Goal: Task Accomplishment & Management: Use online tool/utility

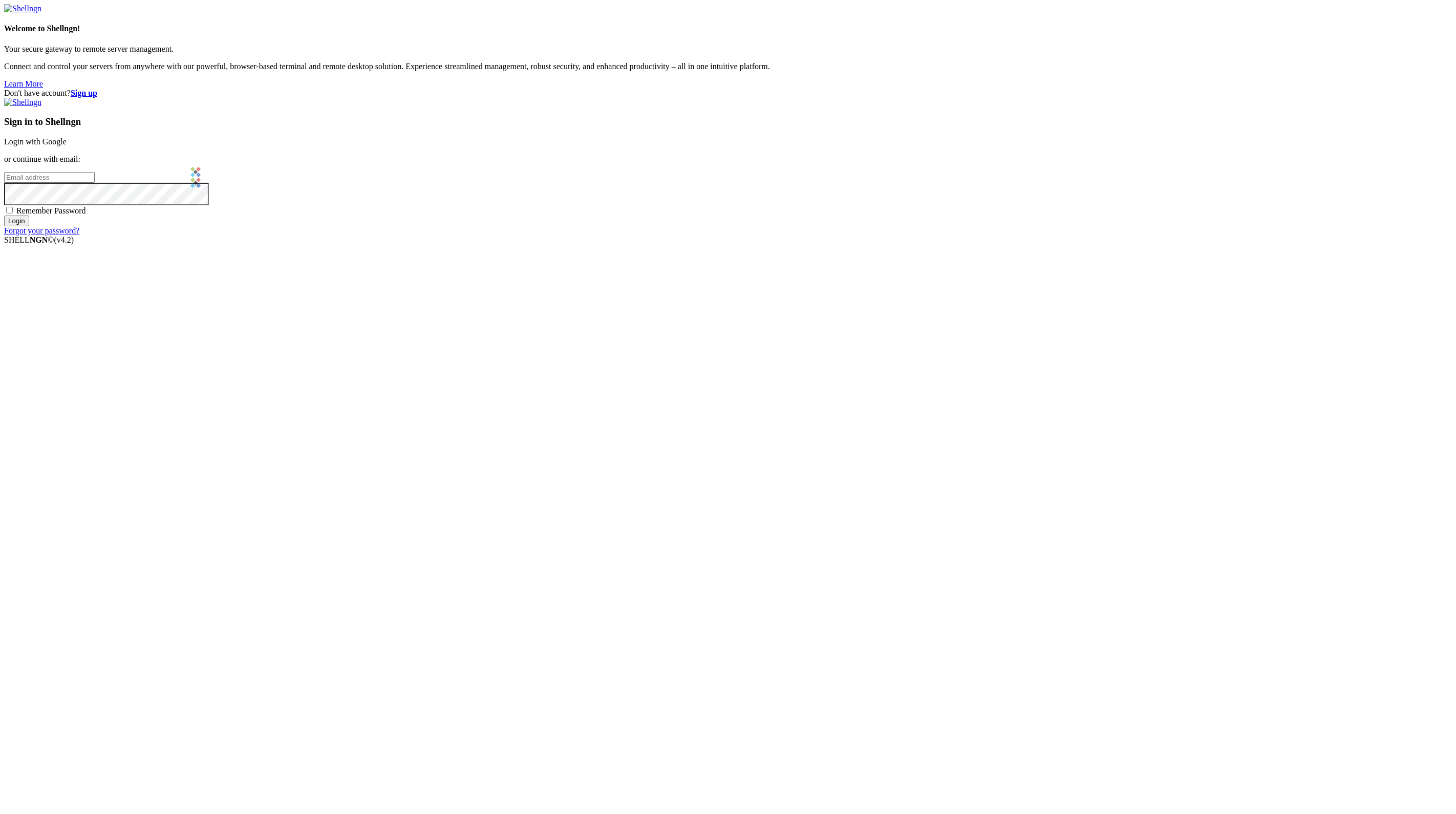
click at [95, 183] on input "email" at bounding box center [49, 178] width 90 height 11
type input "[PERSON_NAME][EMAIL_ADDRESS][PERSON_NAME][DOMAIN_NAME]"
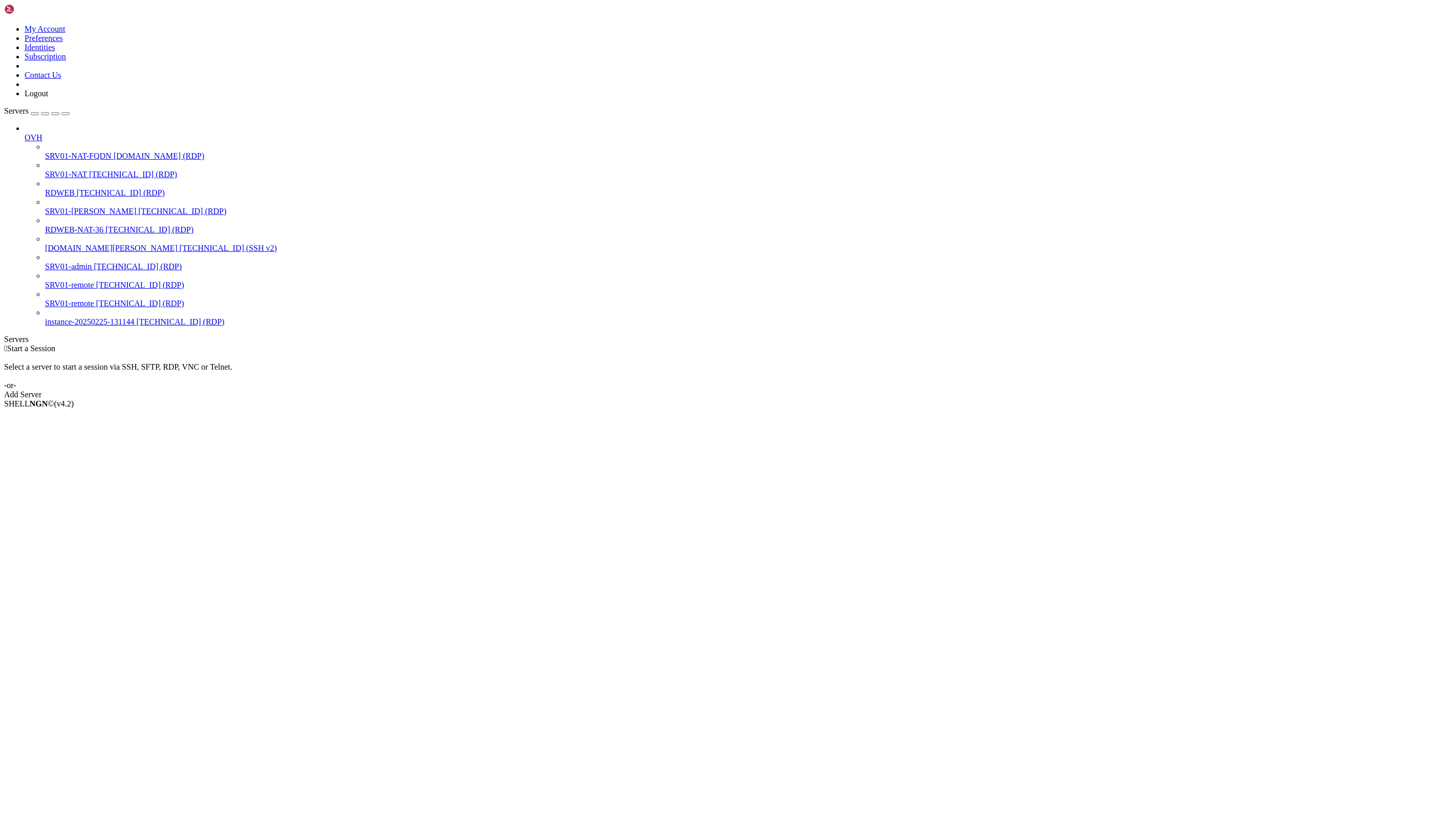
click at [64, 170] on span "SRV01-NAT" at bounding box center [66, 174] width 42 height 9
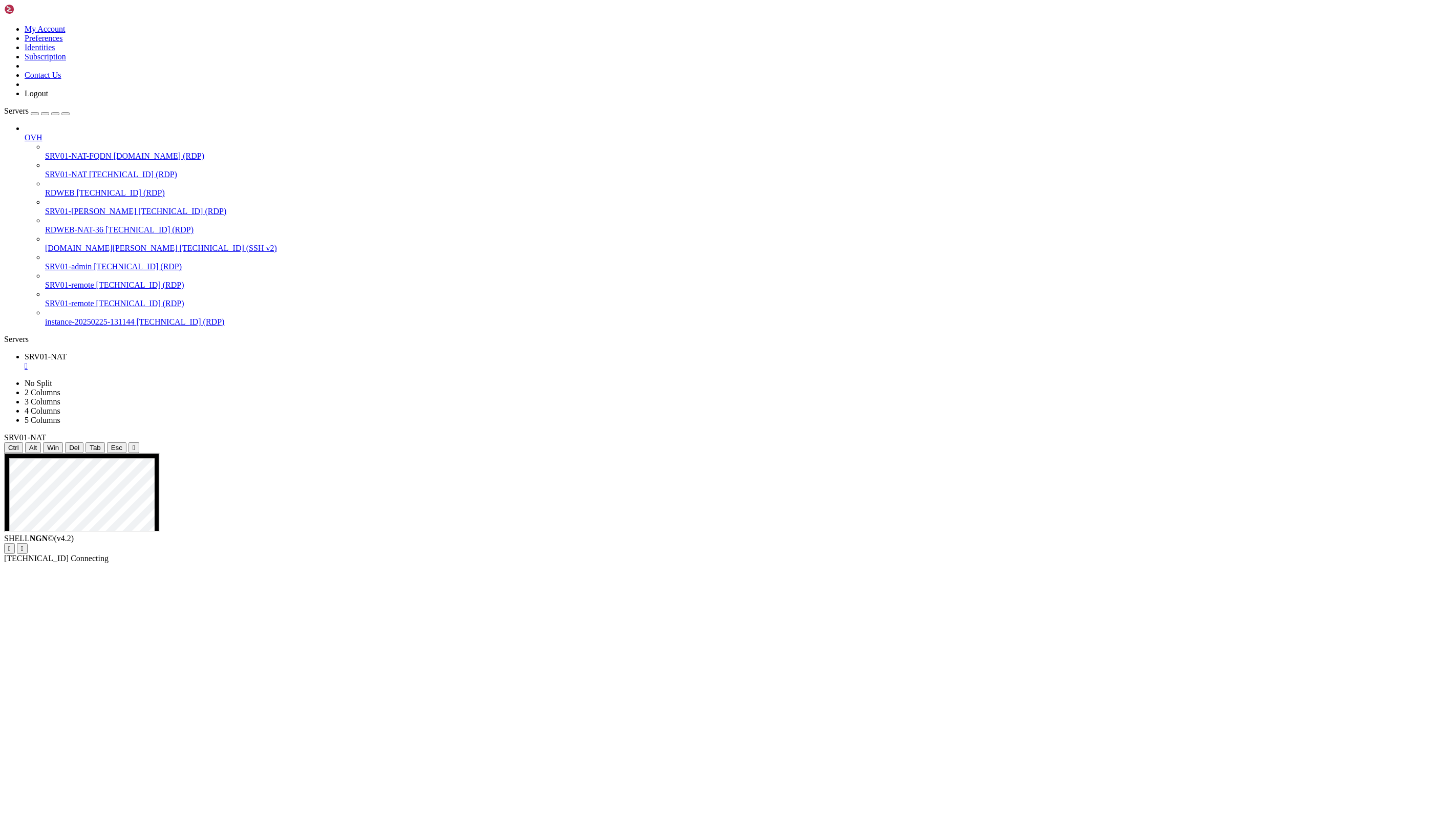
click at [65, 114] on icon "button" at bounding box center [65, 114] width 0 height 0
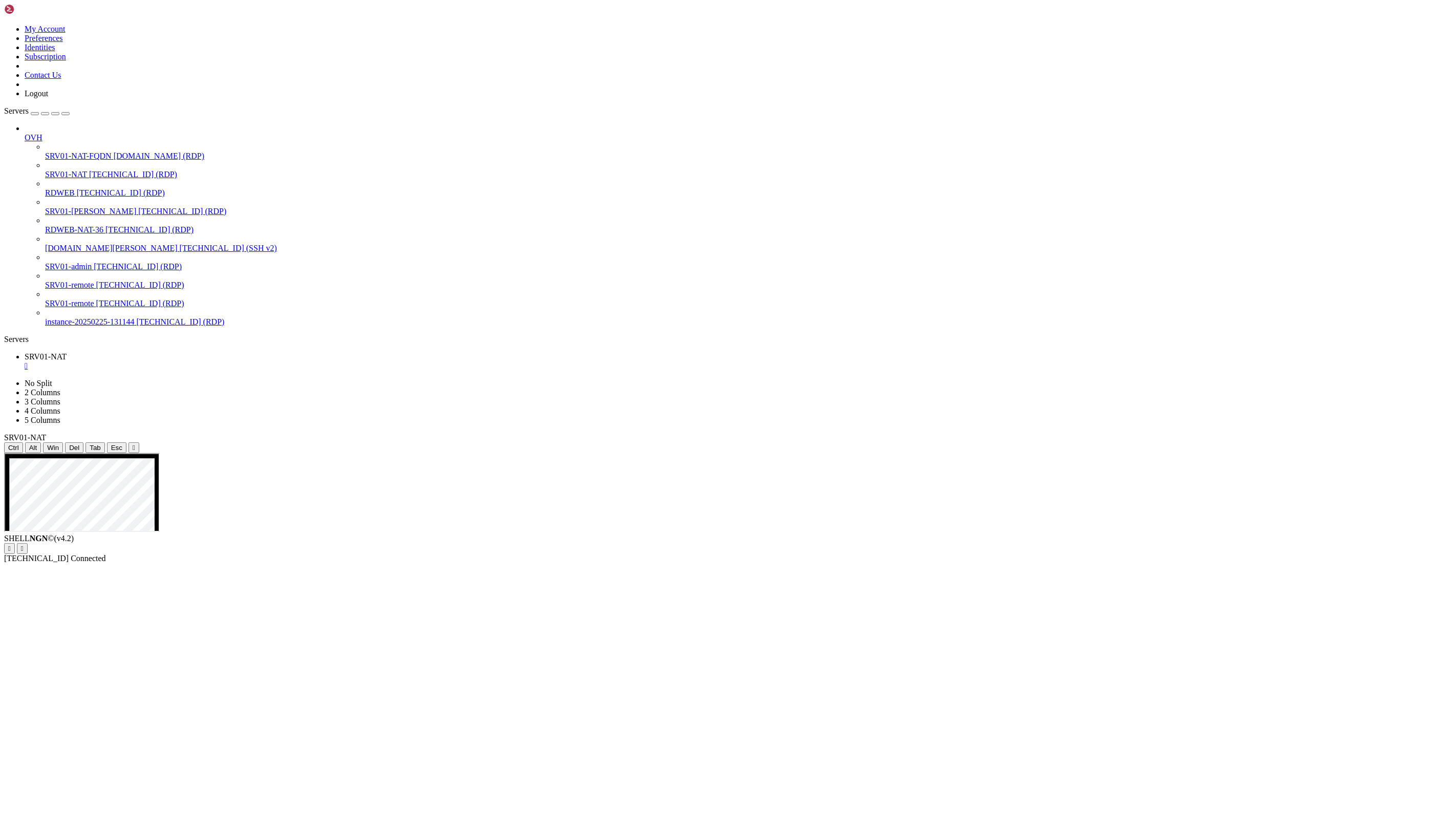
drag, startPoint x: 383, startPoint y: 1052, endPoint x: 294, endPoint y: 1051, distance: 89.0
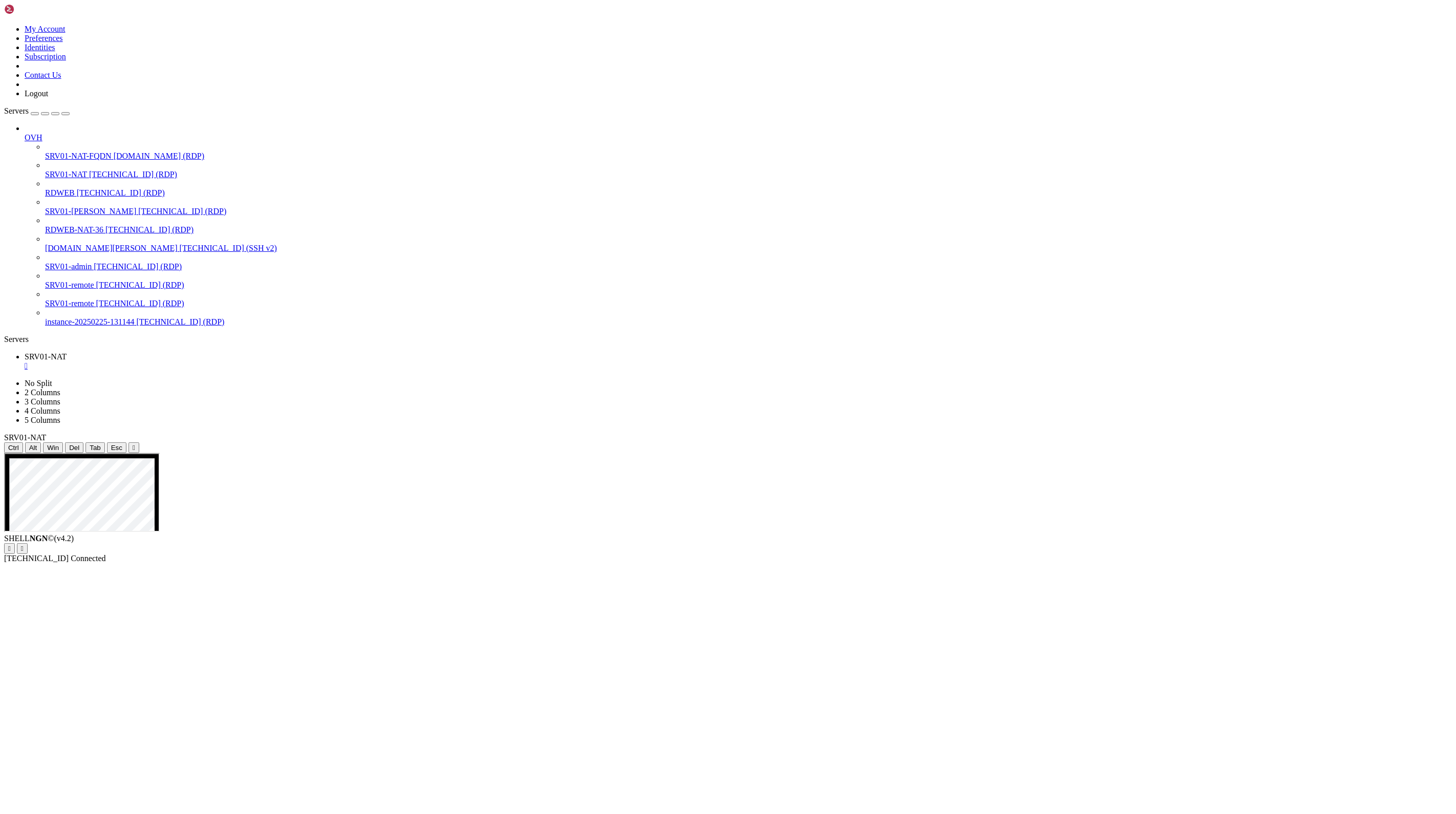
drag, startPoint x: 382, startPoint y: 1046, endPoint x: 318, endPoint y: 1043, distance: 64.1
drag, startPoint x: 301, startPoint y: 1053, endPoint x: 371, endPoint y: 1052, distance: 70.0
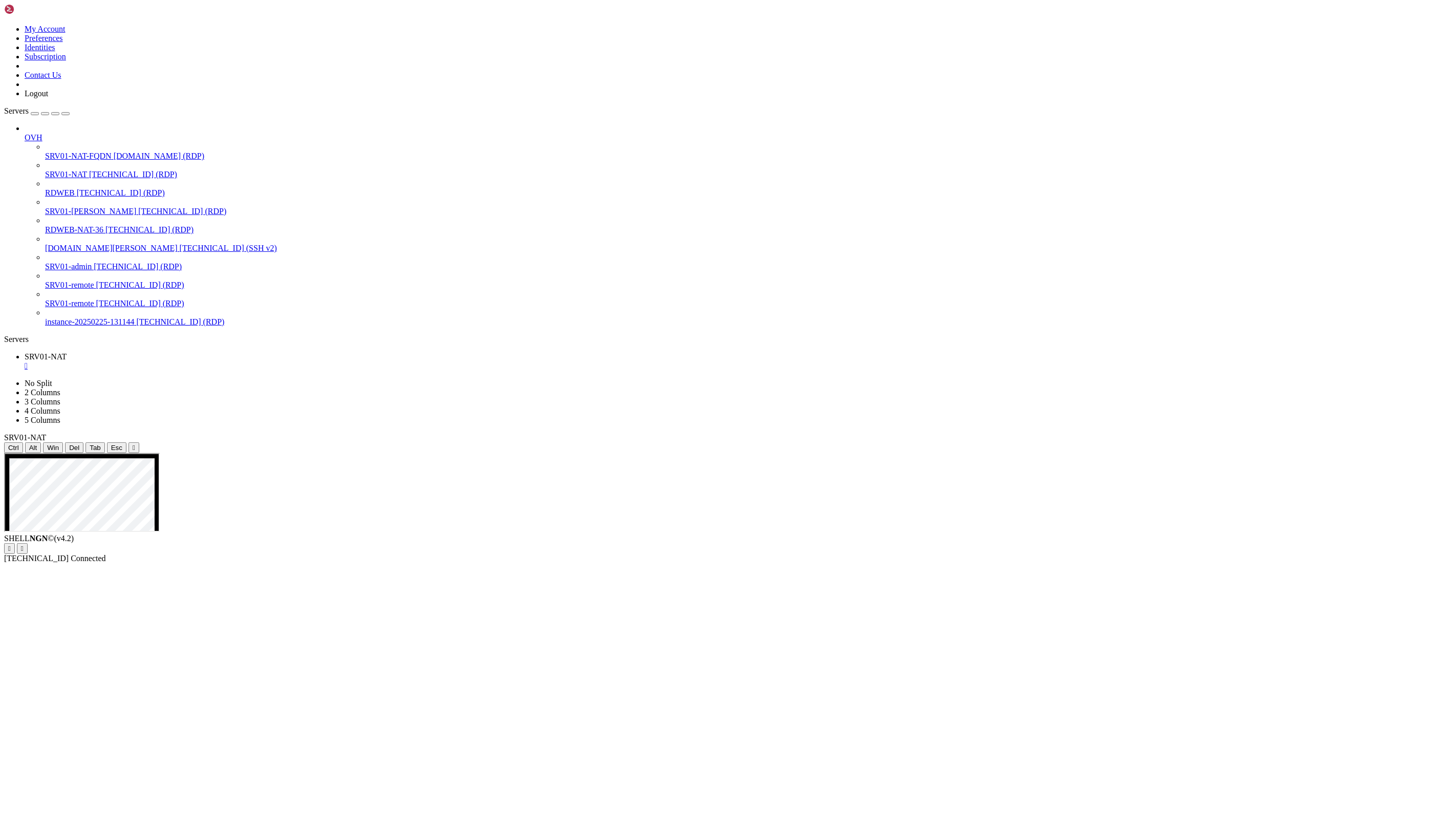
drag, startPoint x: 479, startPoint y: 1059, endPoint x: 316, endPoint y: 1050, distance: 163.2
drag, startPoint x: 284, startPoint y: 1052, endPoint x: 431, endPoint y: 1051, distance: 147.0
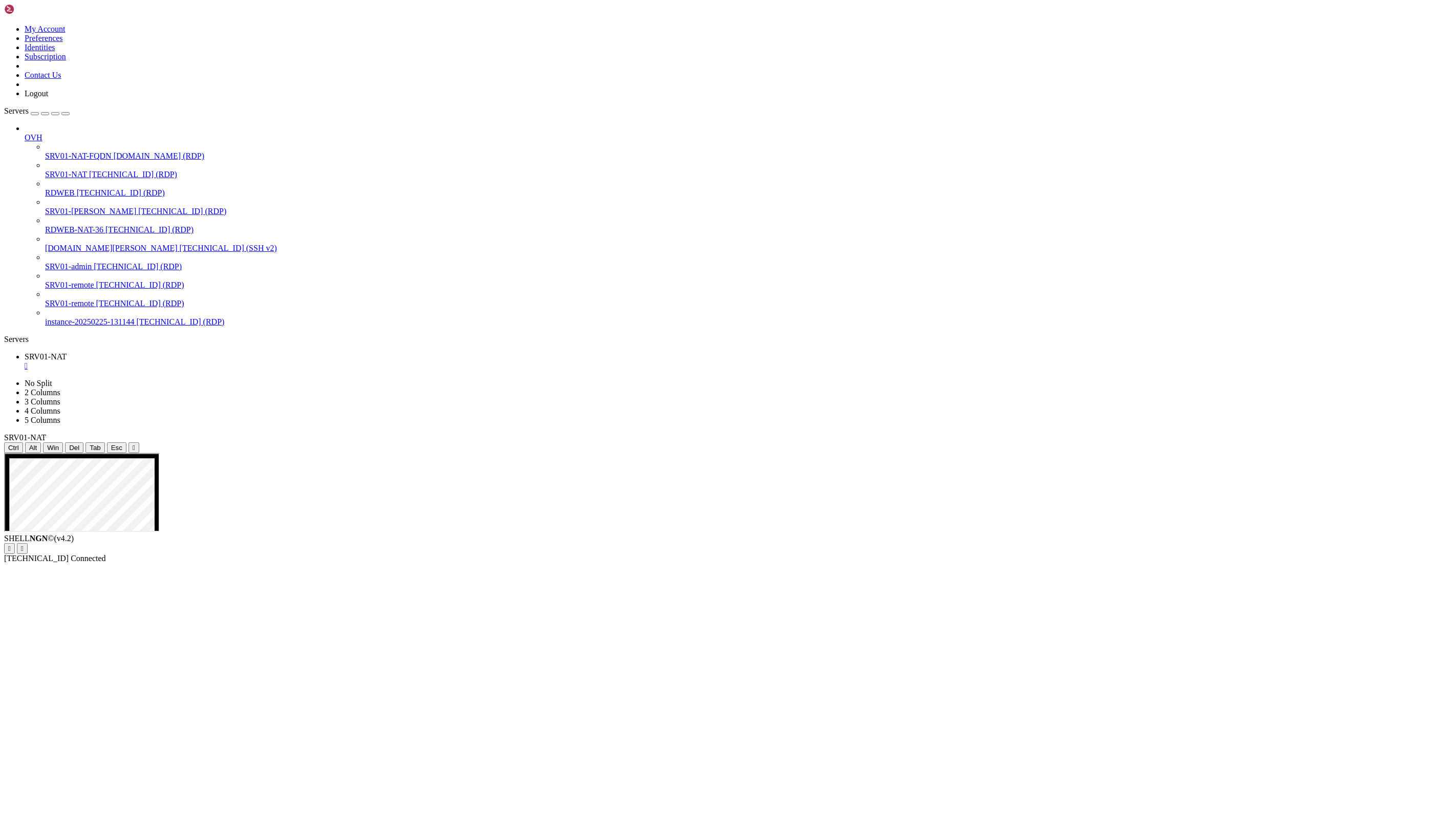
drag, startPoint x: 149, startPoint y: 743, endPoint x: 437, endPoint y: 782, distance: 290.6
drag, startPoint x: 437, startPoint y: 782, endPoint x: 269, endPoint y: 753, distance: 170.5
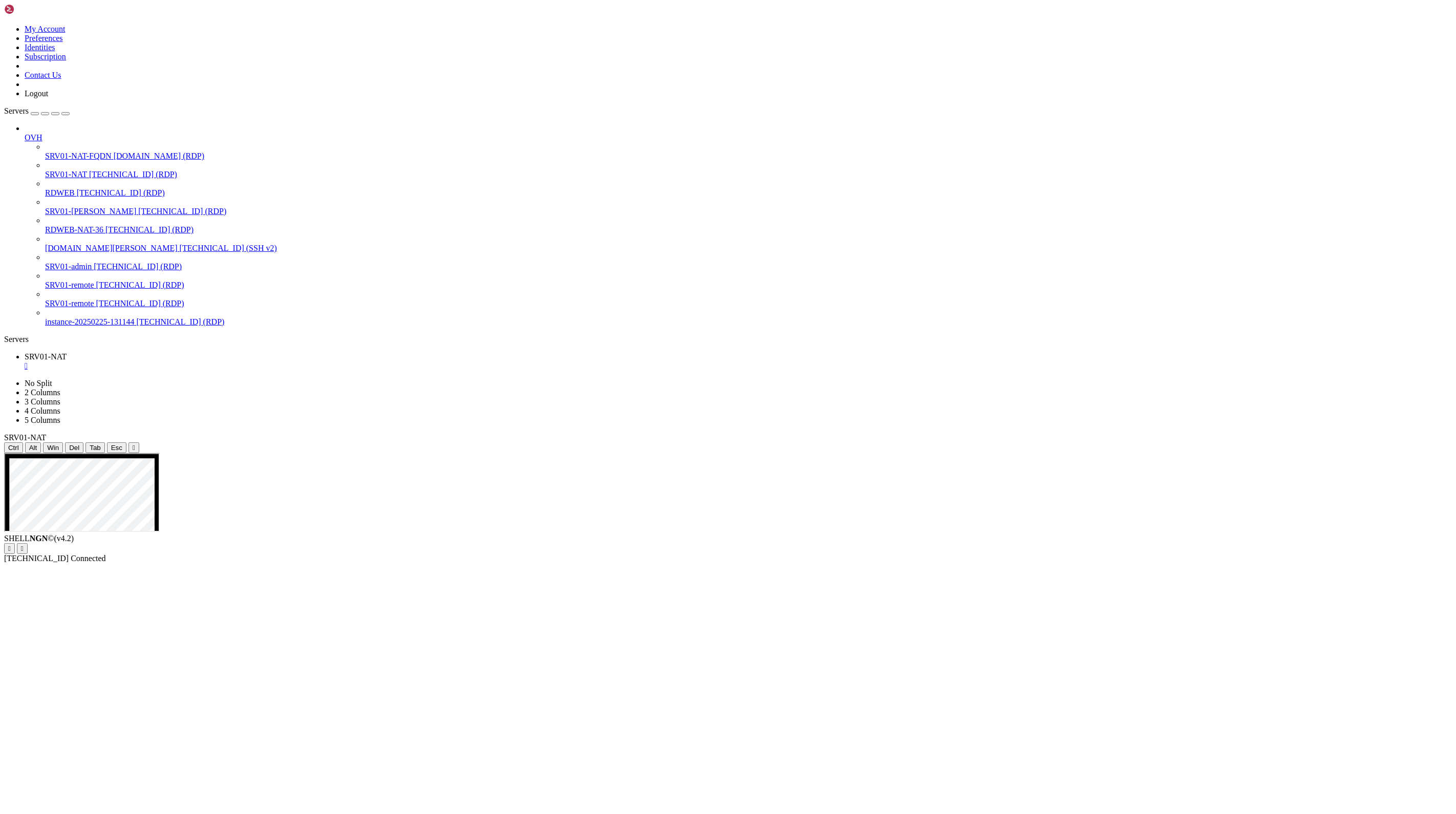
drag, startPoint x: 131, startPoint y: 495, endPoint x: 67, endPoint y: 500, distance: 64.2
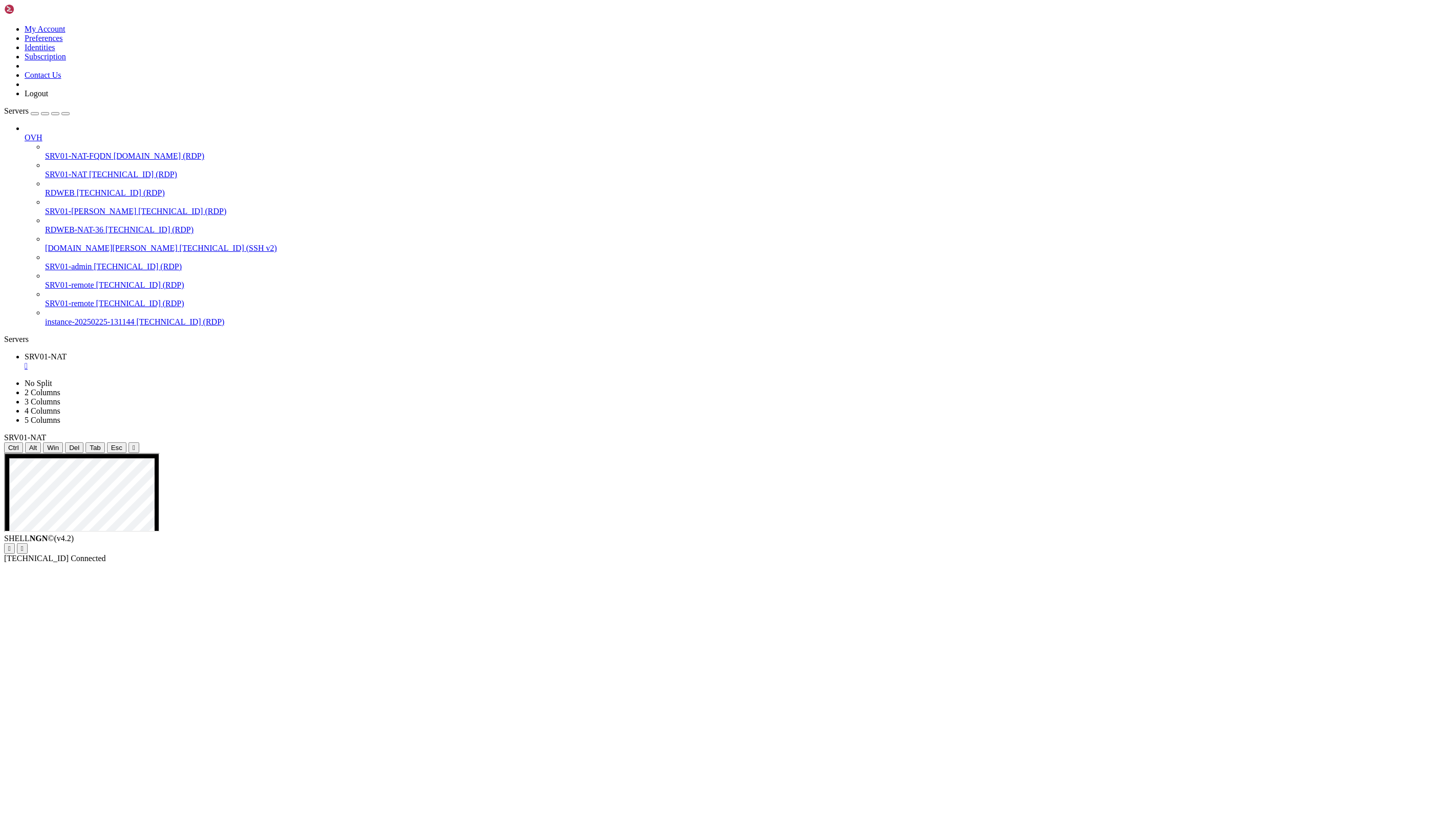
drag, startPoint x: 404, startPoint y: 1053, endPoint x: 290, endPoint y: 1052, distance: 114.0
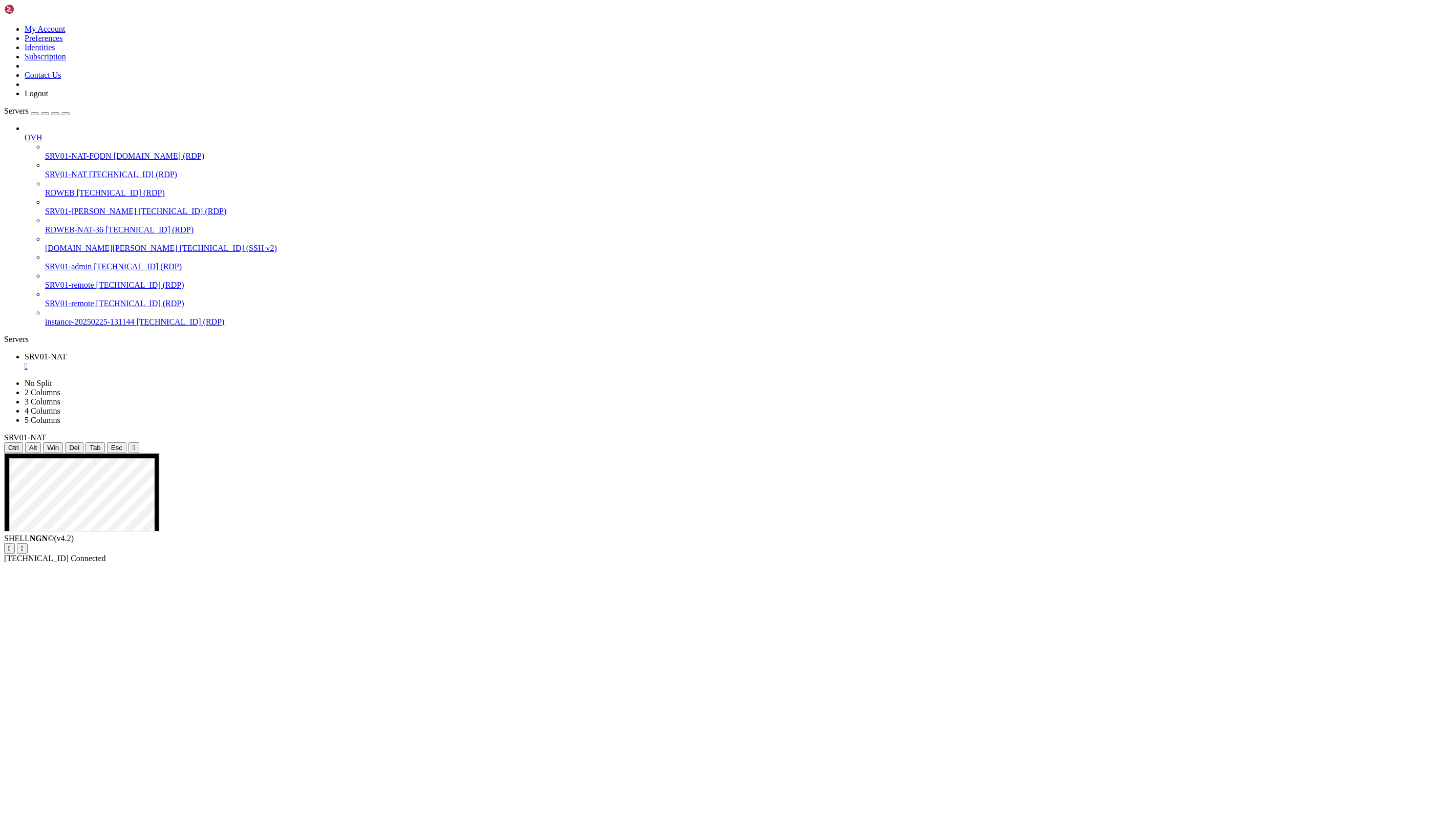
drag, startPoint x: 1039, startPoint y: 959, endPoint x: 976, endPoint y: 959, distance: 63.0
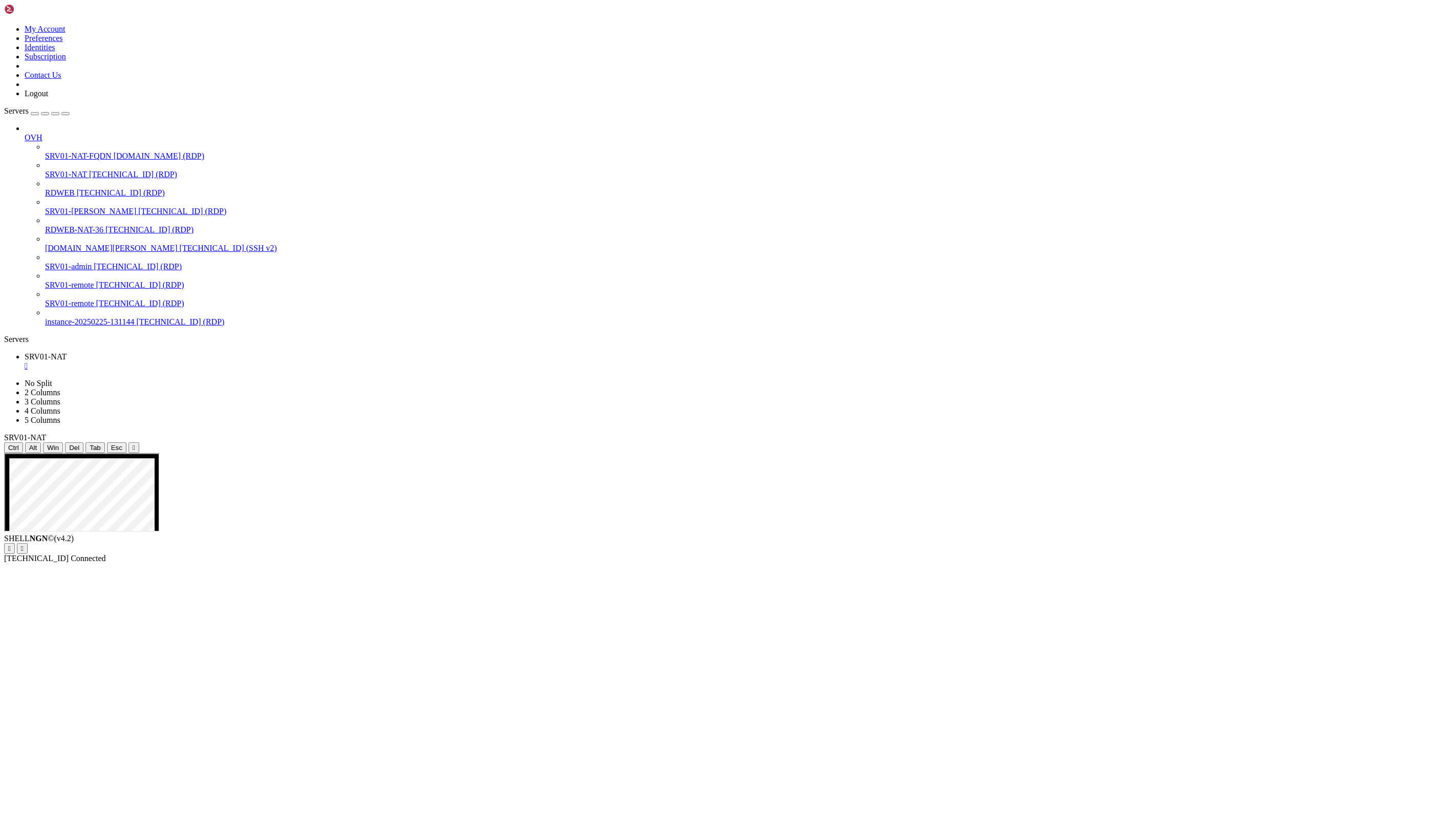
click at [310, 563] on div "SHELL NGN © (v 4.2 )   [TECHNICAL_ID] Connected" at bounding box center [727, 548] width 1447 height 29
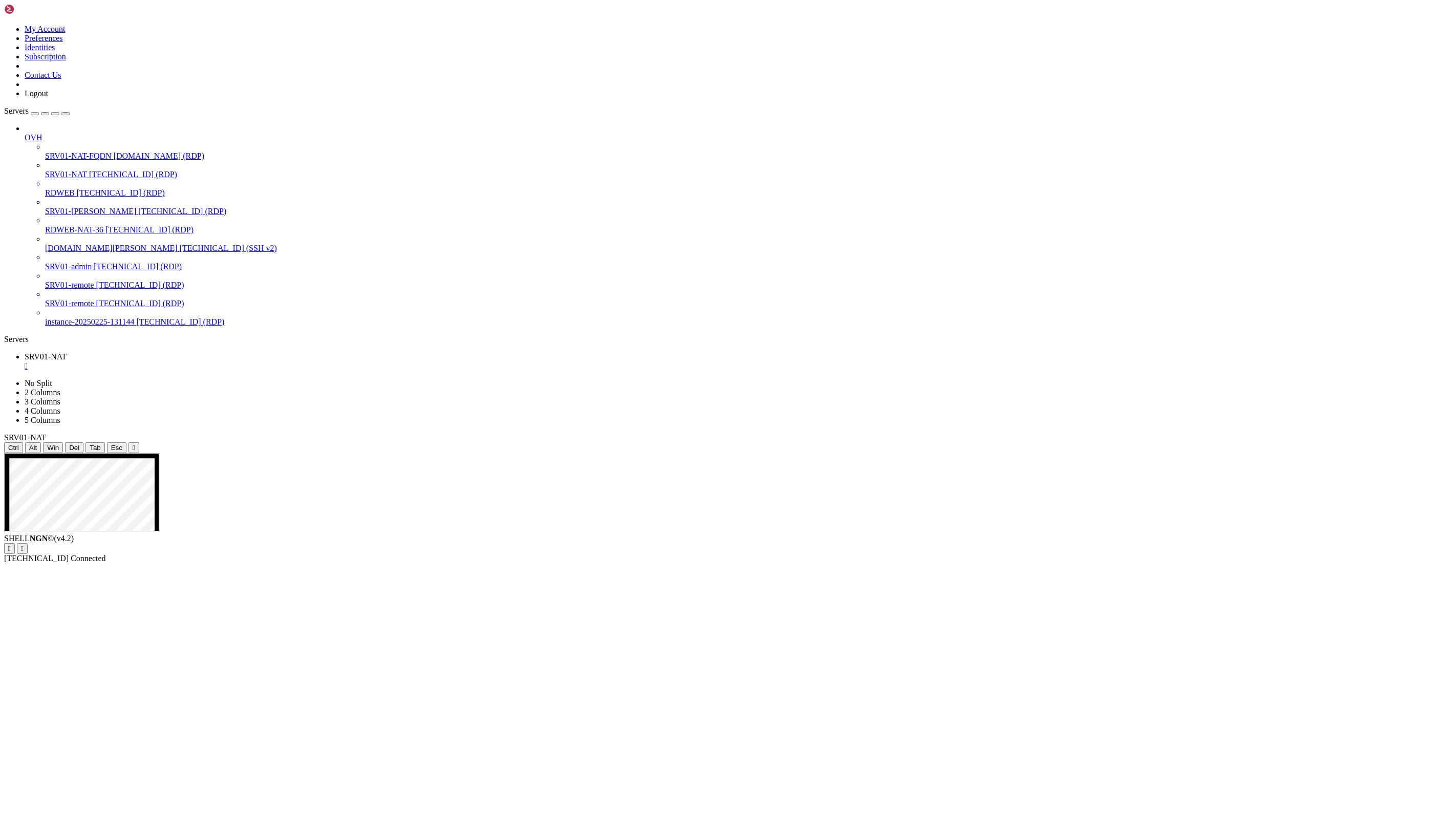
drag, startPoint x: 492, startPoint y: 640, endPoint x: 453, endPoint y: 643, distance: 39.1
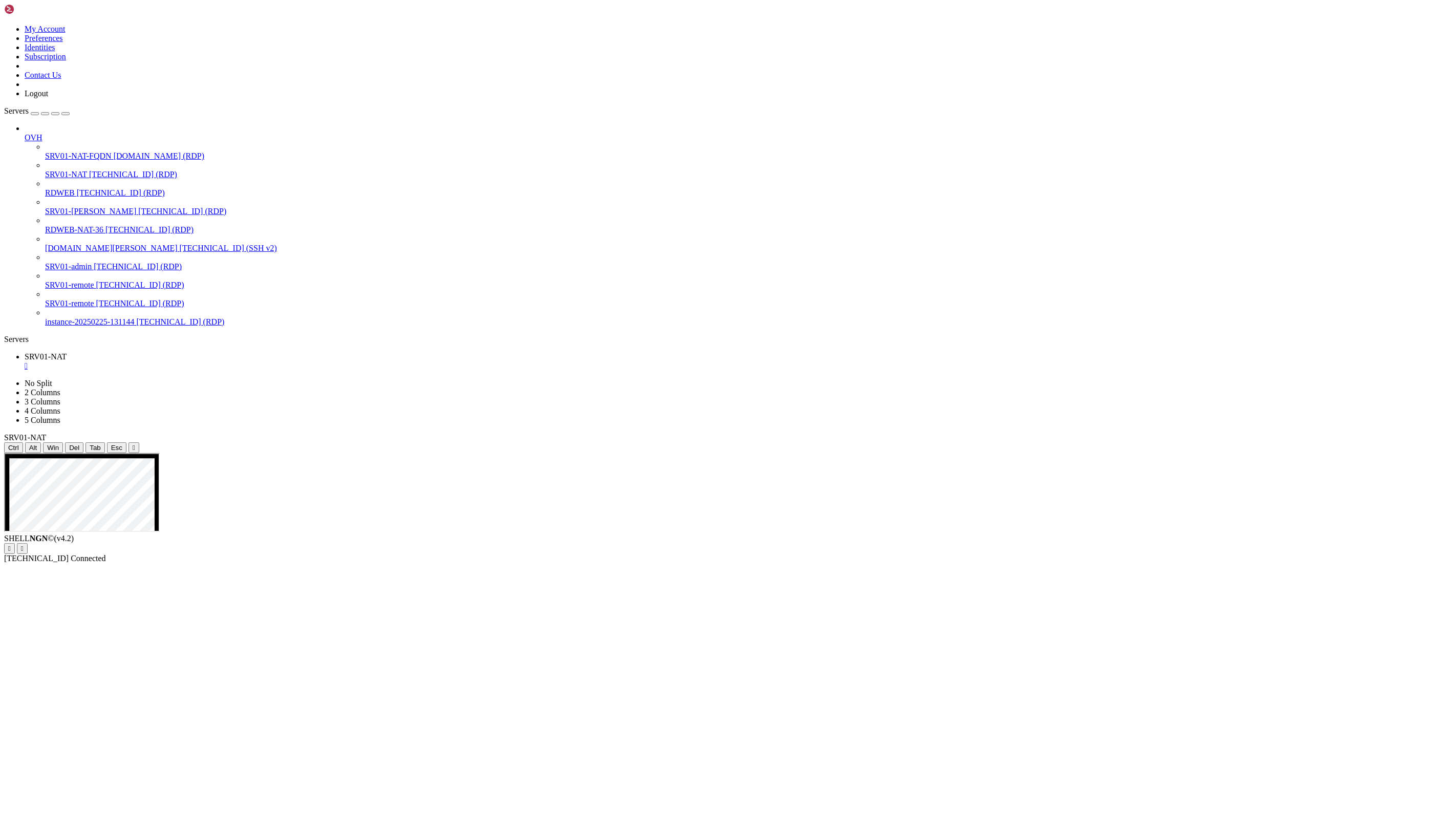
drag, startPoint x: 1063, startPoint y: 798, endPoint x: 1209, endPoint y: 802, distance: 146.1
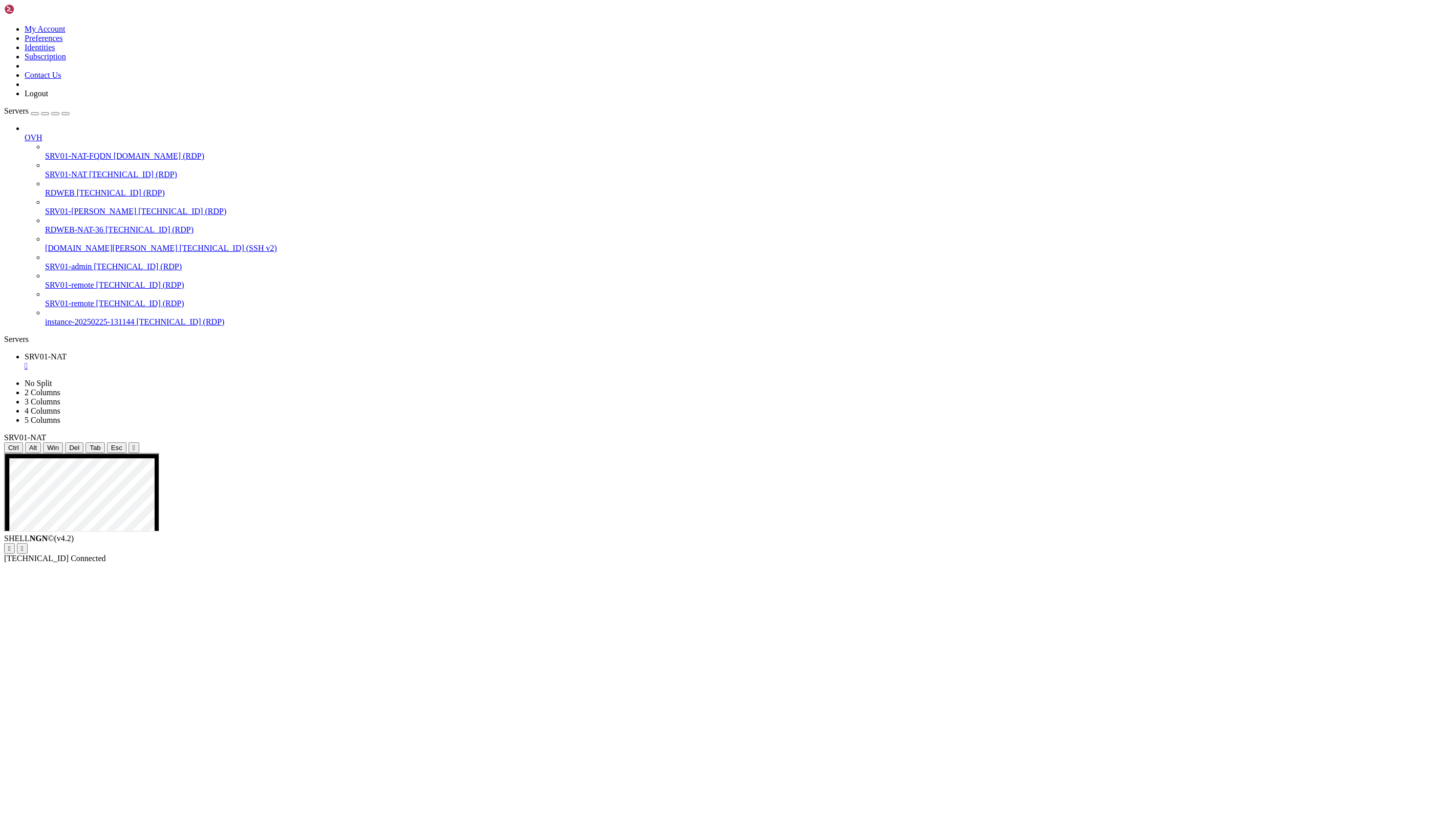
drag, startPoint x: 1197, startPoint y: 862, endPoint x: 1001, endPoint y: 865, distance: 196.0
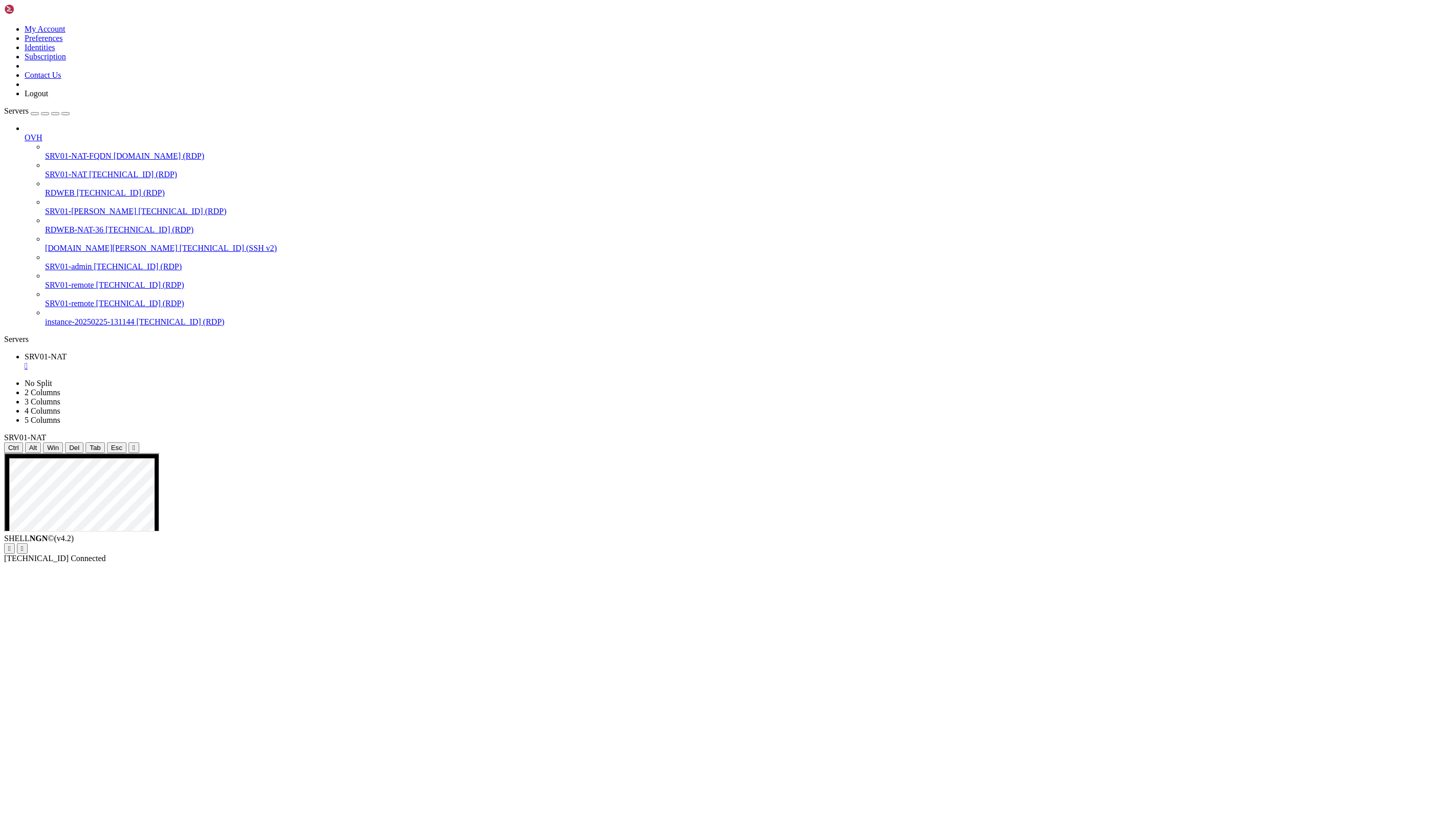
drag, startPoint x: 1161, startPoint y: 936, endPoint x: 986, endPoint y: 937, distance: 175.0
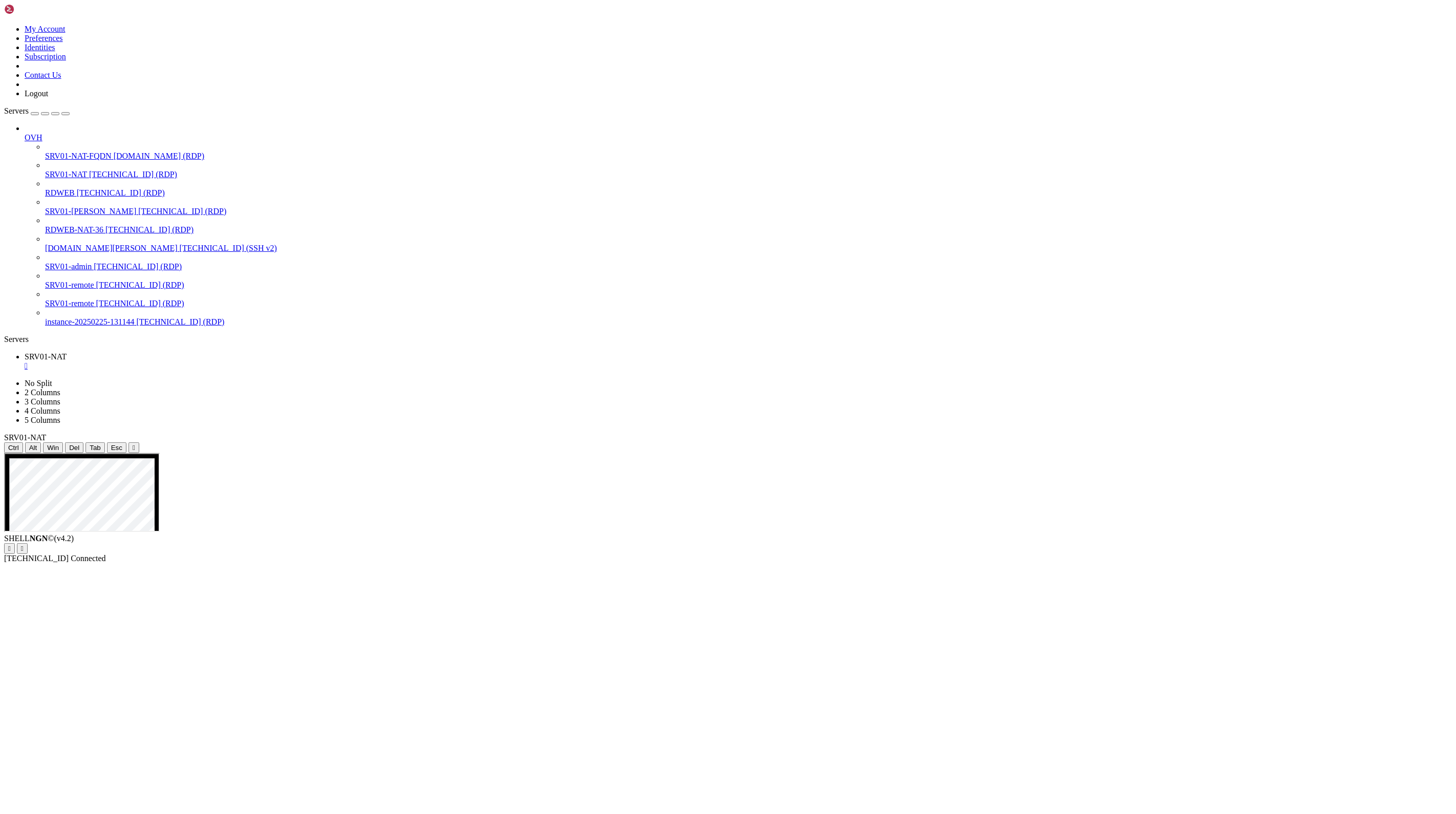
drag, startPoint x: 526, startPoint y: 707, endPoint x: 687, endPoint y: 986, distance: 322.1
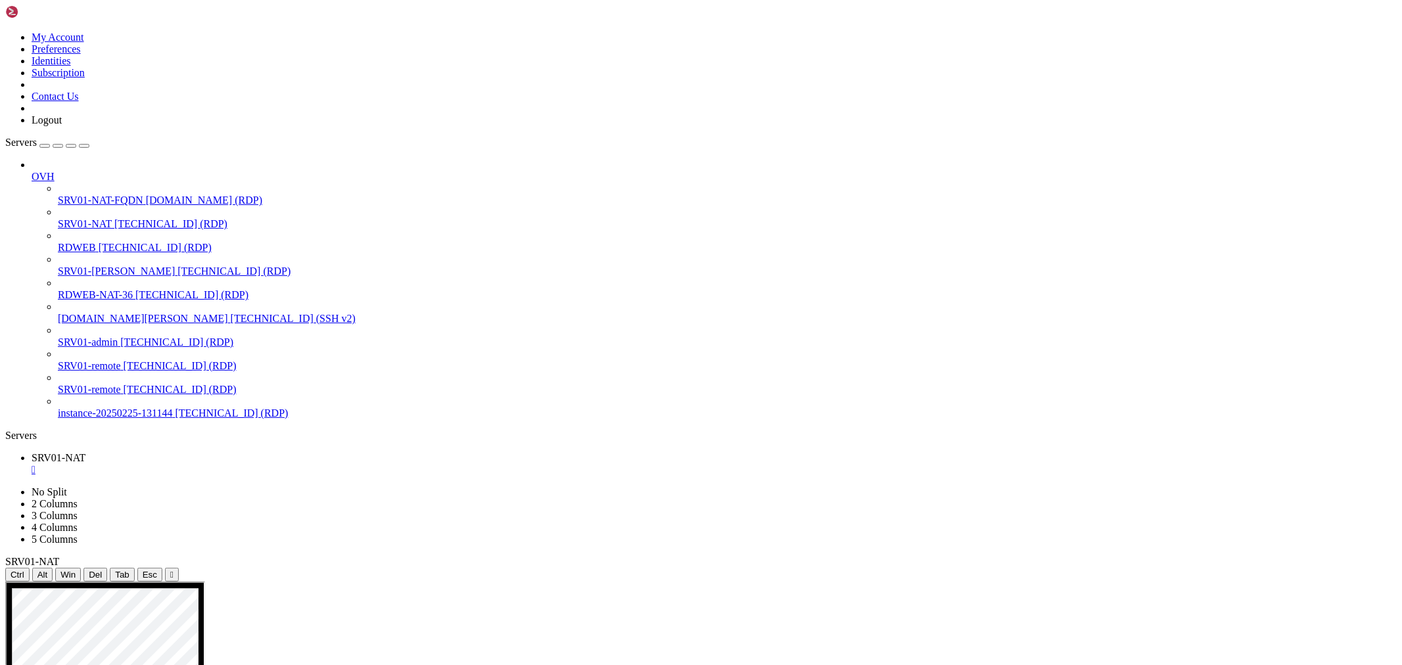
drag, startPoint x: 459, startPoint y: 667, endPoint x: 550, endPoint y: 668, distance: 90.7
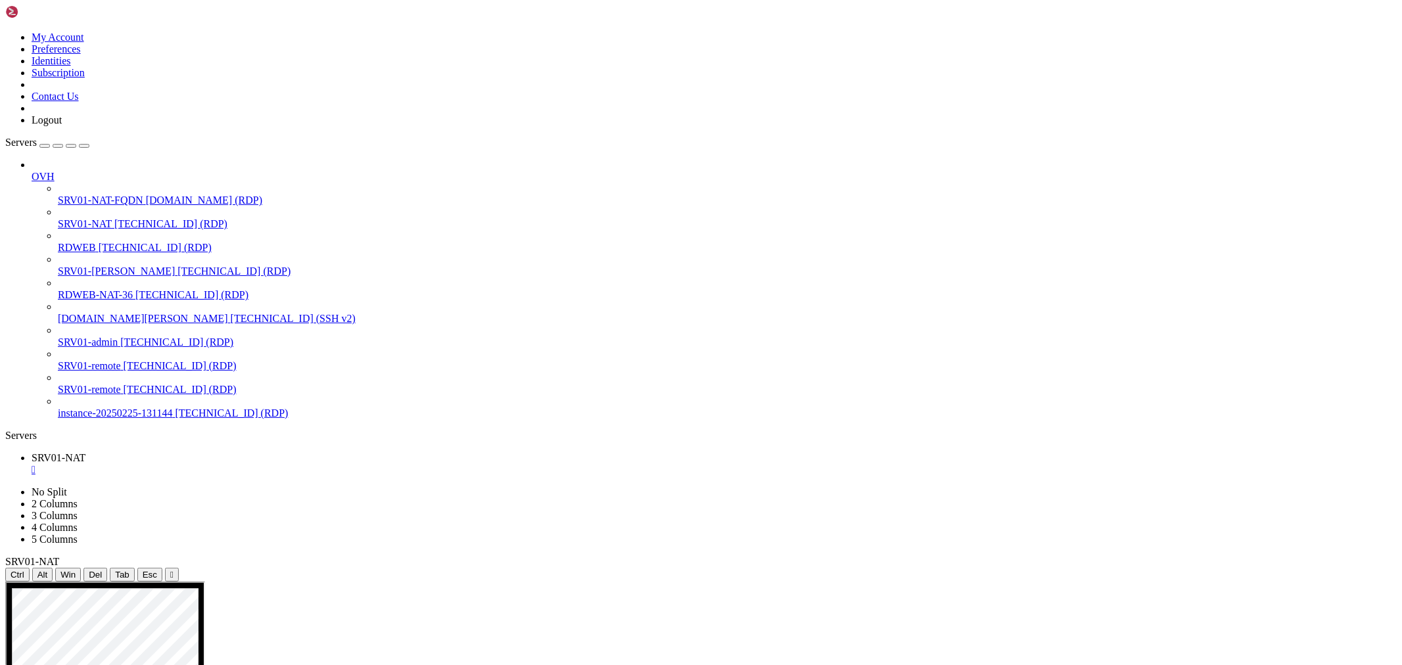
drag, startPoint x: 163, startPoint y: 617, endPoint x: 112, endPoint y: 624, distance: 51.8
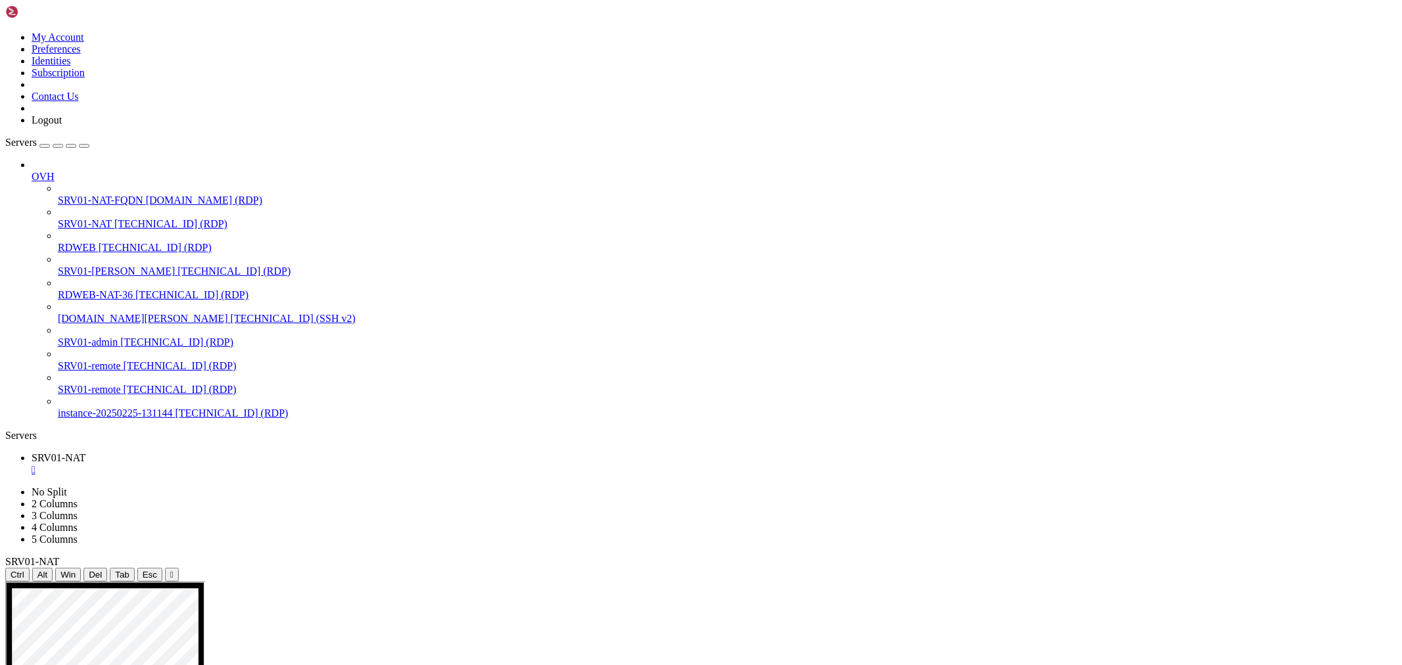
drag, startPoint x: 166, startPoint y: 619, endPoint x: 108, endPoint y: 622, distance: 57.2
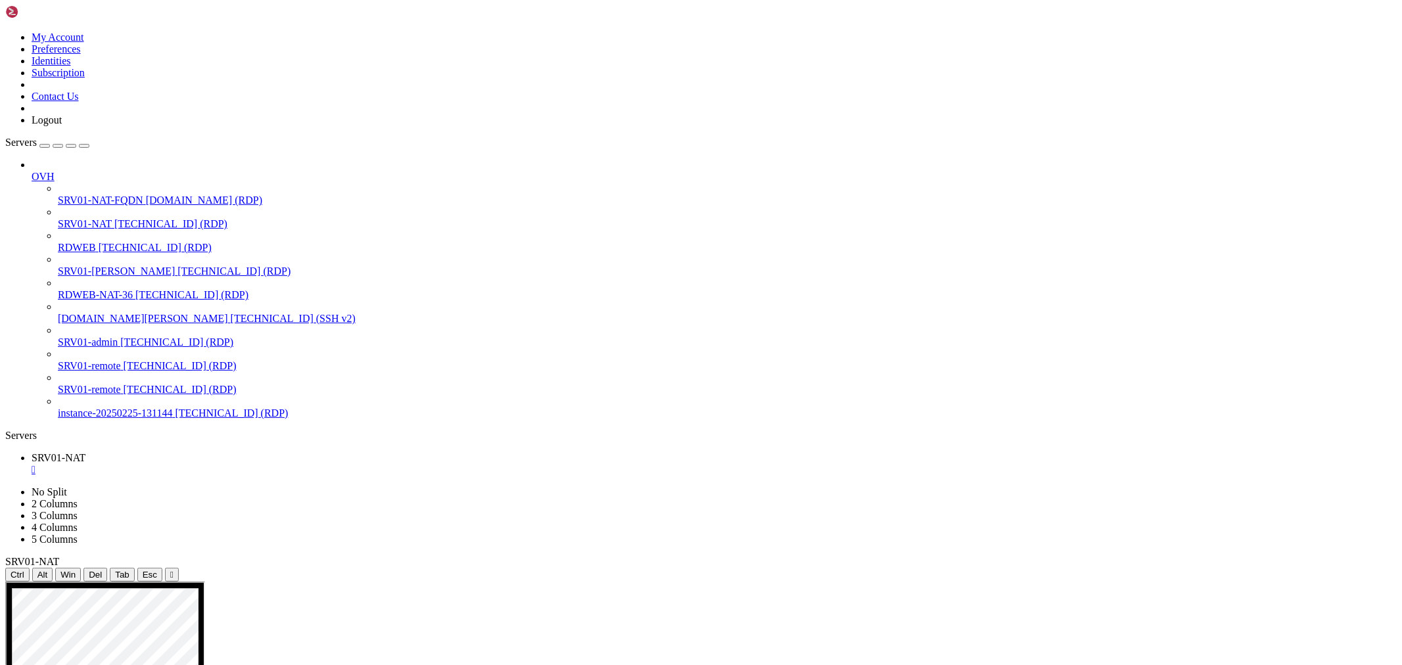
drag, startPoint x: 529, startPoint y: 973, endPoint x: 452, endPoint y: 970, distance: 77.0
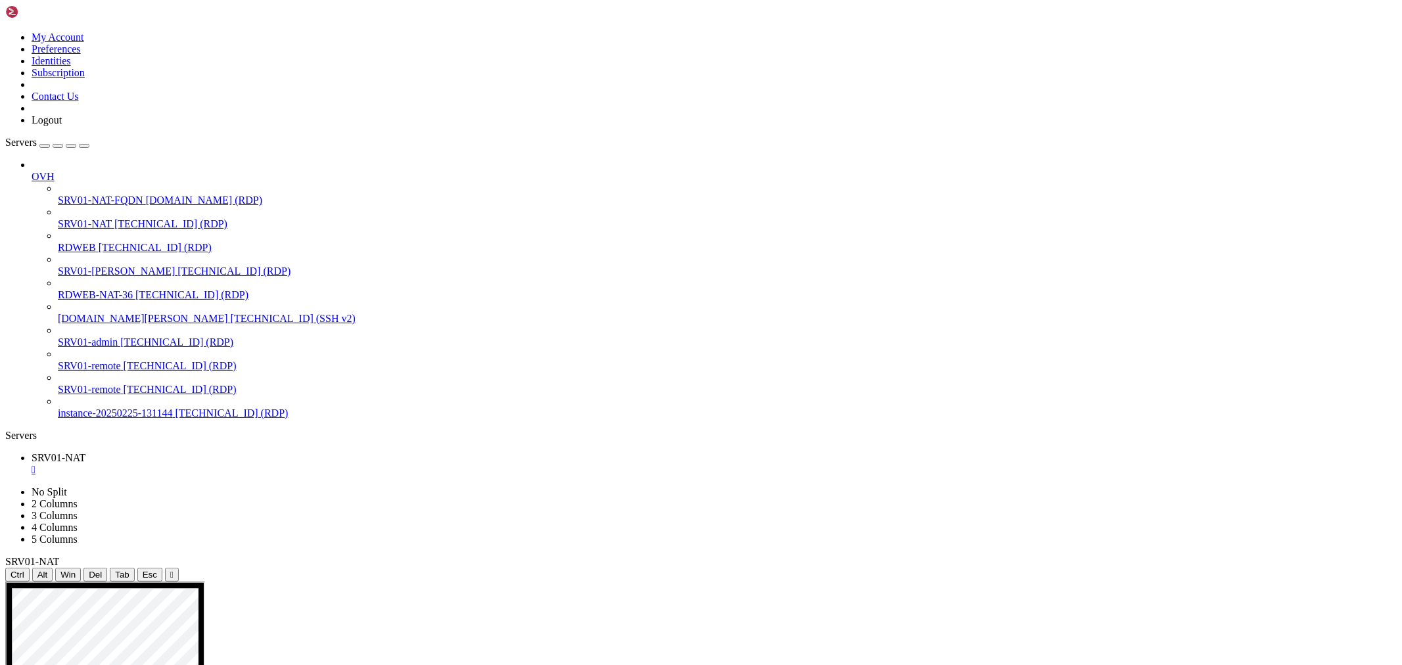
drag, startPoint x: 461, startPoint y: 970, endPoint x: 483, endPoint y: 979, distance: 23.6
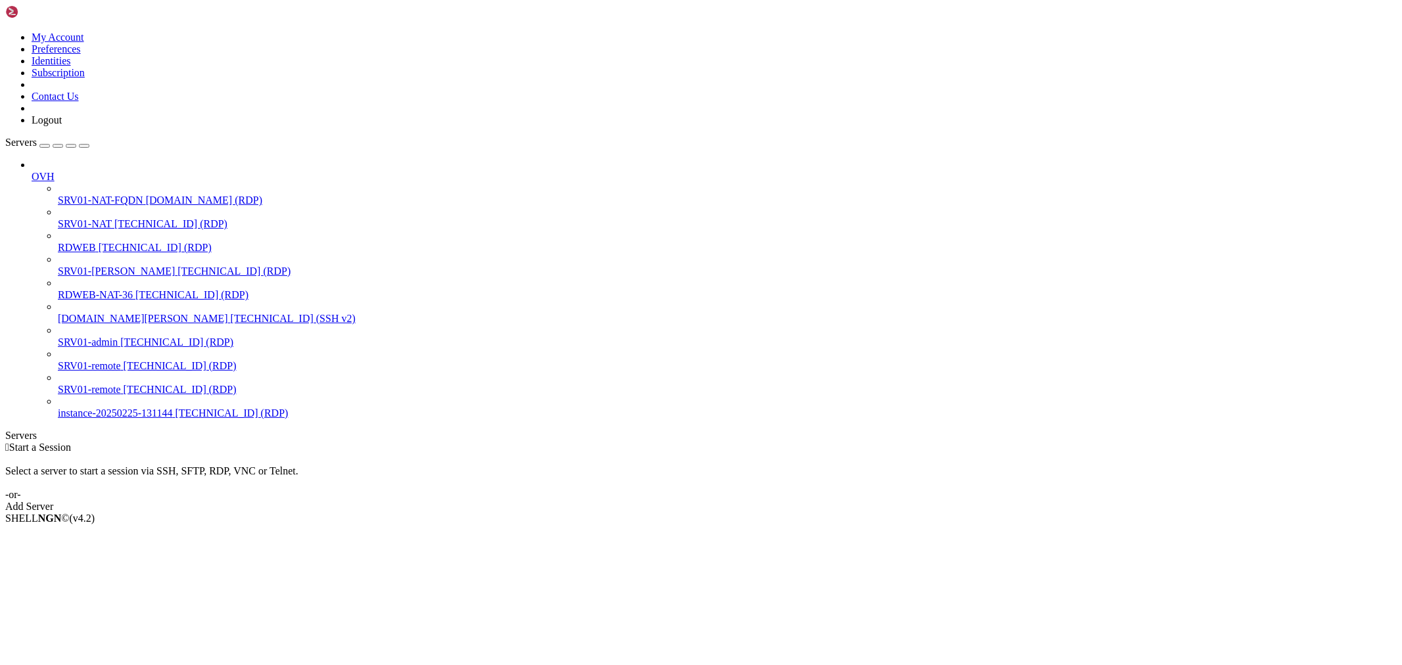
click at [83, 218] on span "SRV01-NAT" at bounding box center [85, 223] width 54 height 11
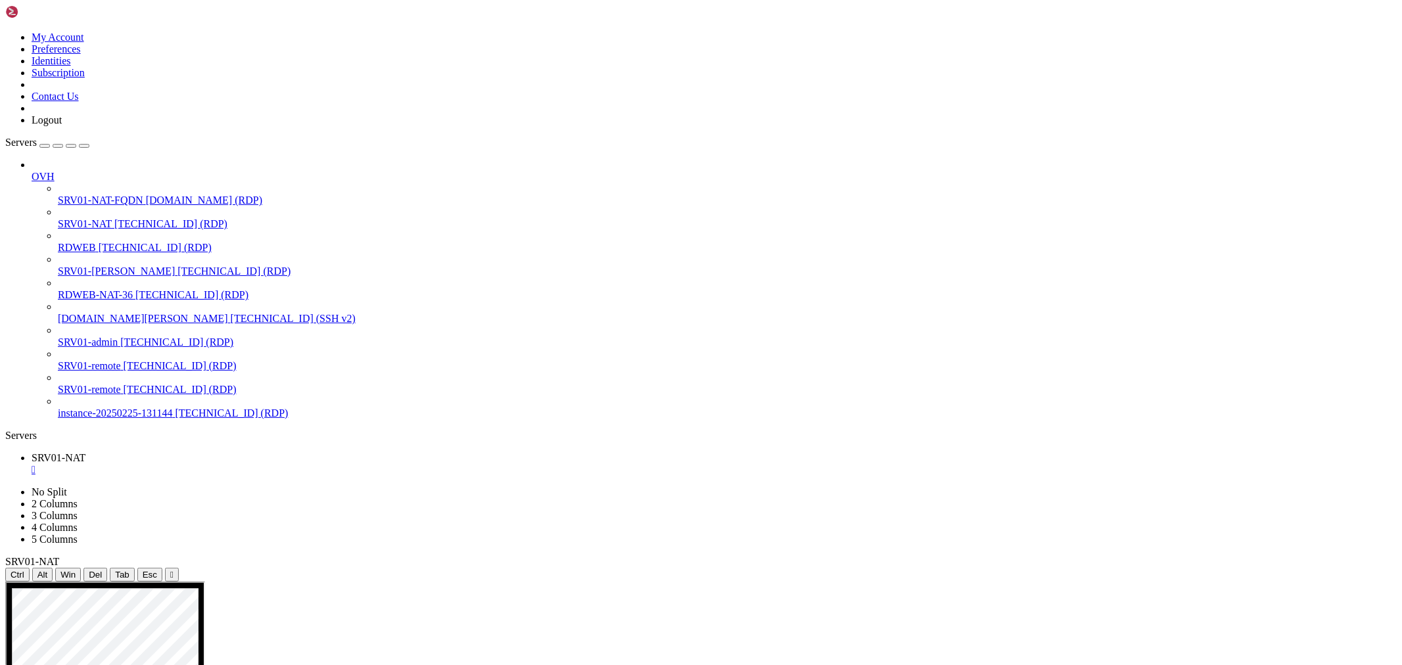
click at [84, 146] on icon "button" at bounding box center [84, 146] width 0 height 0
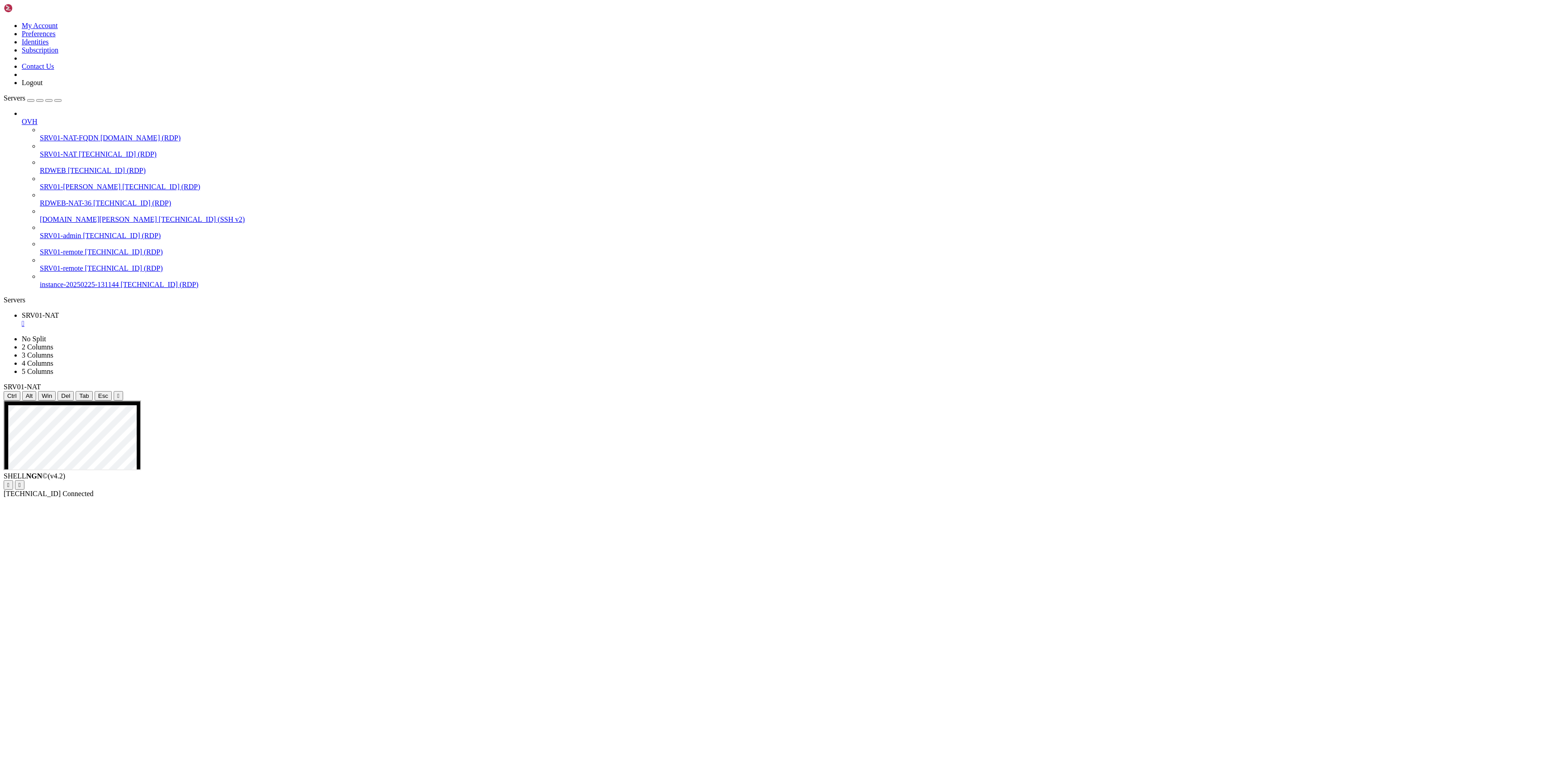
drag, startPoint x: 364, startPoint y: 1142, endPoint x: 375, endPoint y: 1148, distance: 12.5
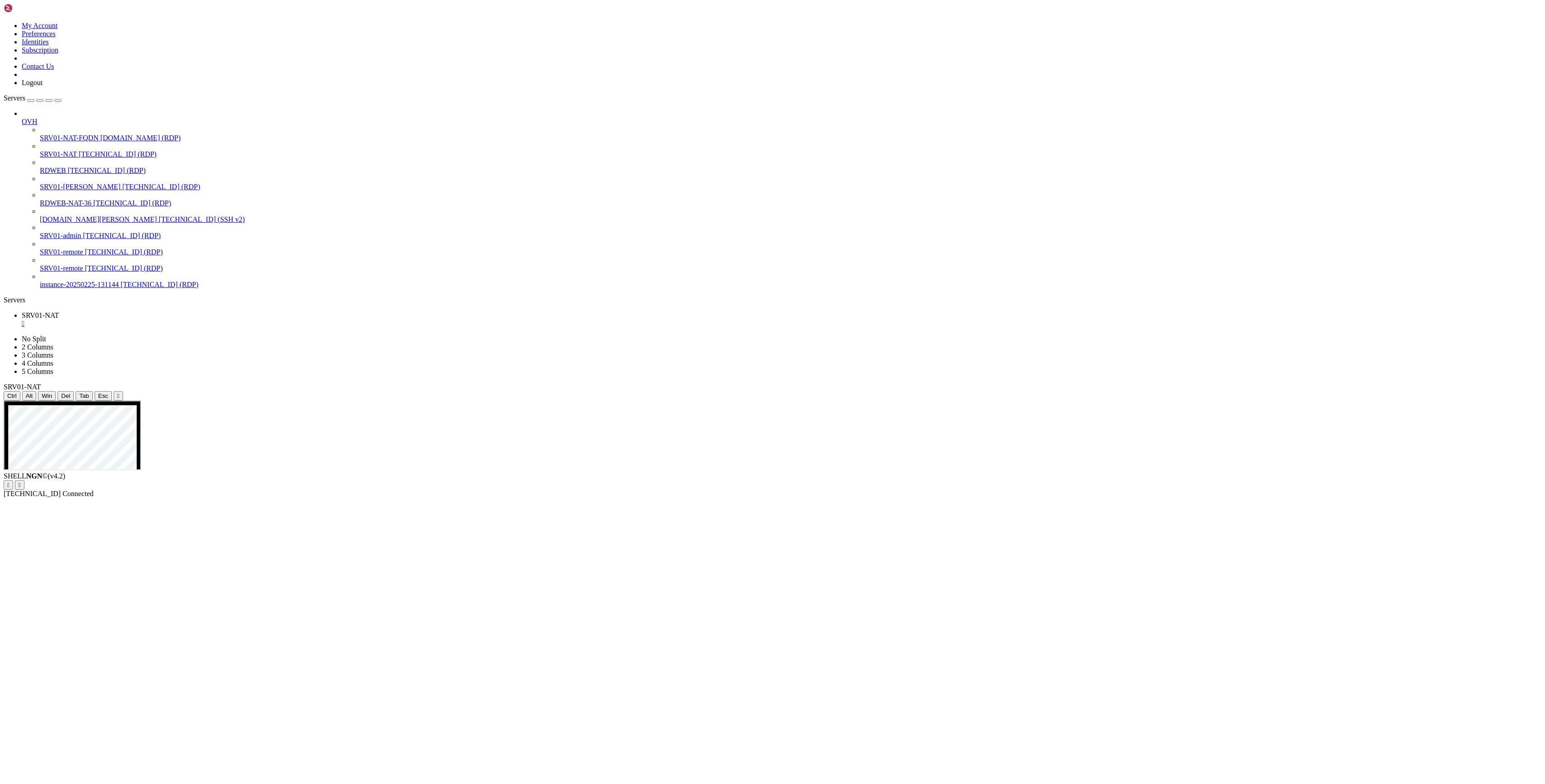
drag, startPoint x: 509, startPoint y: 522, endPoint x: 504, endPoint y: 523, distance: 5.1
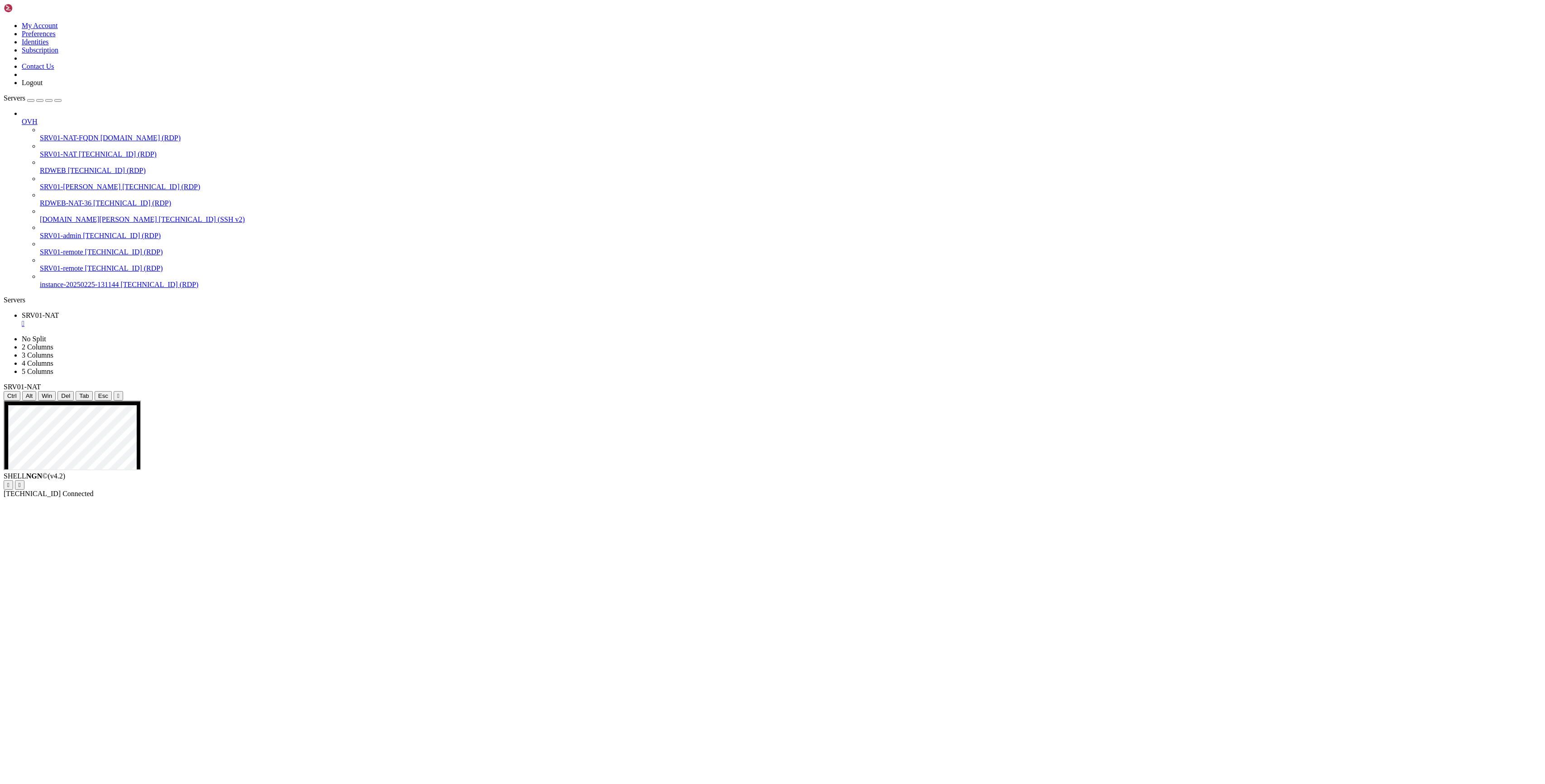
drag, startPoint x: 293, startPoint y: 1101, endPoint x: 298, endPoint y: 1097, distance: 6.4
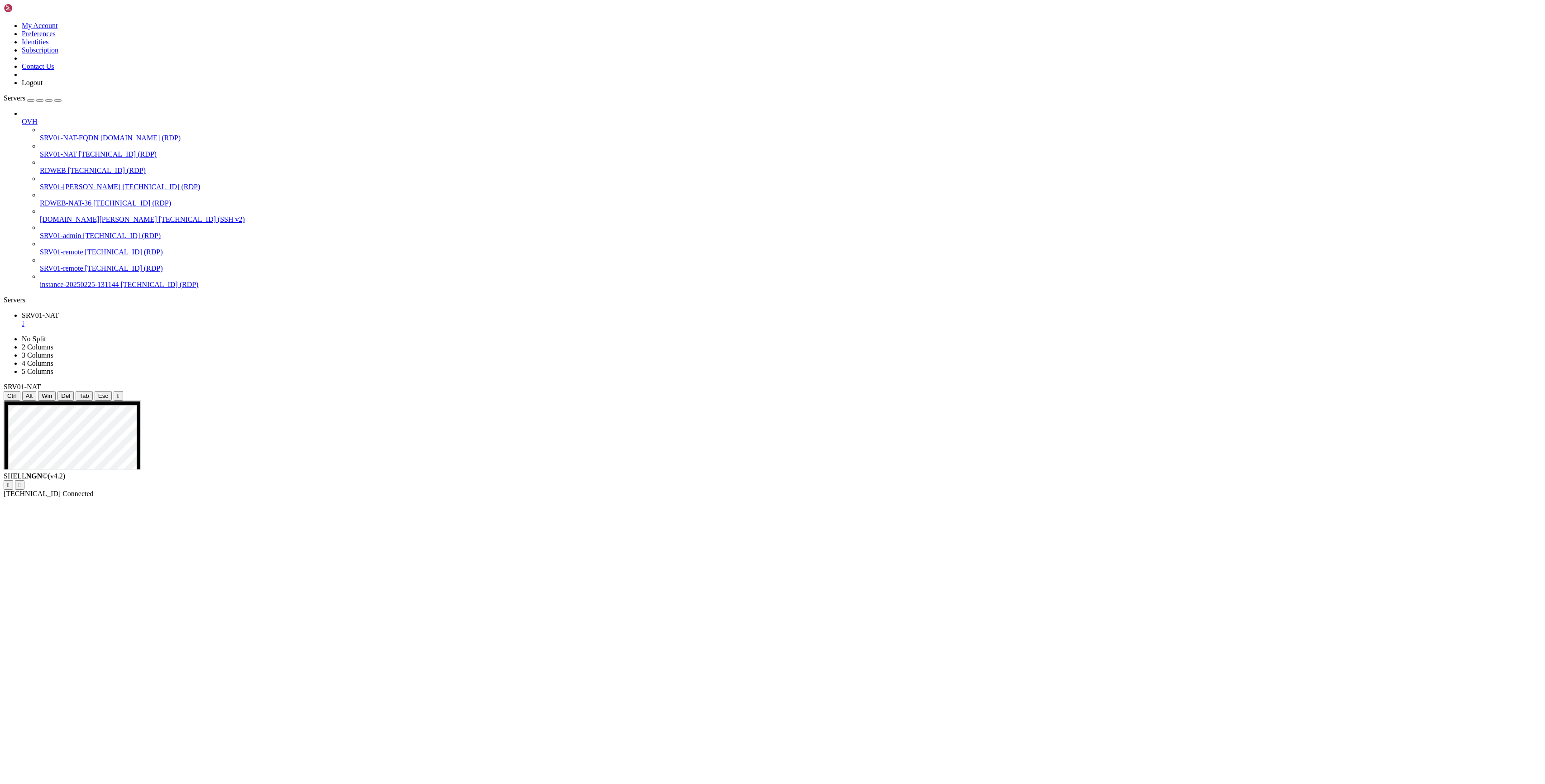
drag, startPoint x: 232, startPoint y: 587, endPoint x: 232, endPoint y: 526, distance: 61.0
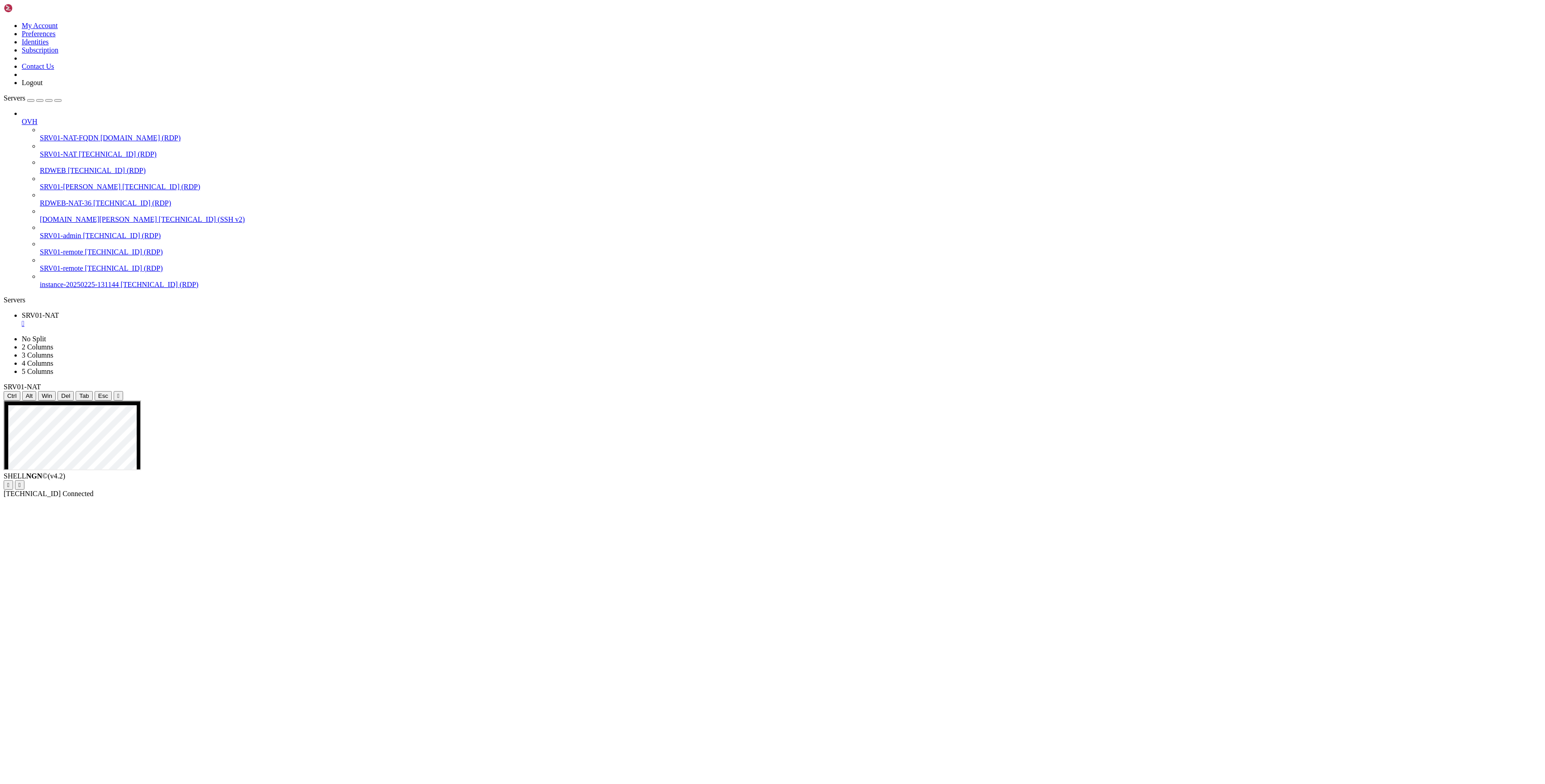
drag, startPoint x: 341, startPoint y: 1059, endPoint x: 273, endPoint y: 1062, distance: 68.1
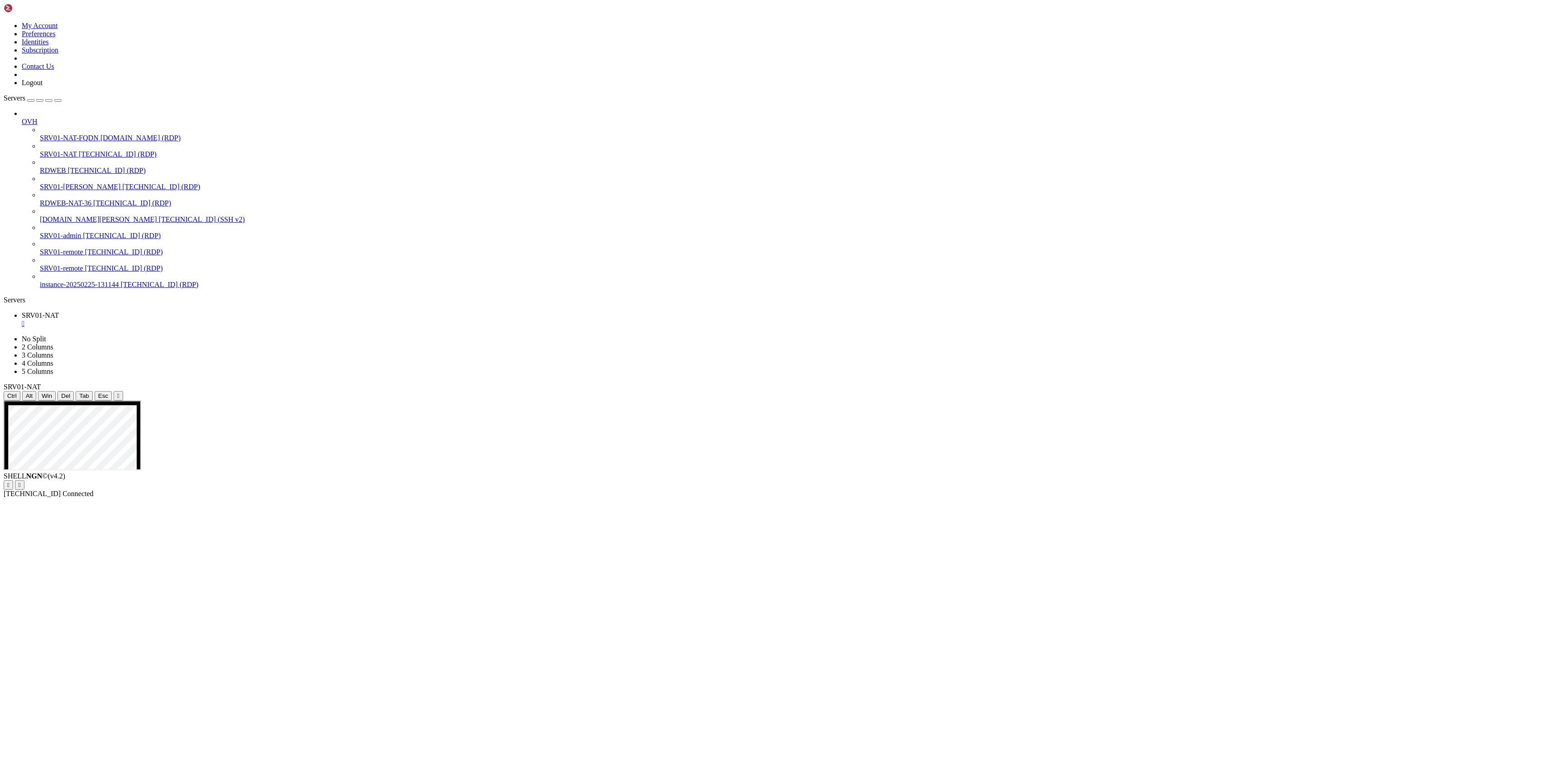
drag, startPoint x: 355, startPoint y: 1056, endPoint x: 265, endPoint y: 1028, distance: 94.3
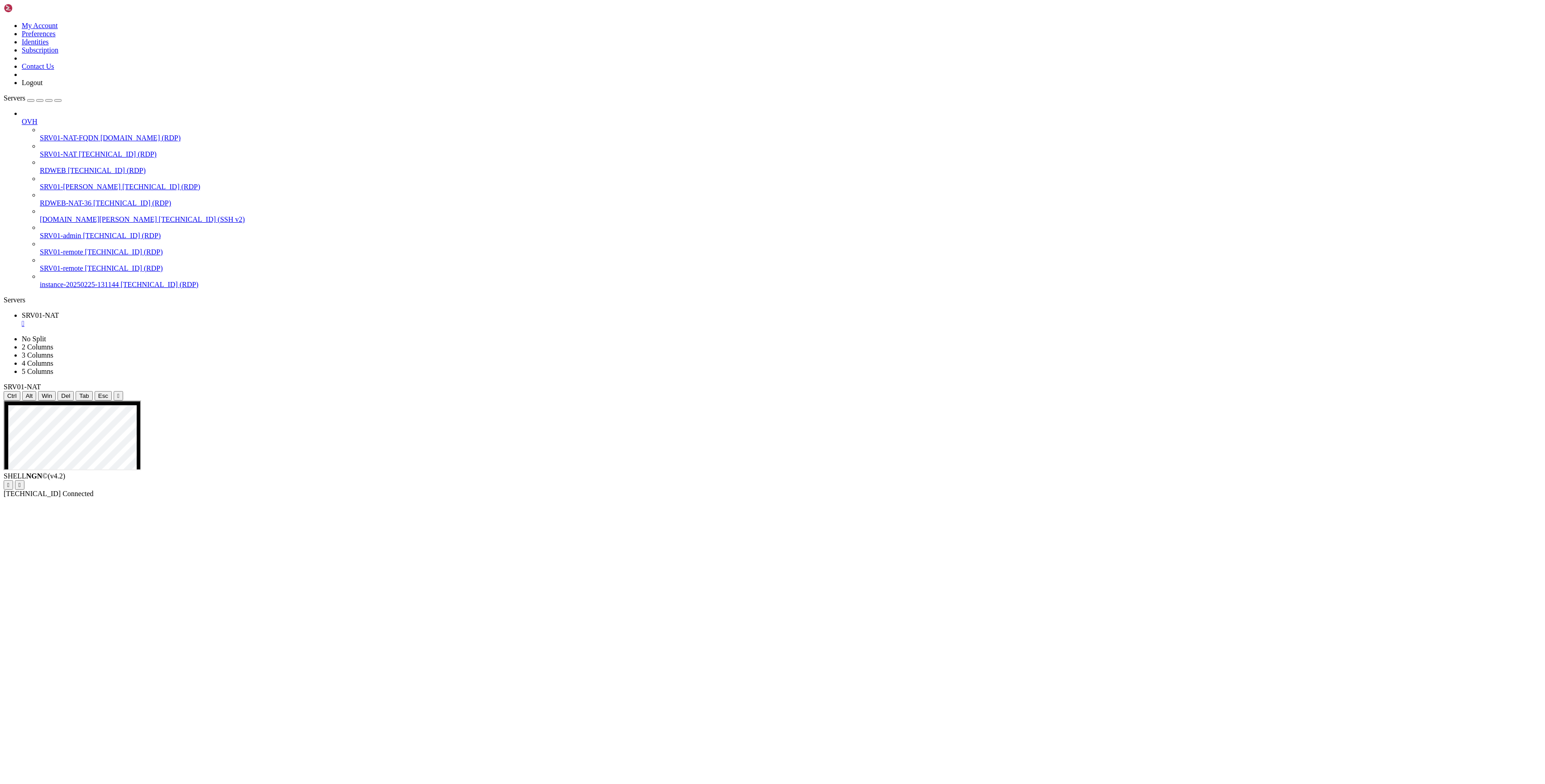
drag, startPoint x: 673, startPoint y: 975, endPoint x: 659, endPoint y: 748, distance: 227.4
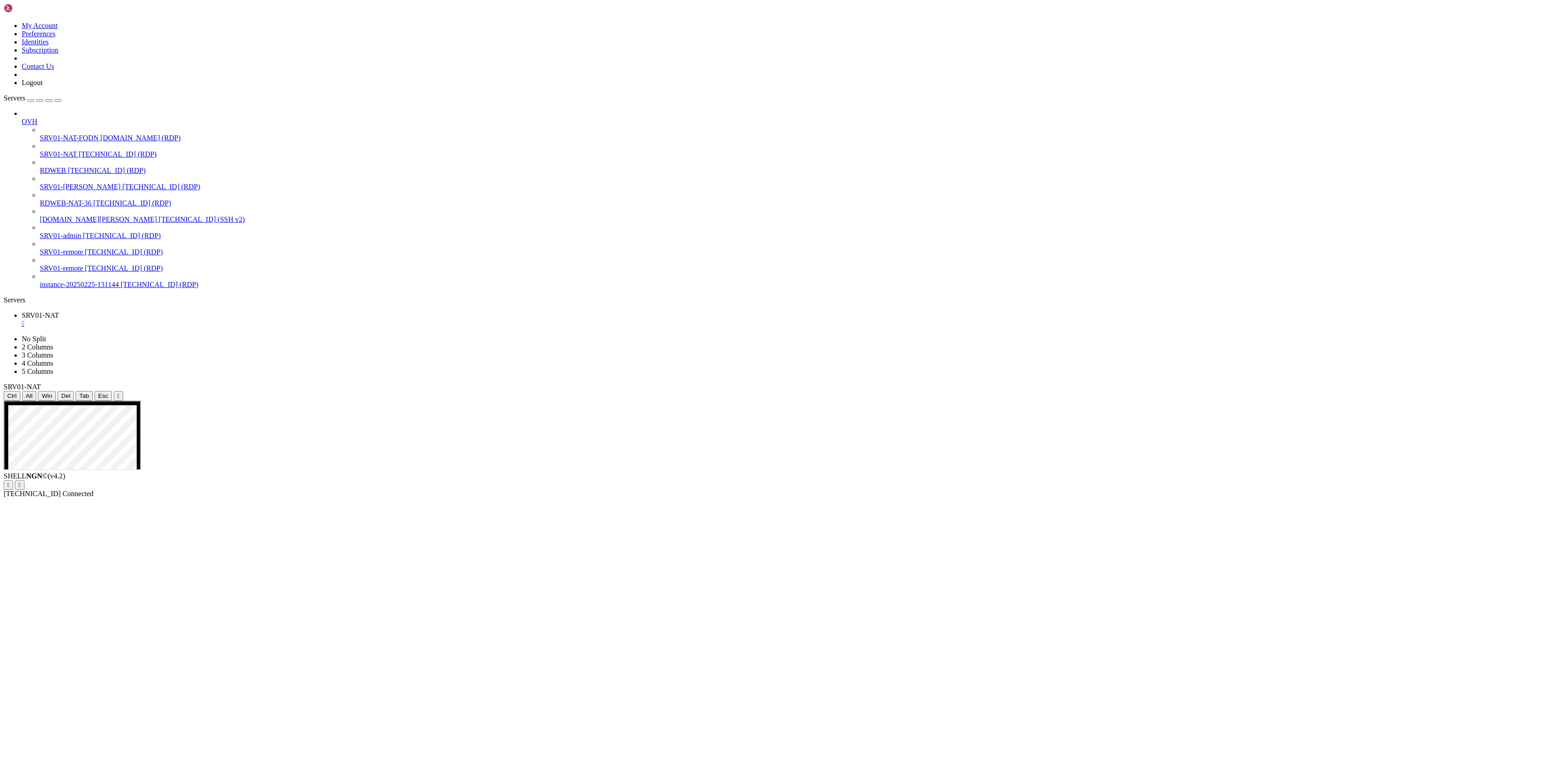
drag, startPoint x: 1151, startPoint y: 814, endPoint x: 1279, endPoint y: 810, distance: 128.1
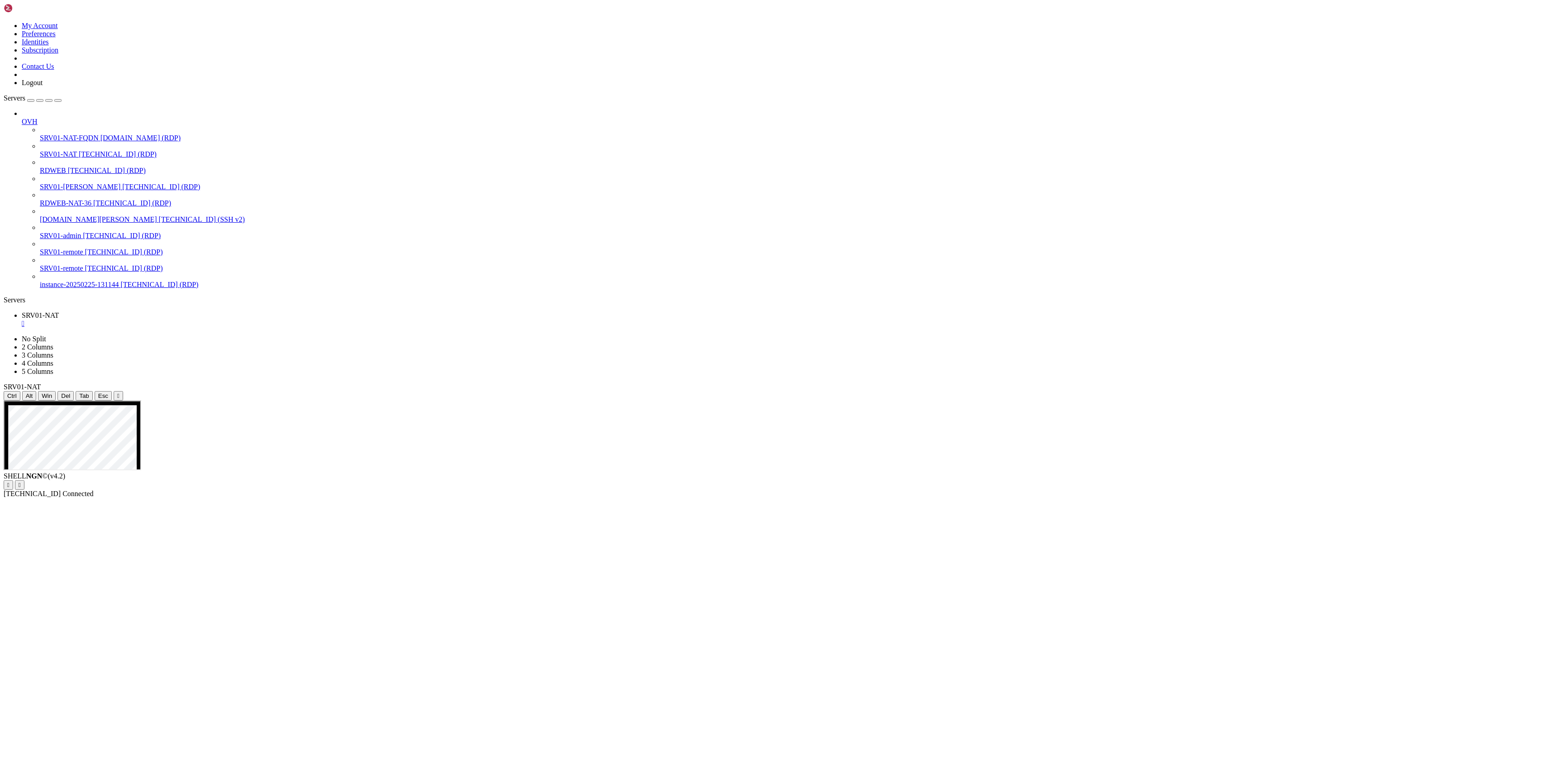
drag, startPoint x: 1261, startPoint y: 823, endPoint x: 1127, endPoint y: 826, distance: 134.0
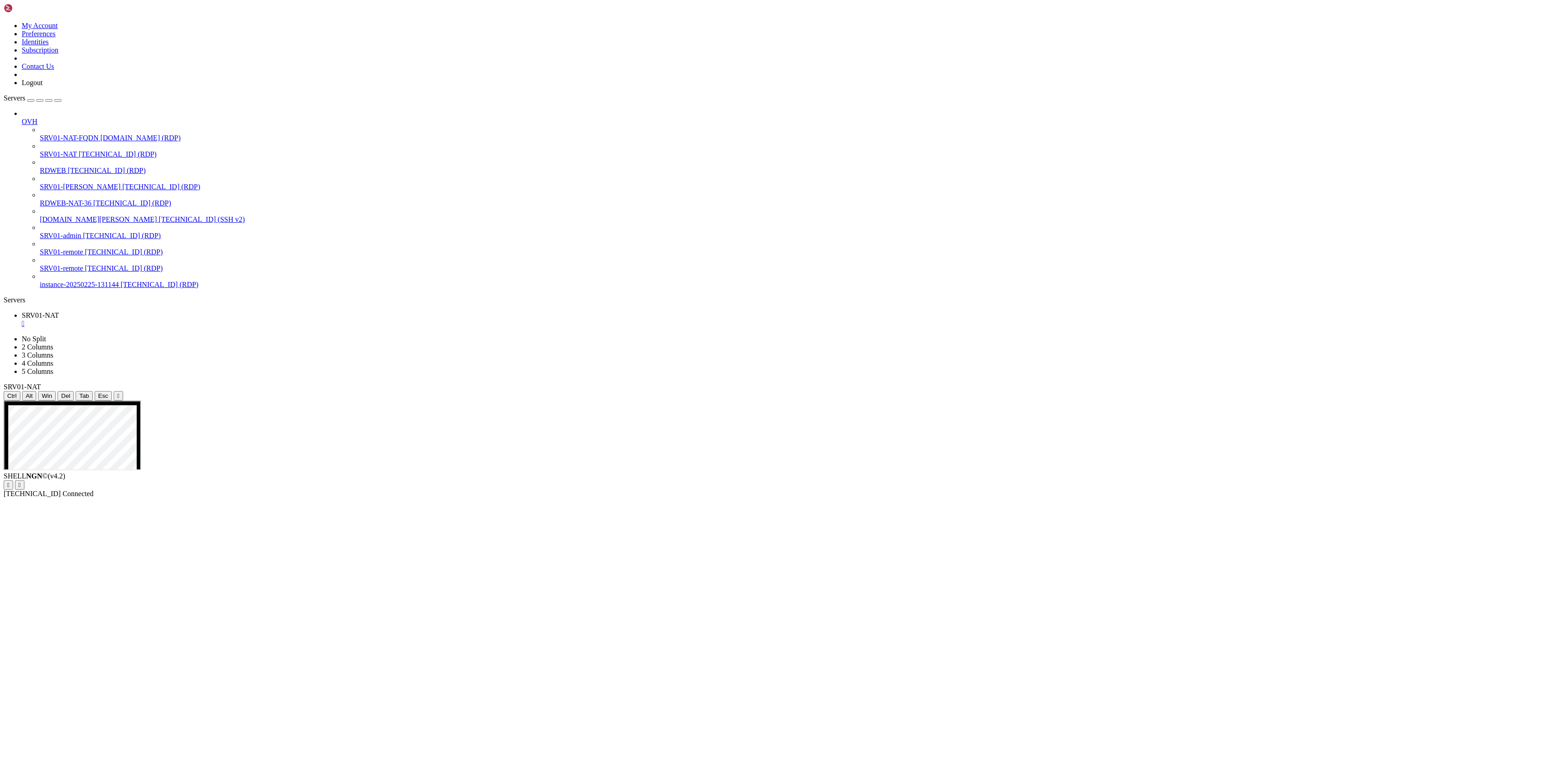
drag, startPoint x: 1278, startPoint y: 1043, endPoint x: 1278, endPoint y: 1033, distance: 10.0
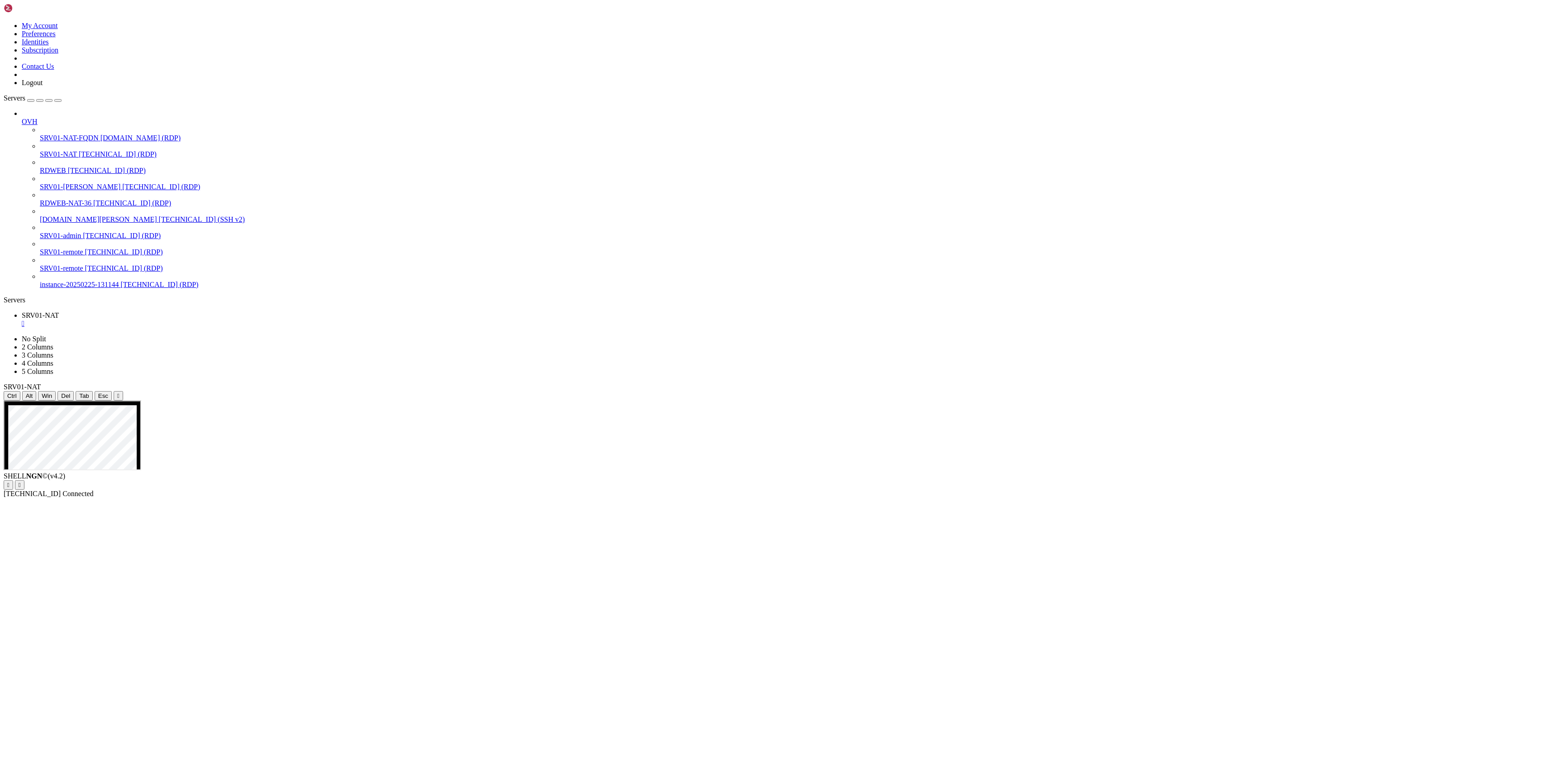
drag, startPoint x: 1196, startPoint y: 780, endPoint x: 1392, endPoint y: 778, distance: 196.0
drag, startPoint x: 1334, startPoint y: 644, endPoint x: 1303, endPoint y: 644, distance: 31.0
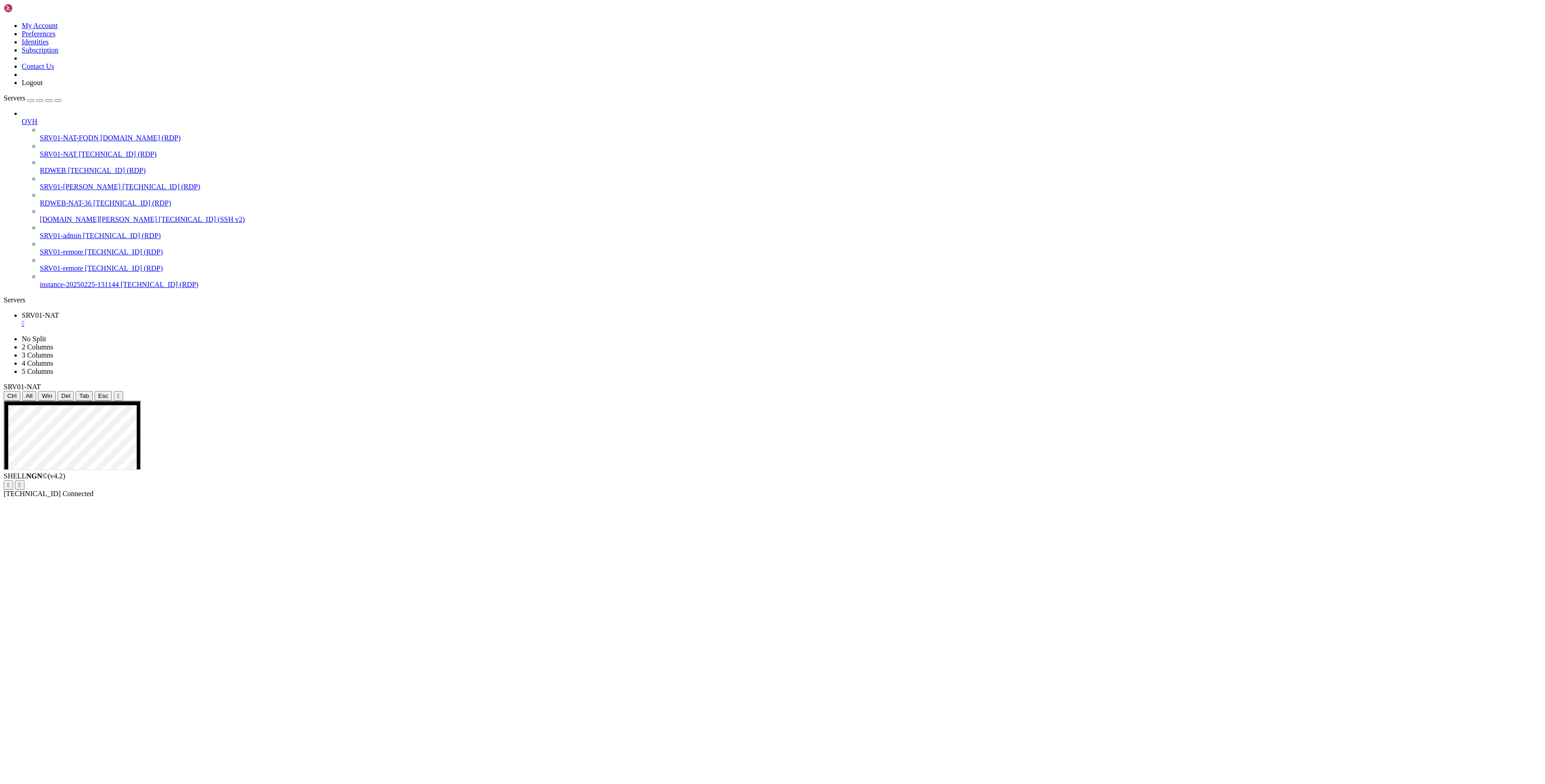
drag, startPoint x: 1137, startPoint y: 812, endPoint x: 792, endPoint y: 767, distance: 347.9
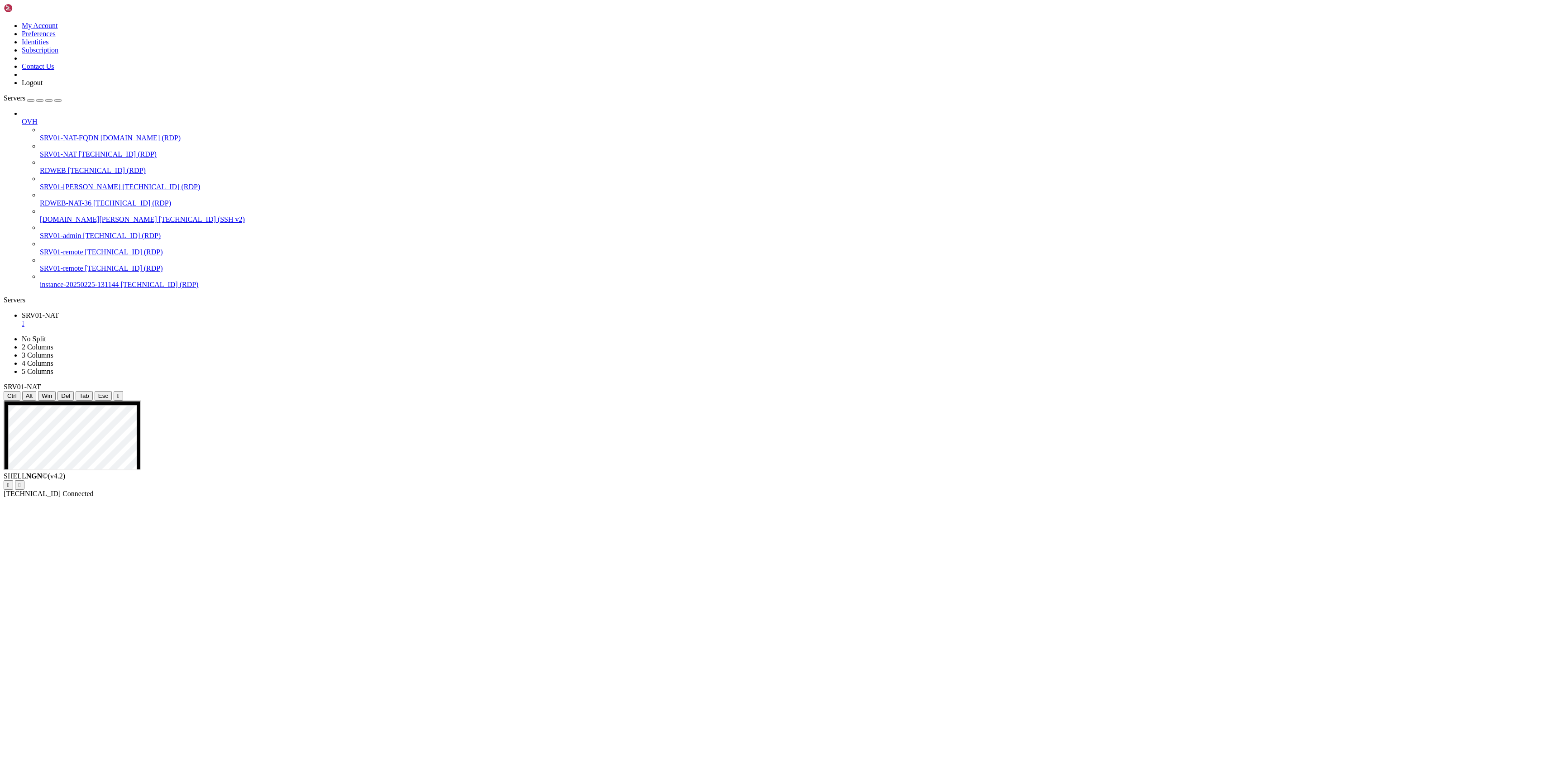
drag, startPoint x: 764, startPoint y: 777, endPoint x: 530, endPoint y: 460, distance: 394.0
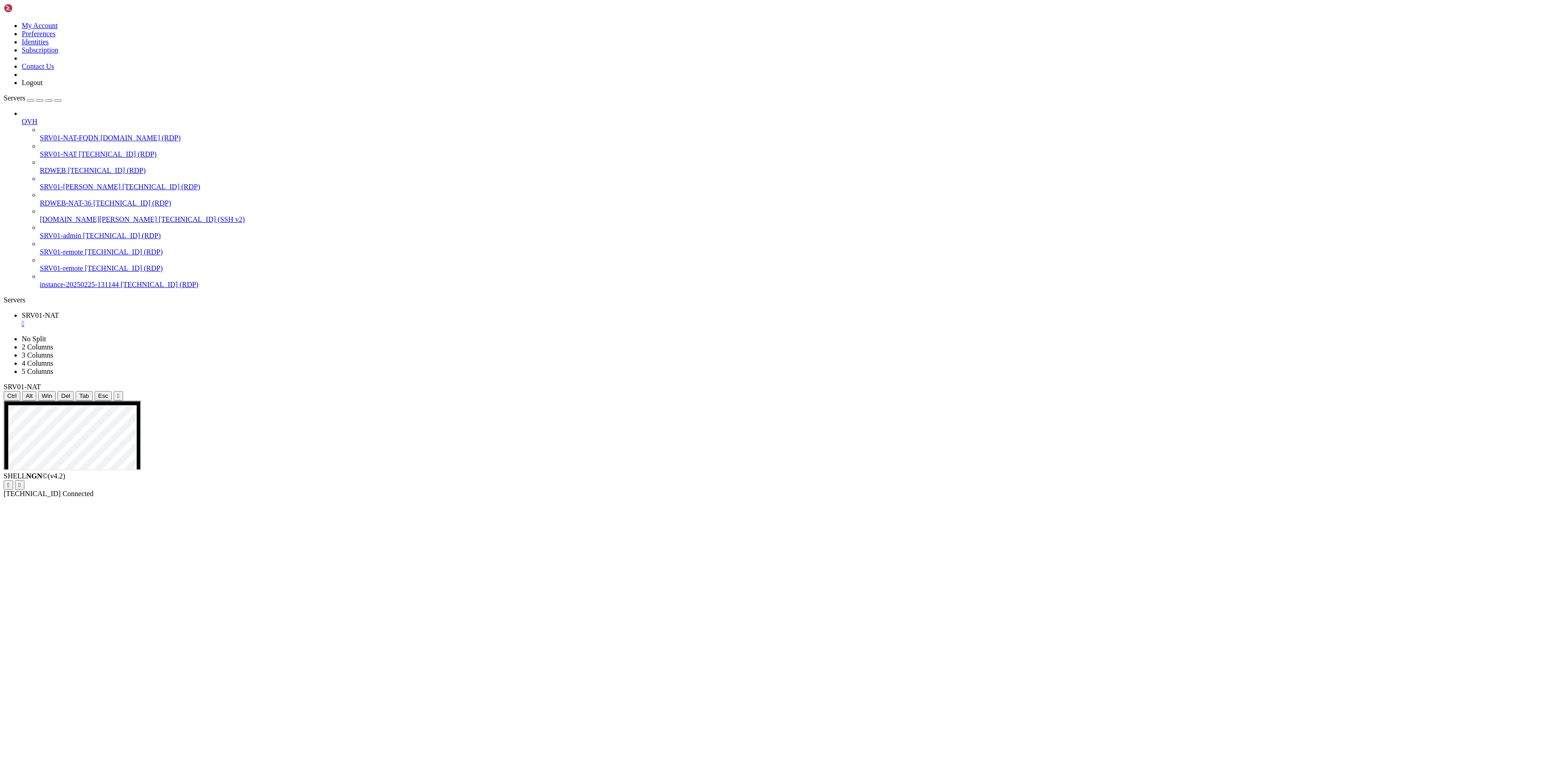
drag, startPoint x: 537, startPoint y: 581, endPoint x: 500, endPoint y: 494, distance: 94.5
drag, startPoint x: 1513, startPoint y: 1013, endPoint x: 1518, endPoint y: 1013, distance: 5.0
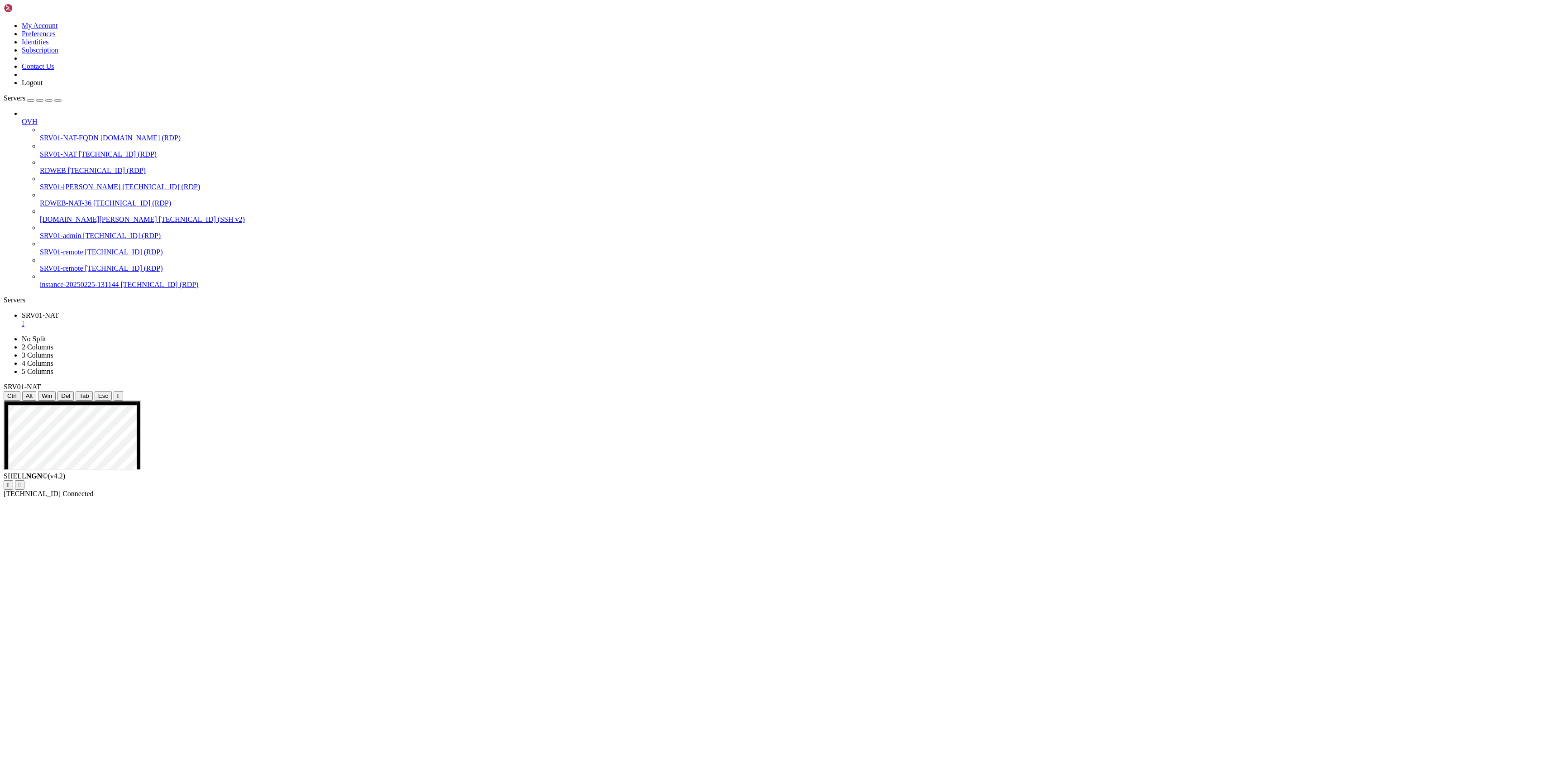
drag, startPoint x: 1515, startPoint y: 1010, endPoint x: 1514, endPoint y: 1019, distance: 9.1
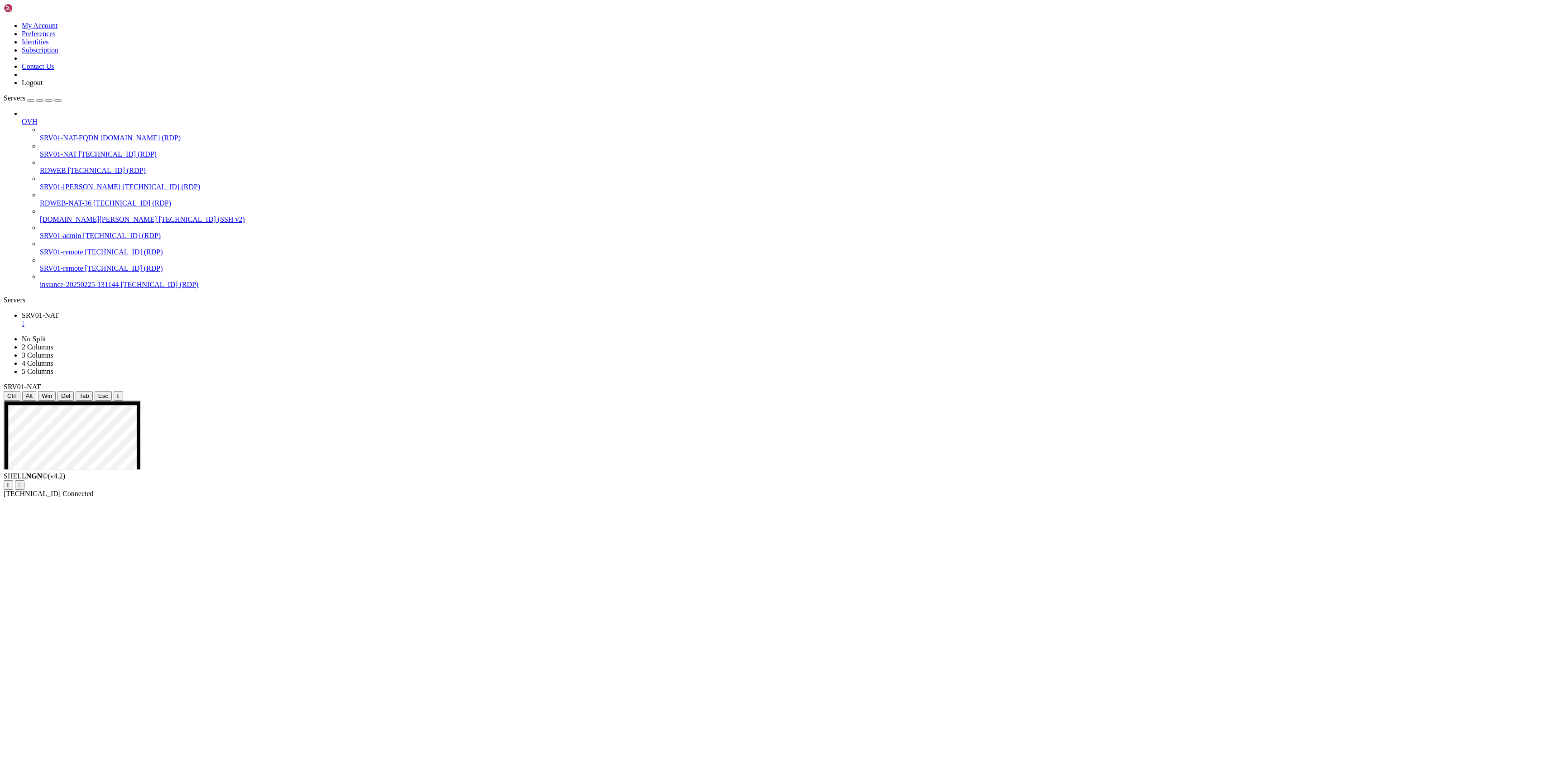
drag, startPoint x: 800, startPoint y: 1057, endPoint x: 925, endPoint y: 1079, distance: 126.9
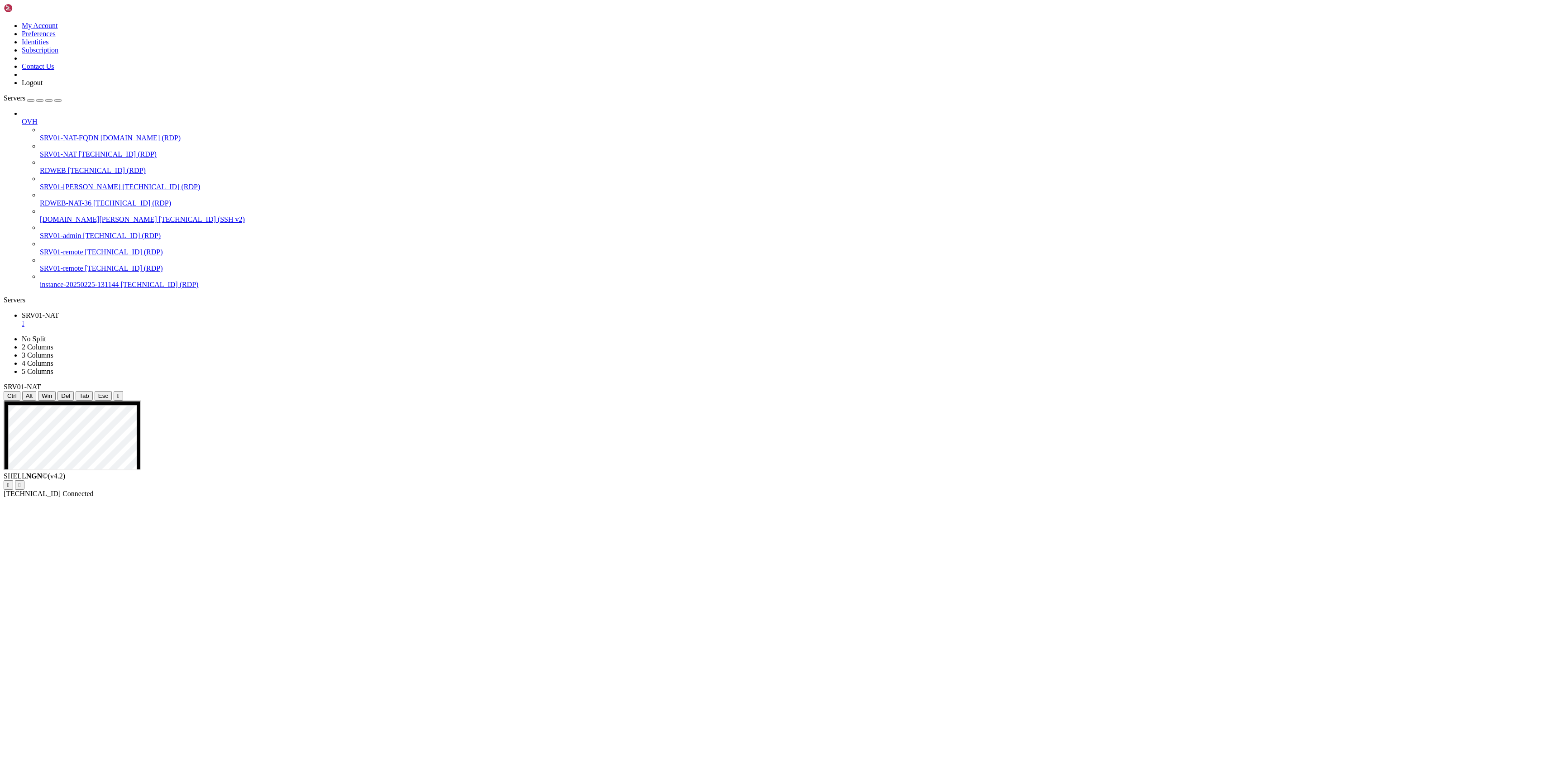
drag, startPoint x: 57, startPoint y: 408, endPoint x: 45, endPoint y: 409, distance: 12.0
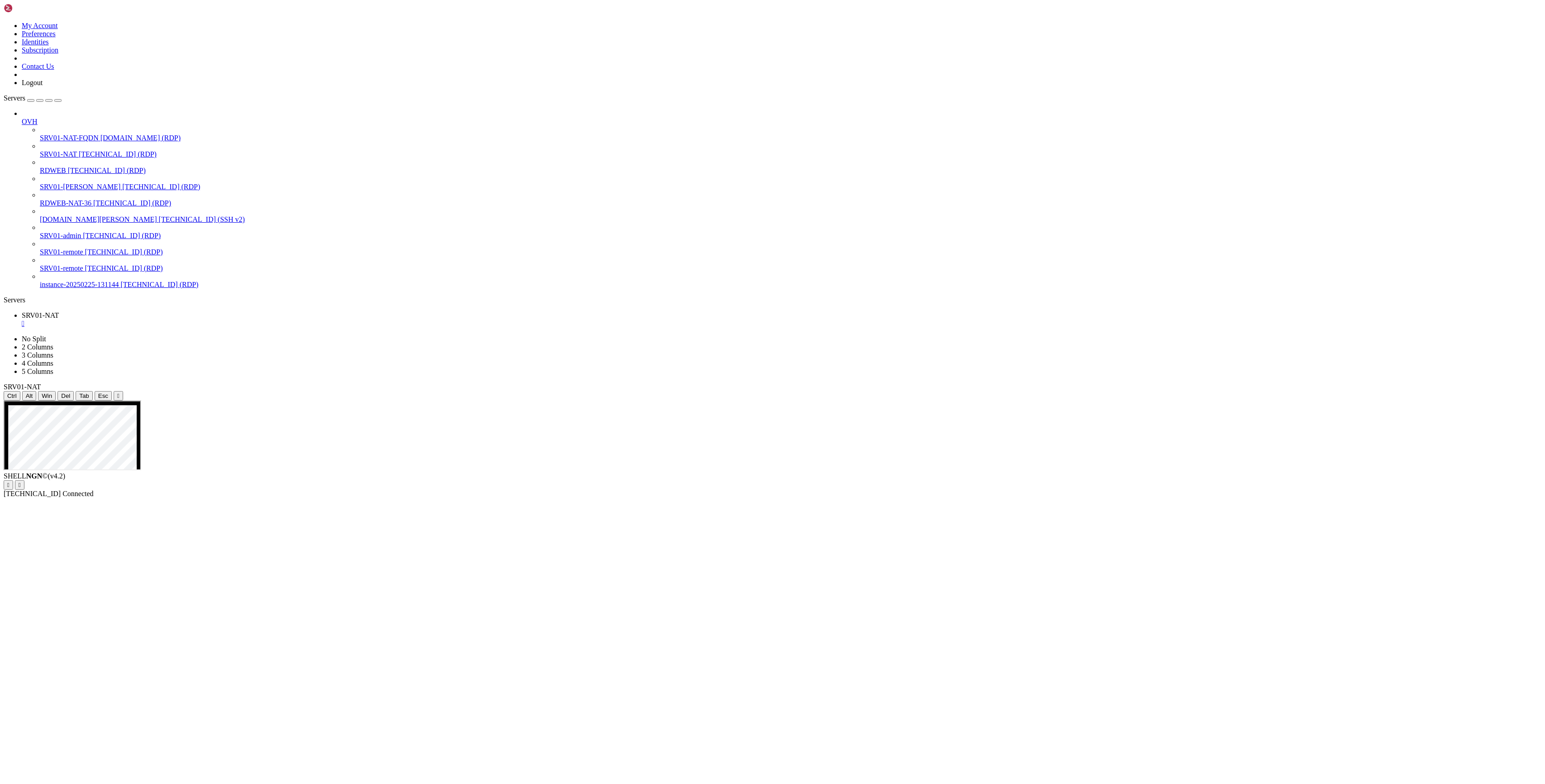
drag, startPoint x: 872, startPoint y: 1088, endPoint x: 898, endPoint y: 1094, distance: 26.7
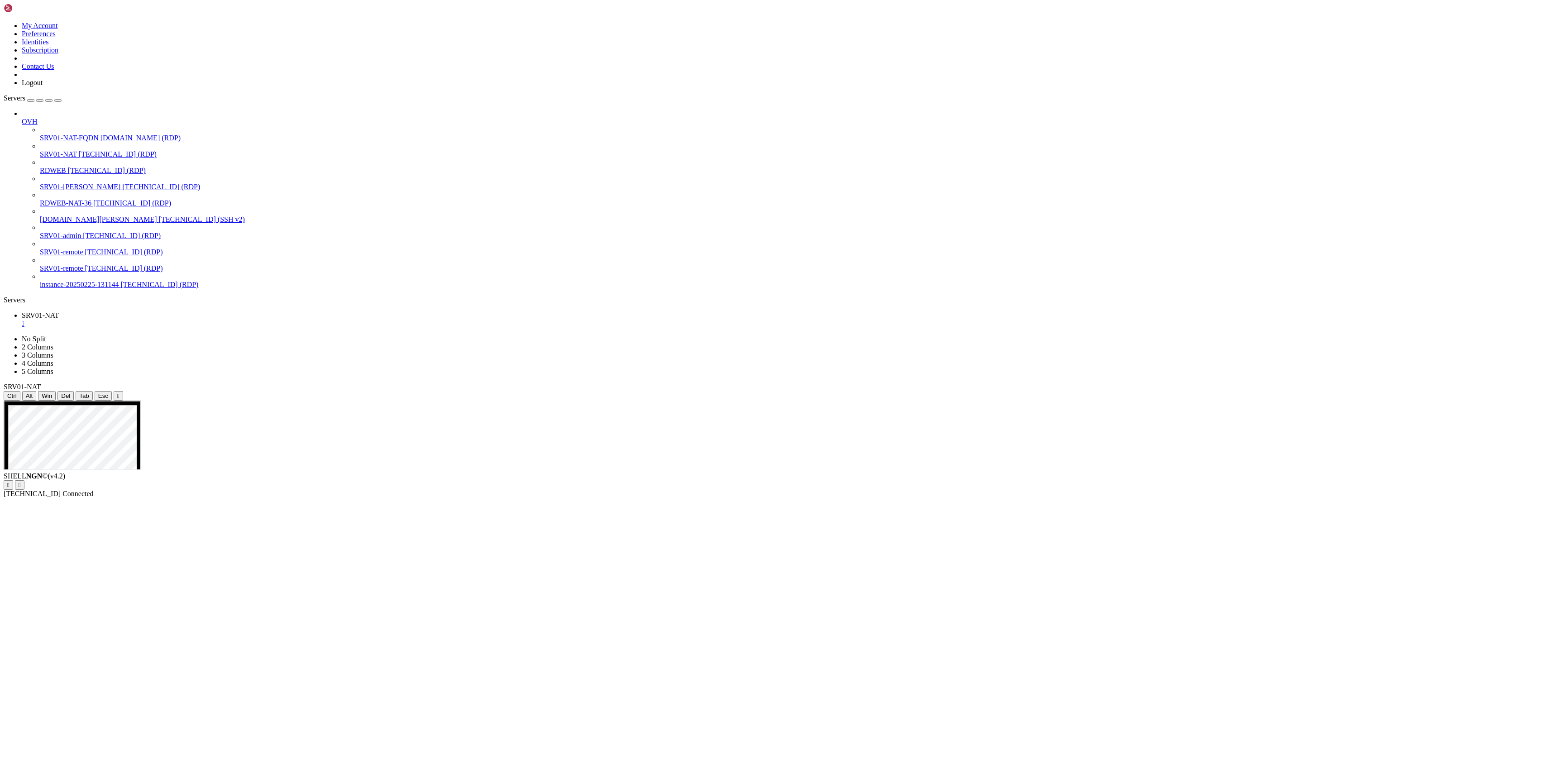
drag, startPoint x: 671, startPoint y: 410, endPoint x: 629, endPoint y: 408, distance: 42.0
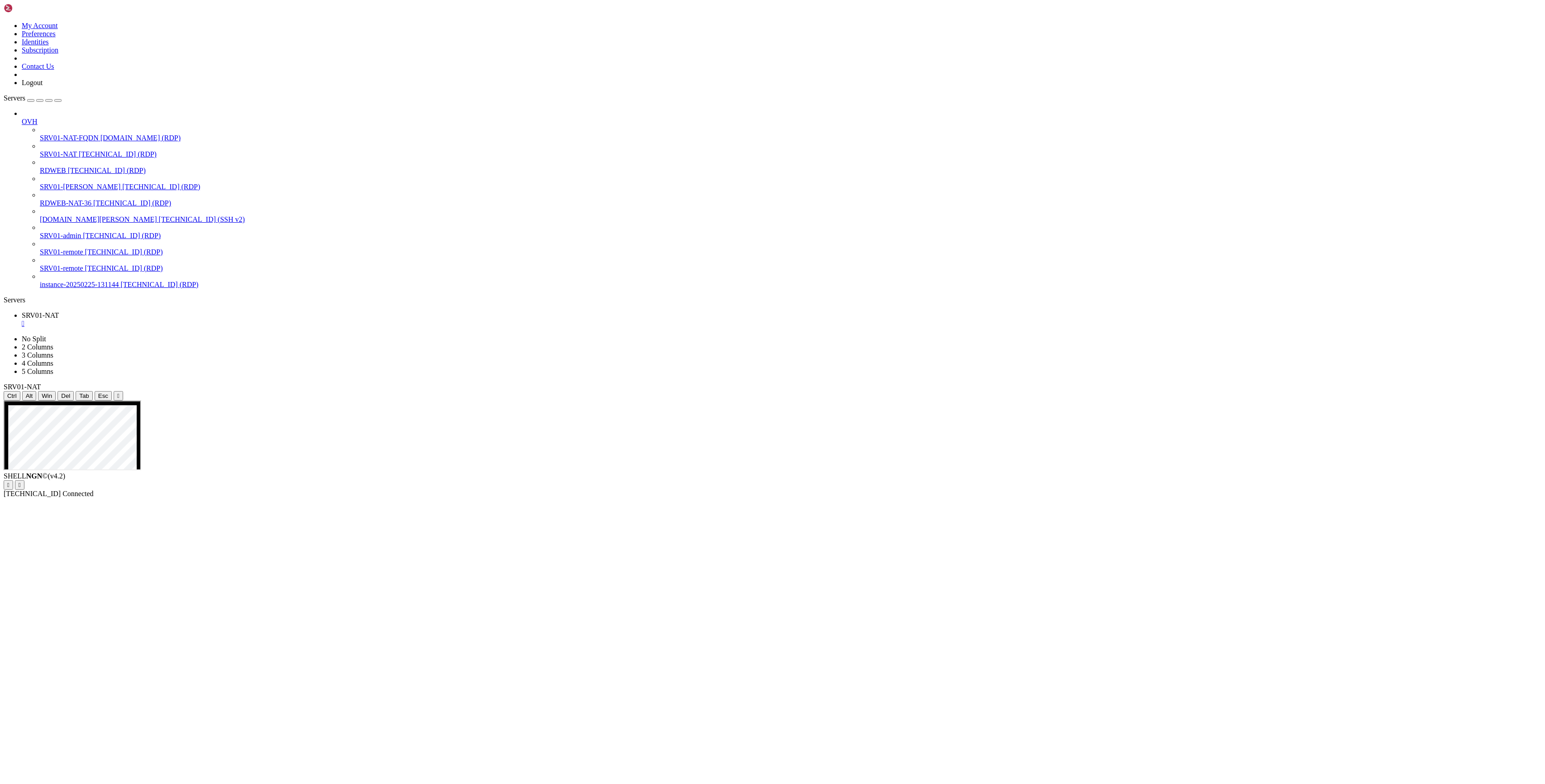
drag, startPoint x: 286, startPoint y: 1112, endPoint x: 322, endPoint y: 1101, distance: 37.6
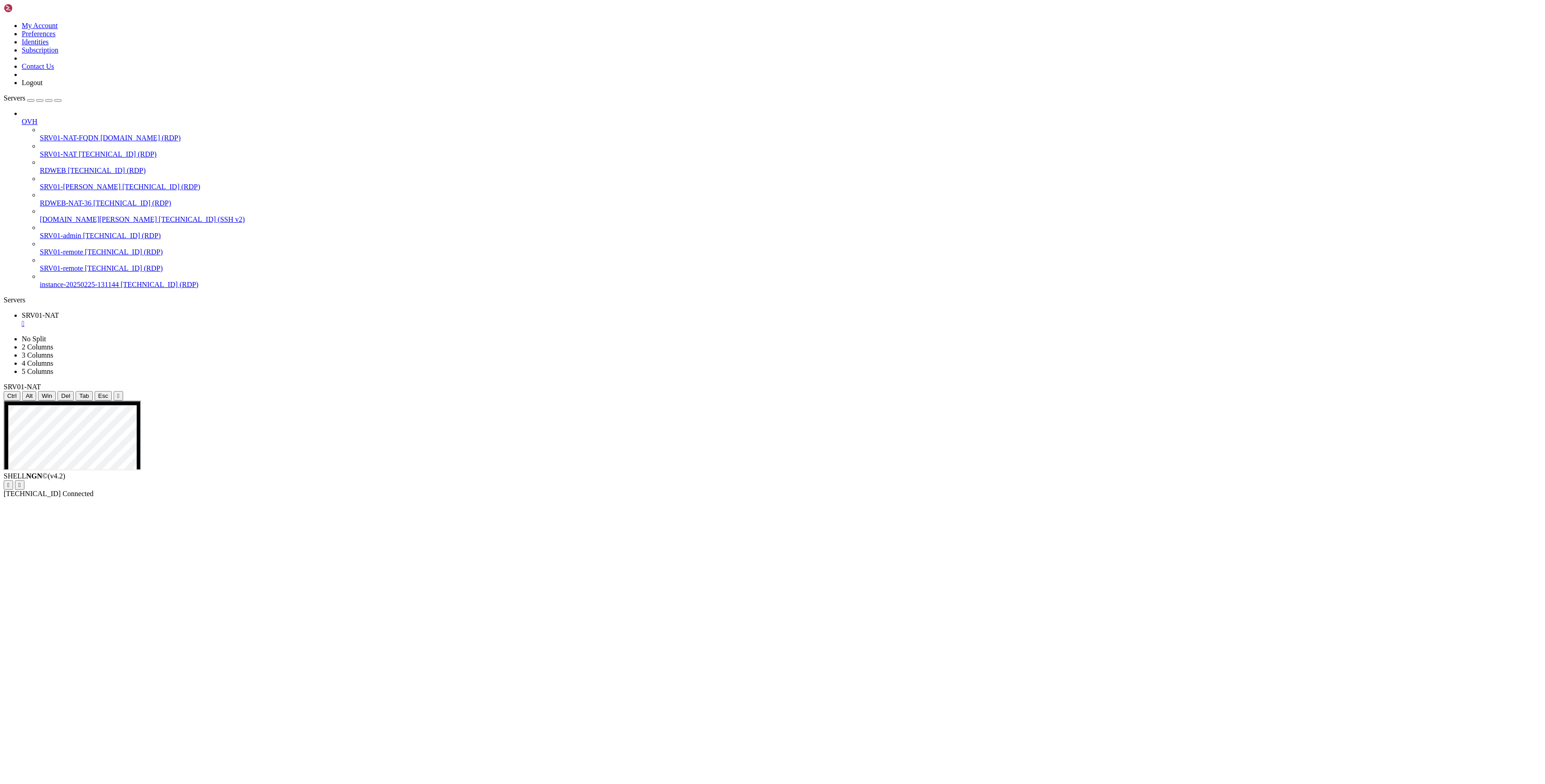
drag, startPoint x: 425, startPoint y: 677, endPoint x: 186, endPoint y: 457, distance: 324.8
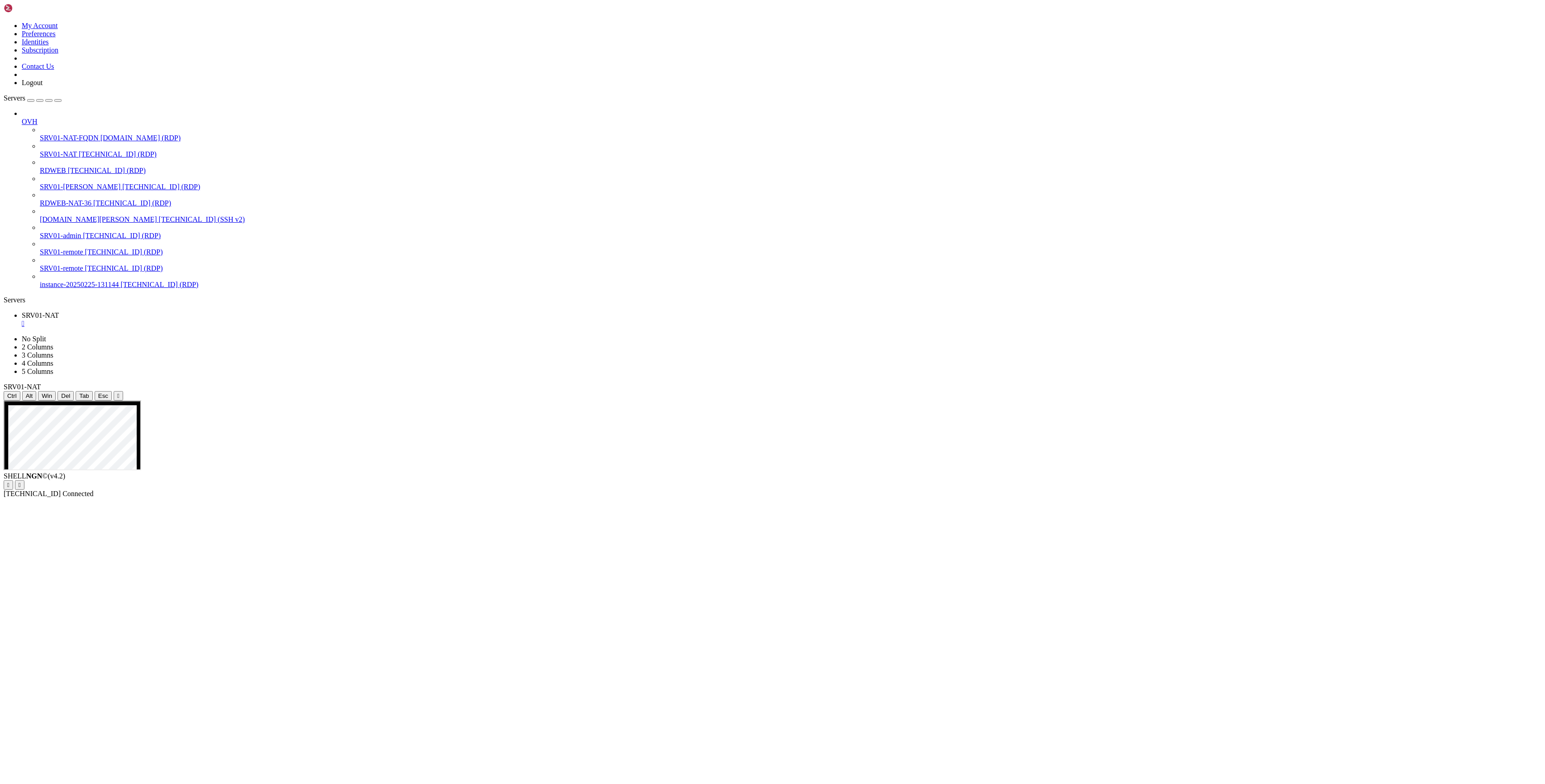
drag, startPoint x: 499, startPoint y: 493, endPoint x: 498, endPoint y: 529, distance: 36.0
drag, startPoint x: 512, startPoint y: 529, endPoint x: 528, endPoint y: 641, distance: 113.1
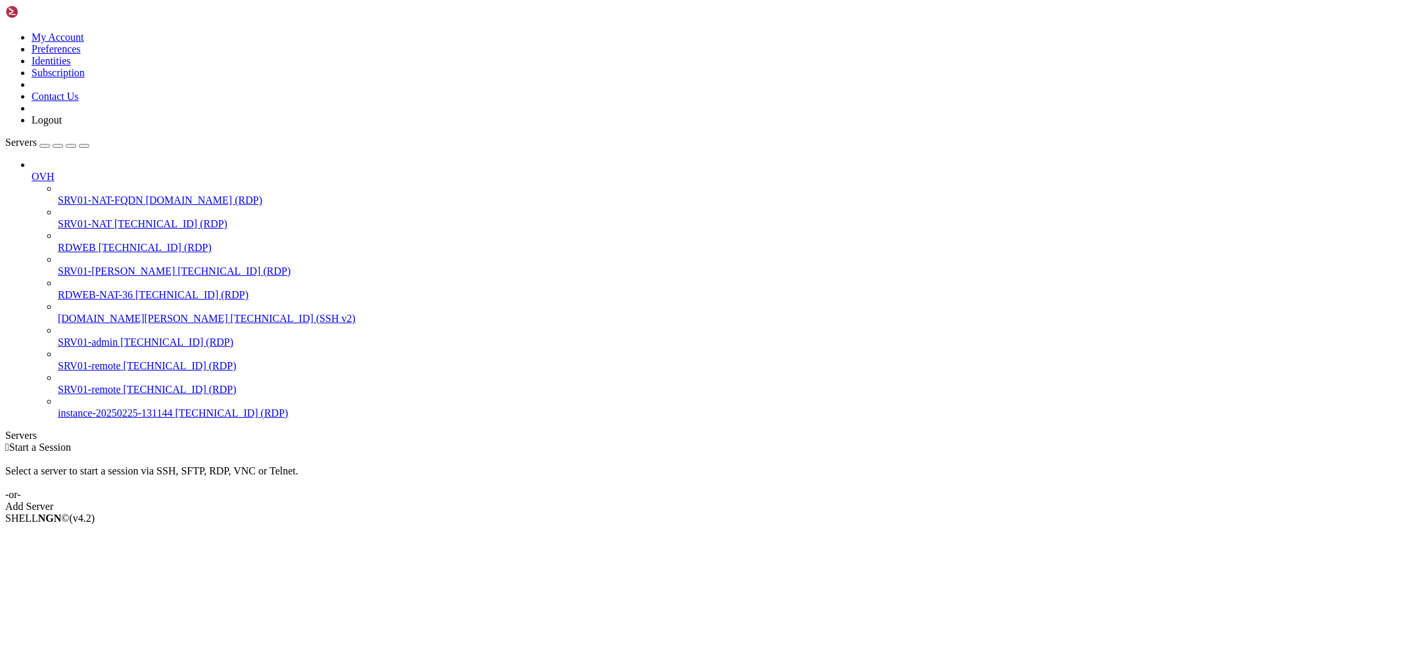
click at [102, 266] on span "SRV01-[PERSON_NAME]" at bounding box center [116, 271] width 117 height 11
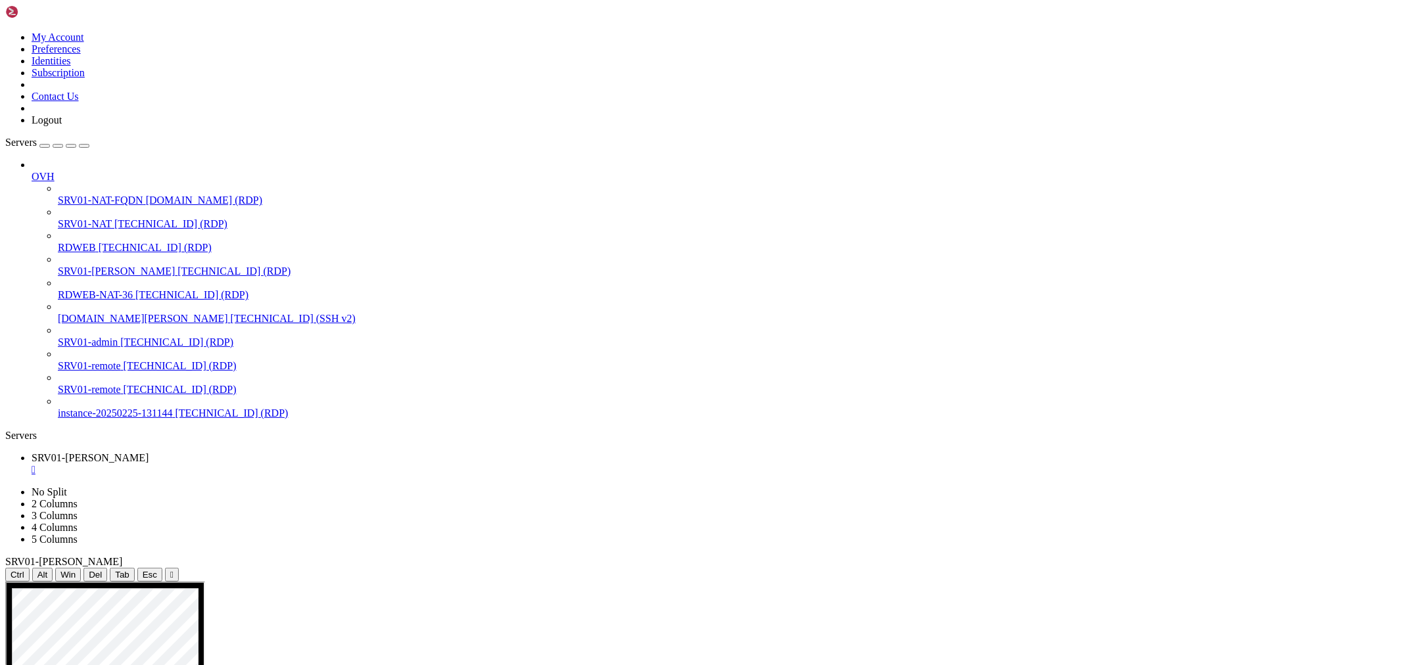
click at [84, 146] on icon "button" at bounding box center [84, 146] width 0 height 0
click at [1319, 582] on div at bounding box center [701, 582] width 1392 height 0
click at [717, 582] on div at bounding box center [701, 582] width 1392 height 0
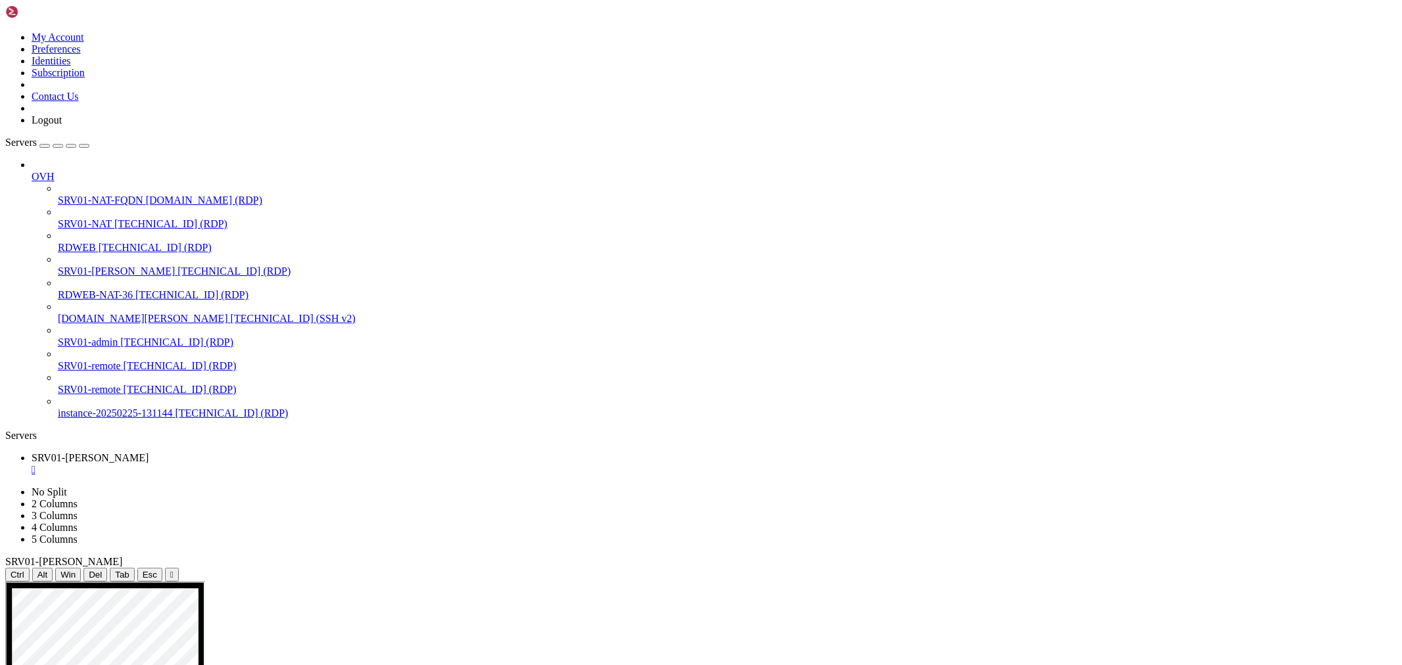
drag, startPoint x: 619, startPoint y: 964, endPoint x: 638, endPoint y: 972, distance: 21.0
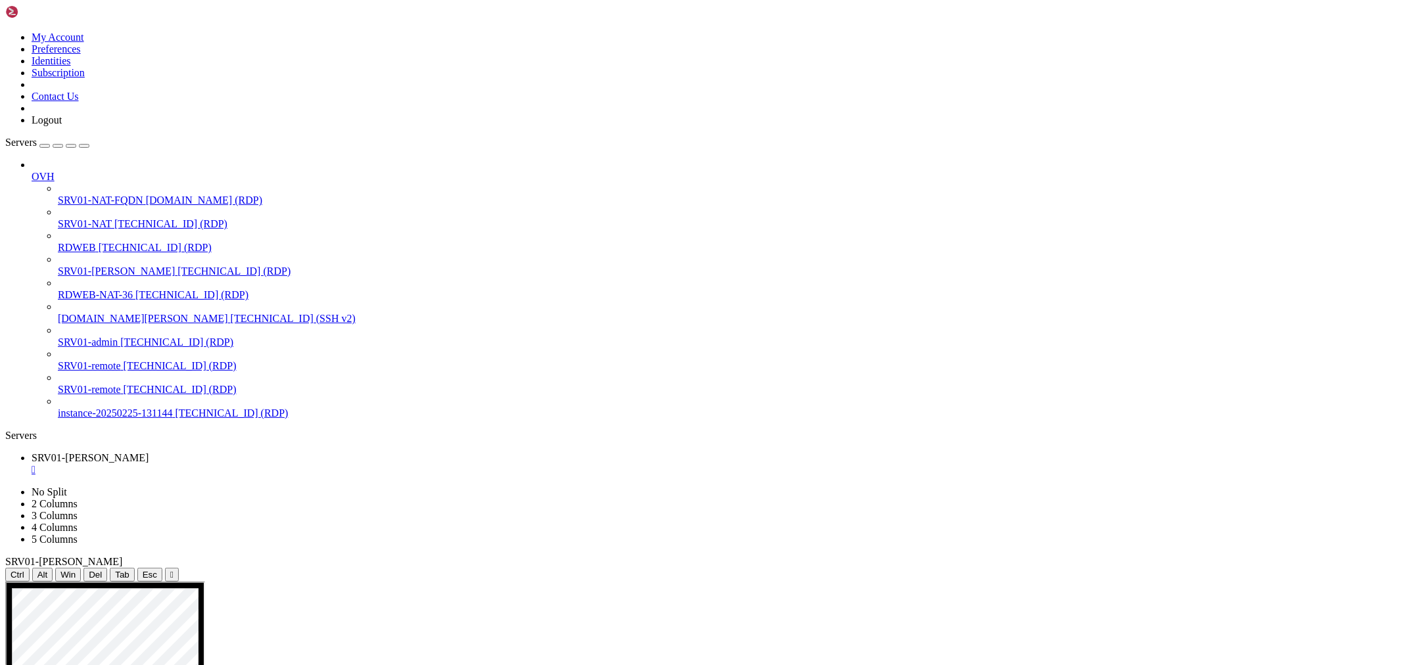
drag, startPoint x: 103, startPoint y: 776, endPoint x: 153, endPoint y: 818, distance: 65.8
drag, startPoint x: 335, startPoint y: 695, endPoint x: 834, endPoint y: 966, distance: 568.0
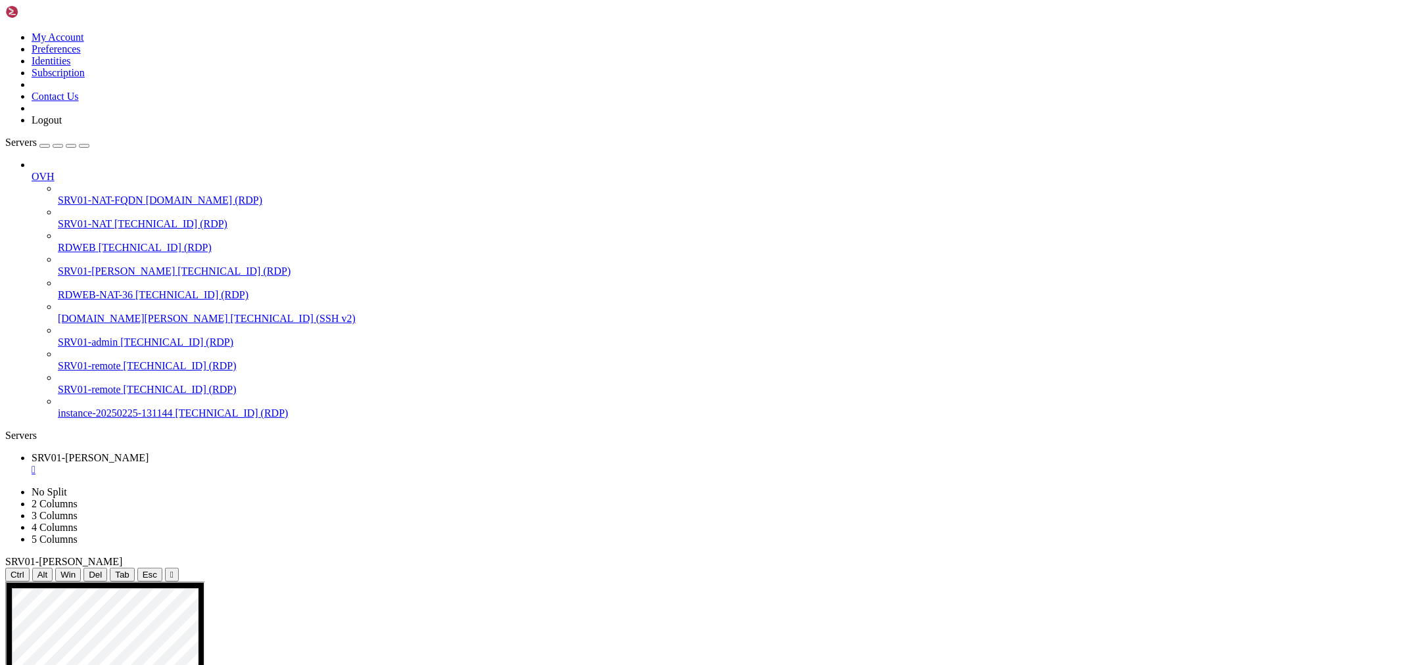
drag, startPoint x: 390, startPoint y: 682, endPoint x: 847, endPoint y: 841, distance: 484.6
drag, startPoint x: 486, startPoint y: 993, endPoint x: 410, endPoint y: 1037, distance: 89.0
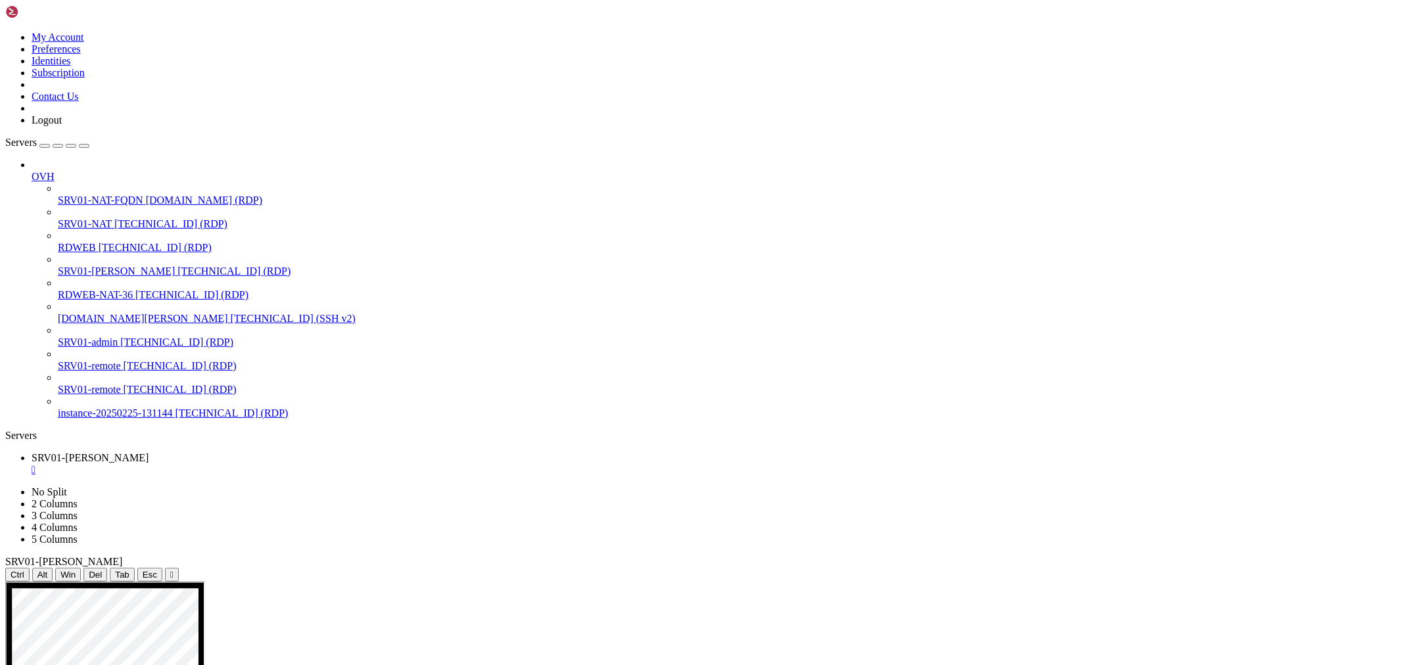
drag, startPoint x: 72, startPoint y: 782, endPoint x: 124, endPoint y: 789, distance: 52.4
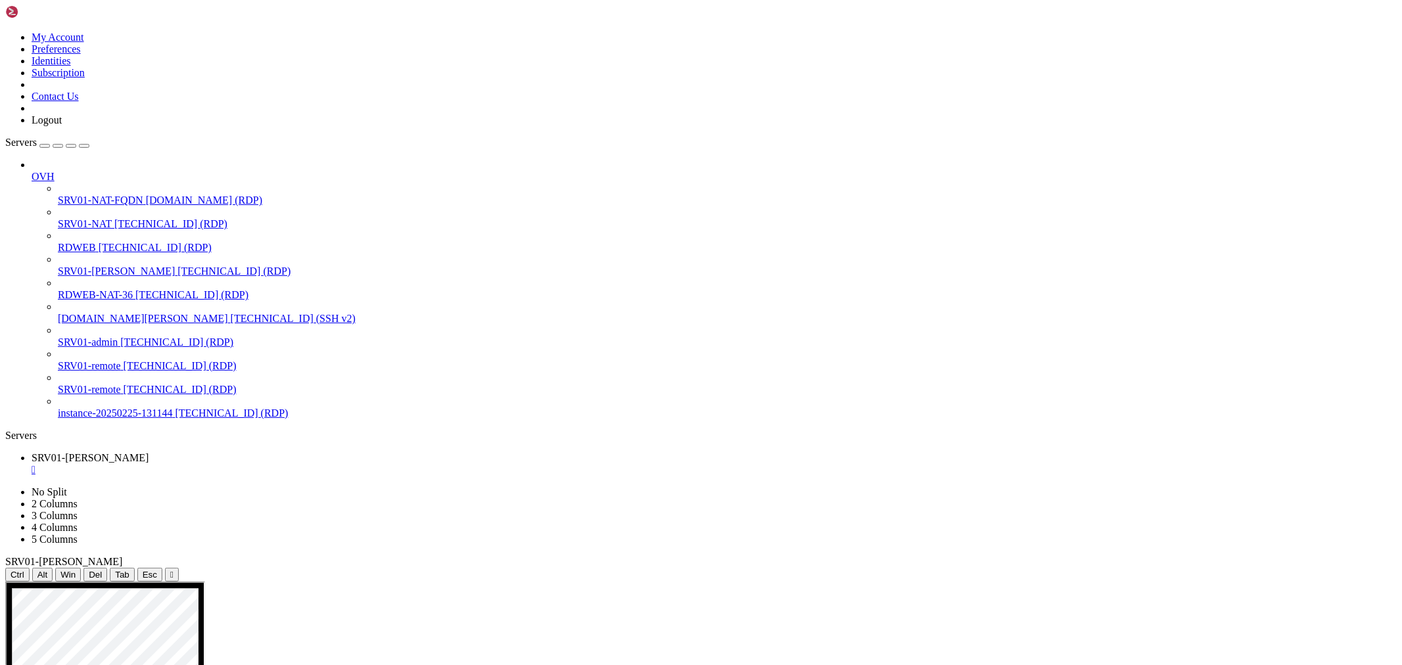
drag, startPoint x: 592, startPoint y: 988, endPoint x: 352, endPoint y: 984, distance: 240.0
drag, startPoint x: 312, startPoint y: 985, endPoint x: 558, endPoint y: 993, distance: 246.0
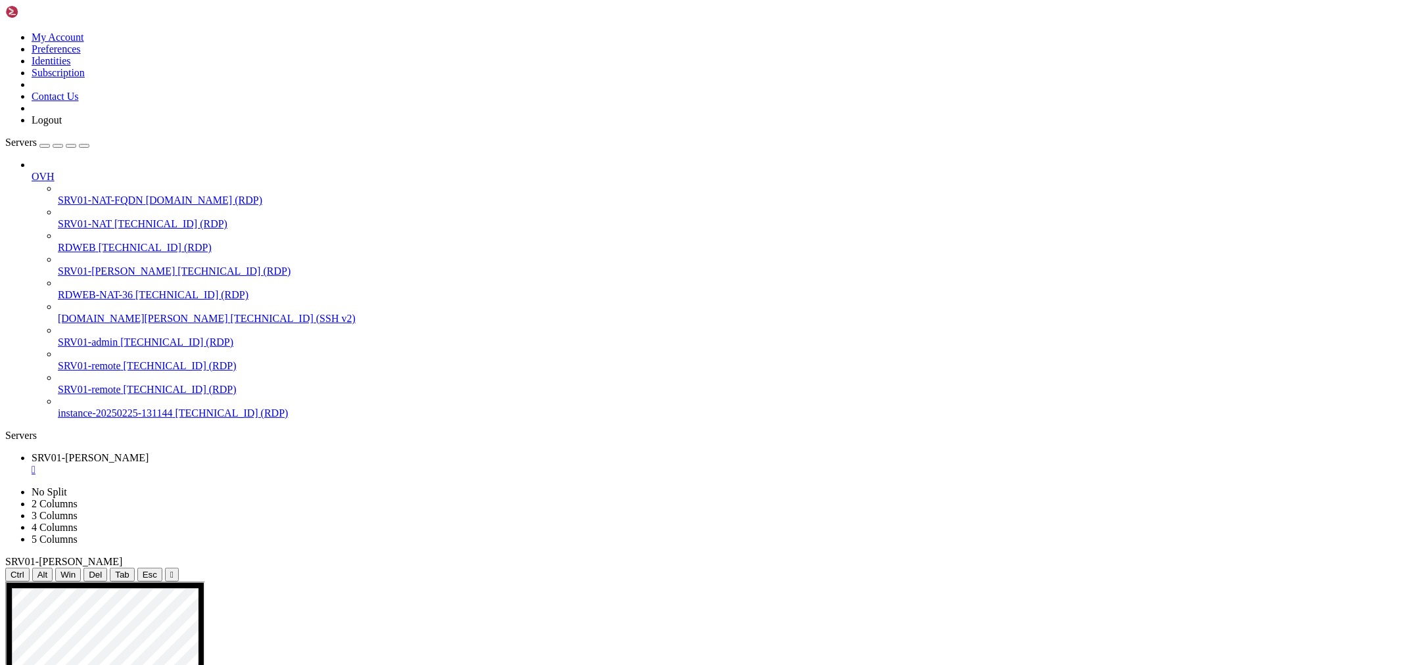
drag, startPoint x: 451, startPoint y: 933, endPoint x: 465, endPoint y: 937, distance: 15.2
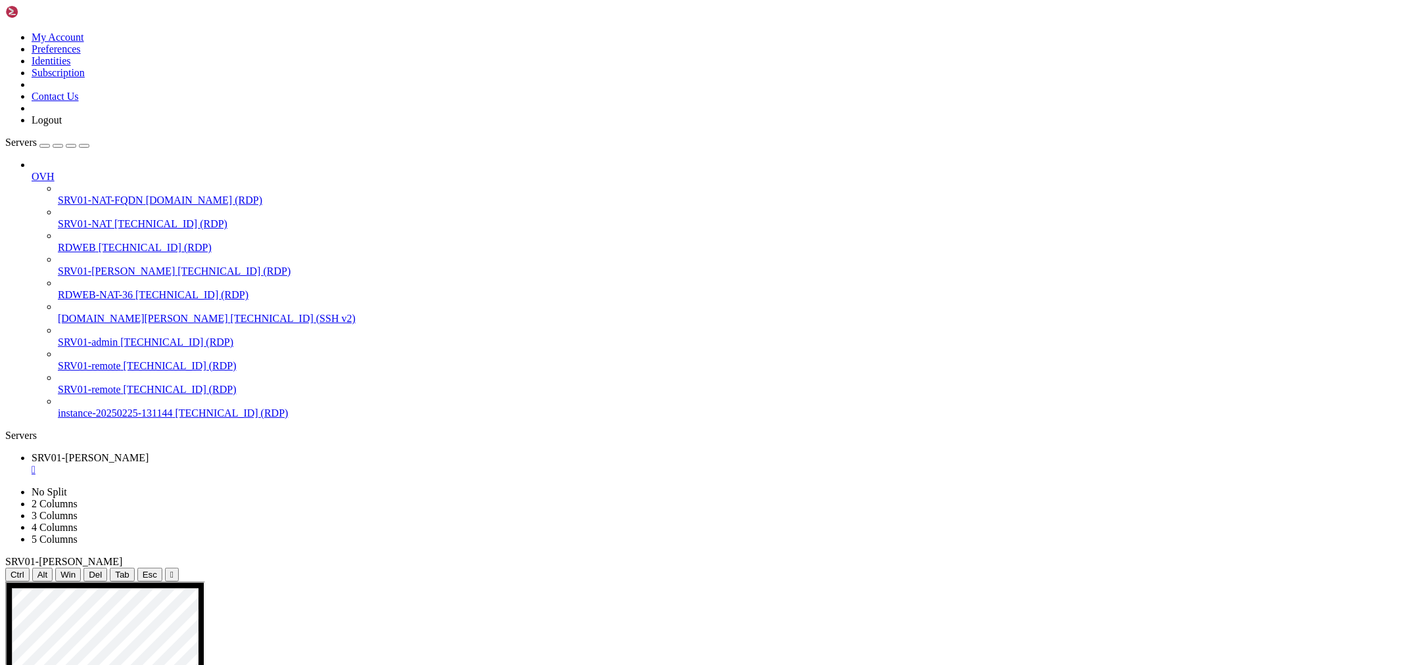
drag, startPoint x: 93, startPoint y: 783, endPoint x: 106, endPoint y: 786, distance: 14.2
drag, startPoint x: 270, startPoint y: 674, endPoint x: 260, endPoint y: 613, distance: 61.9
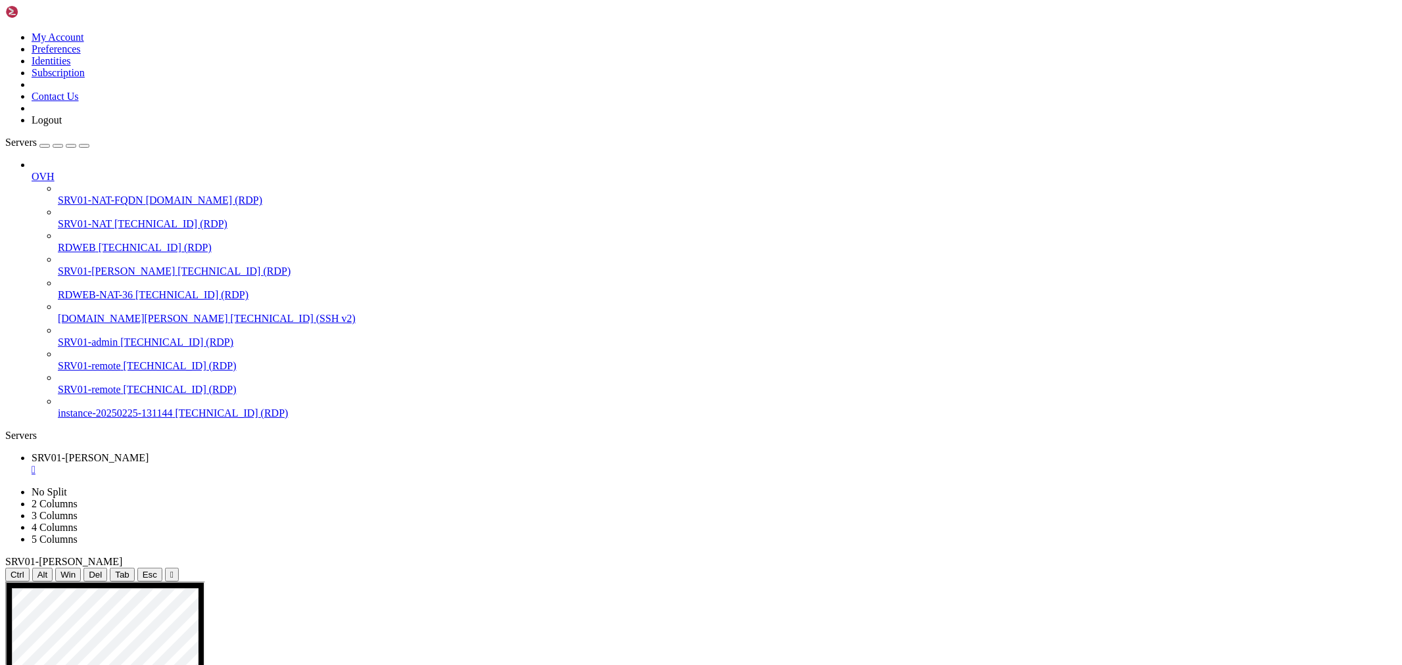
drag, startPoint x: 300, startPoint y: 897, endPoint x: 311, endPoint y: 904, distance: 12.4
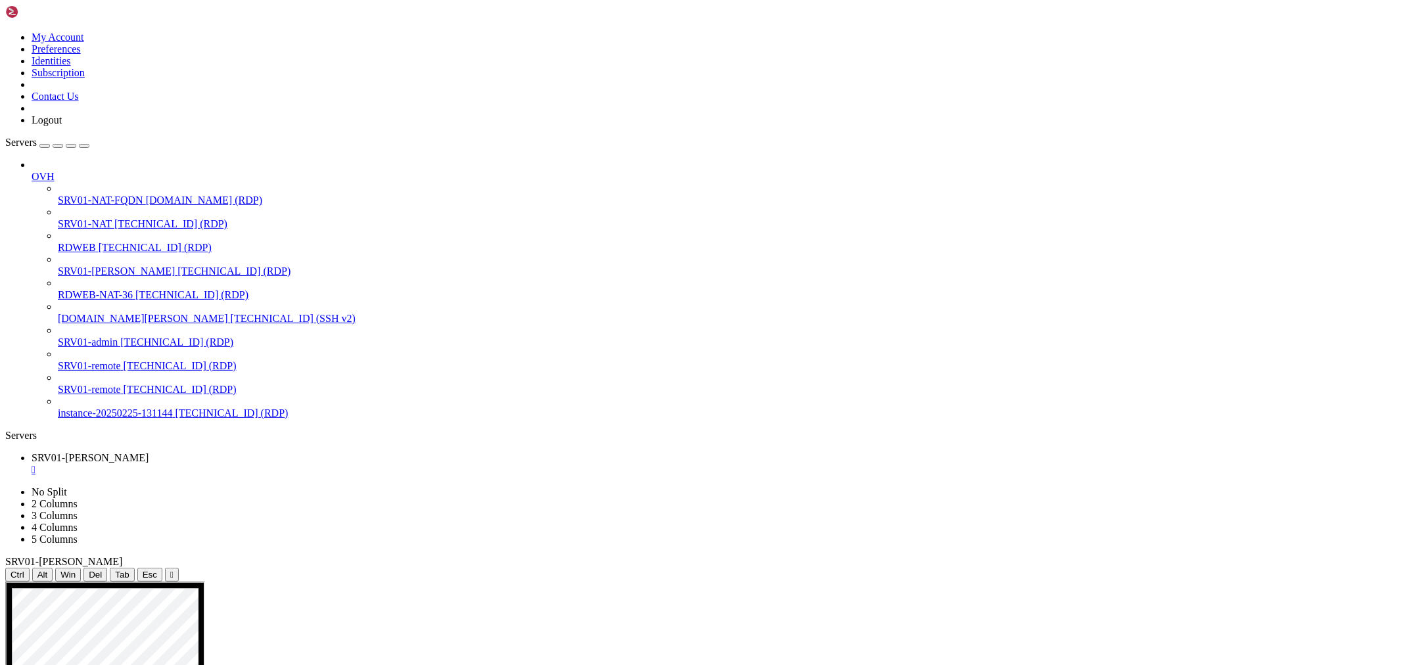
drag, startPoint x: 72, startPoint y: 1111, endPoint x: 100, endPoint y: 1123, distance: 30.0
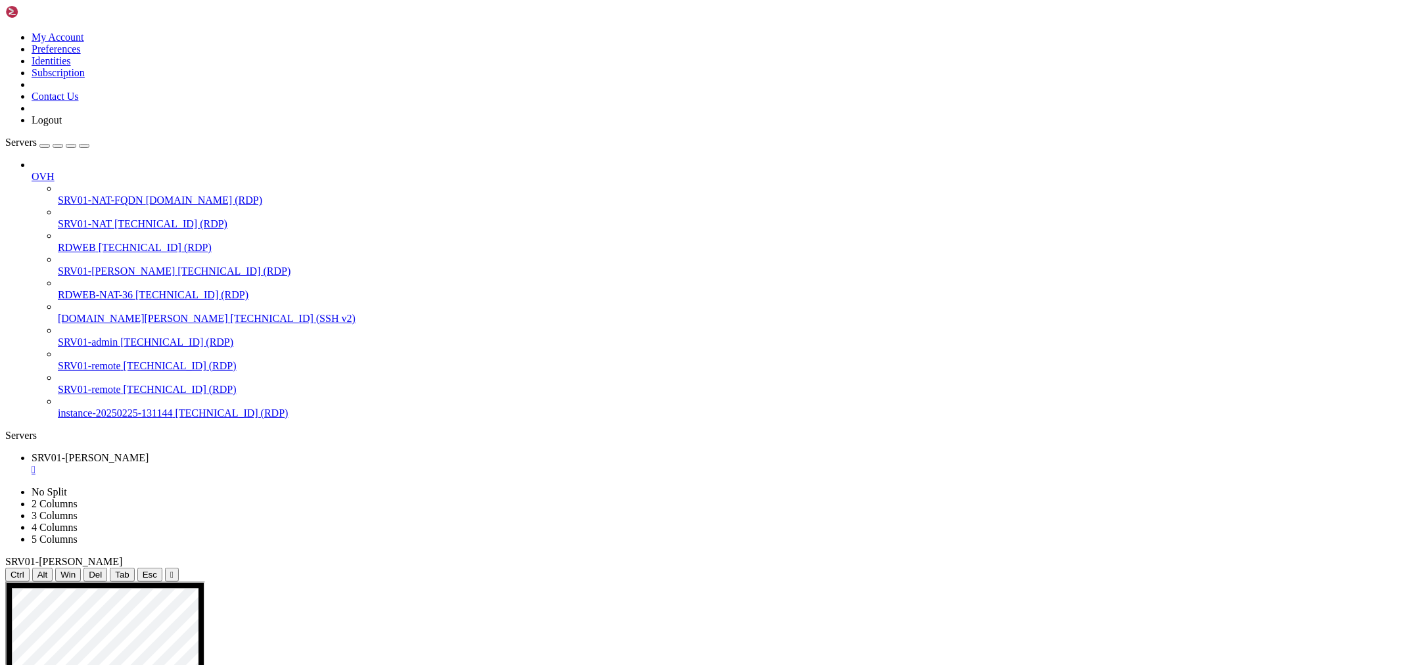
drag, startPoint x: 749, startPoint y: 1006, endPoint x: 868, endPoint y: 1004, distance: 118.3
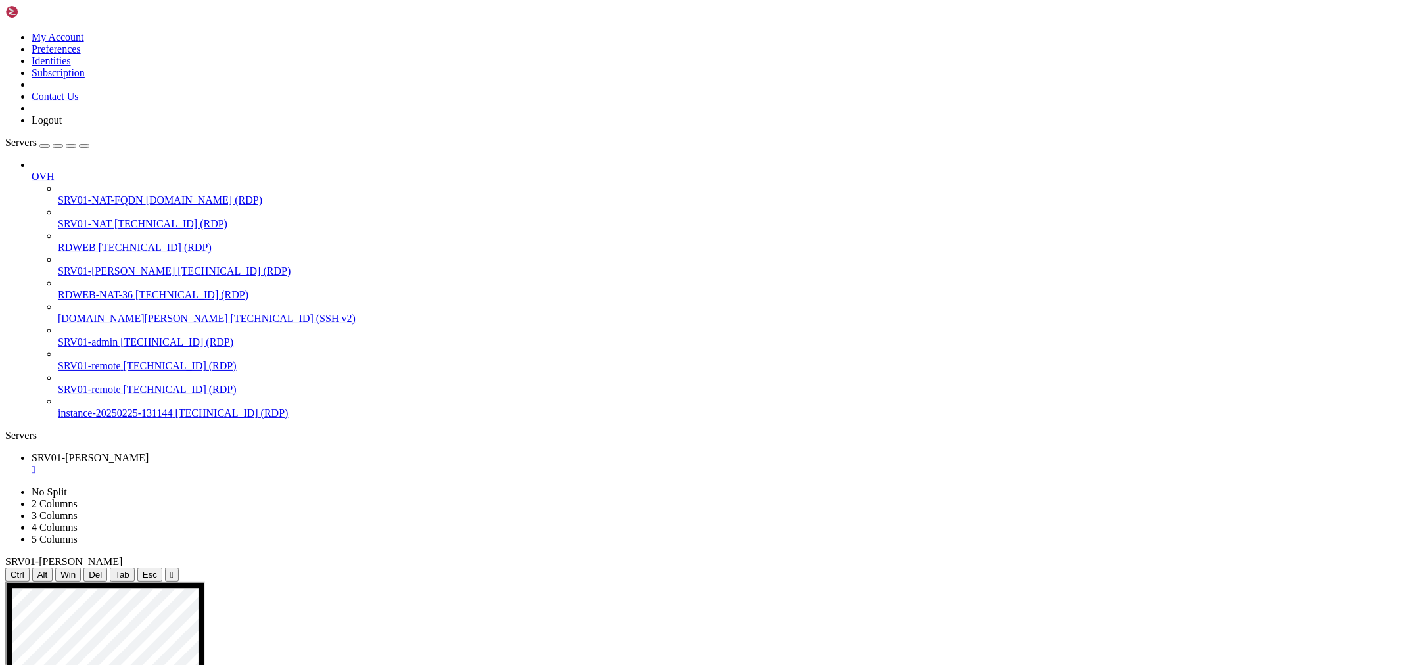
drag, startPoint x: 1279, startPoint y: 880, endPoint x: 1275, endPoint y: 859, distance: 20.8
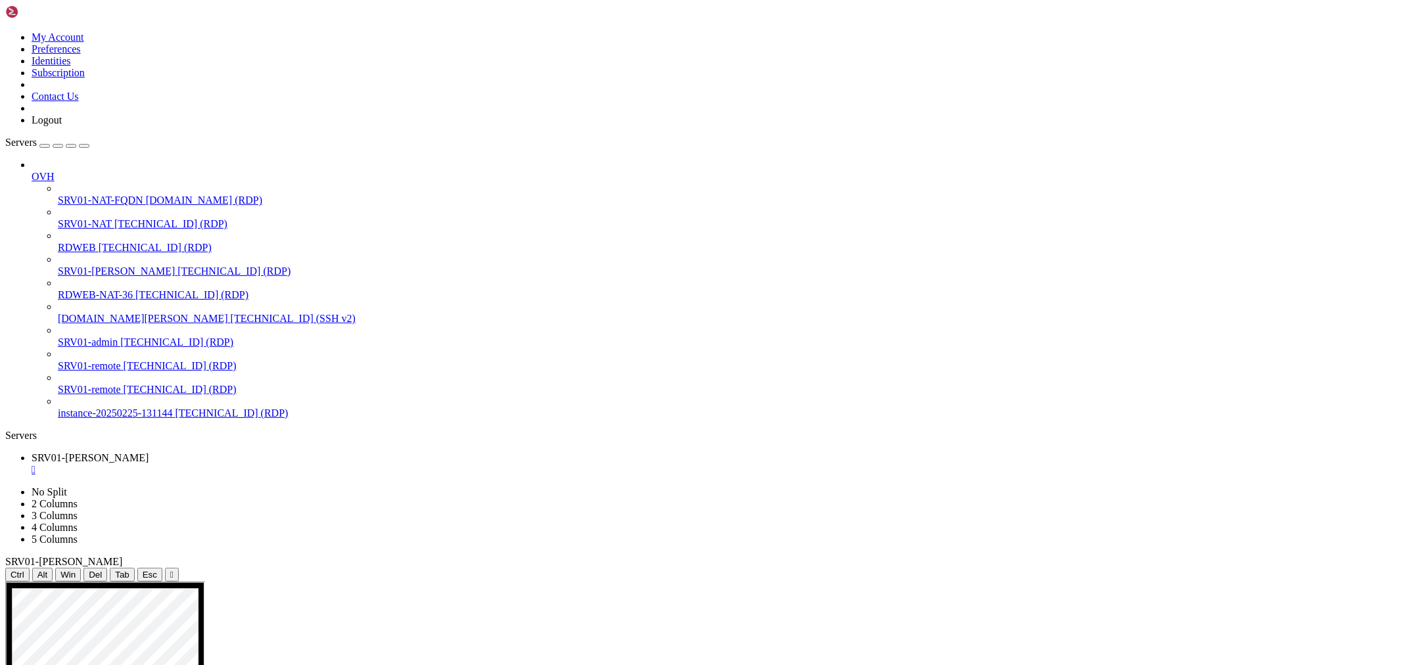
drag, startPoint x: 450, startPoint y: 872, endPoint x: 452, endPoint y: 880, distance: 7.5
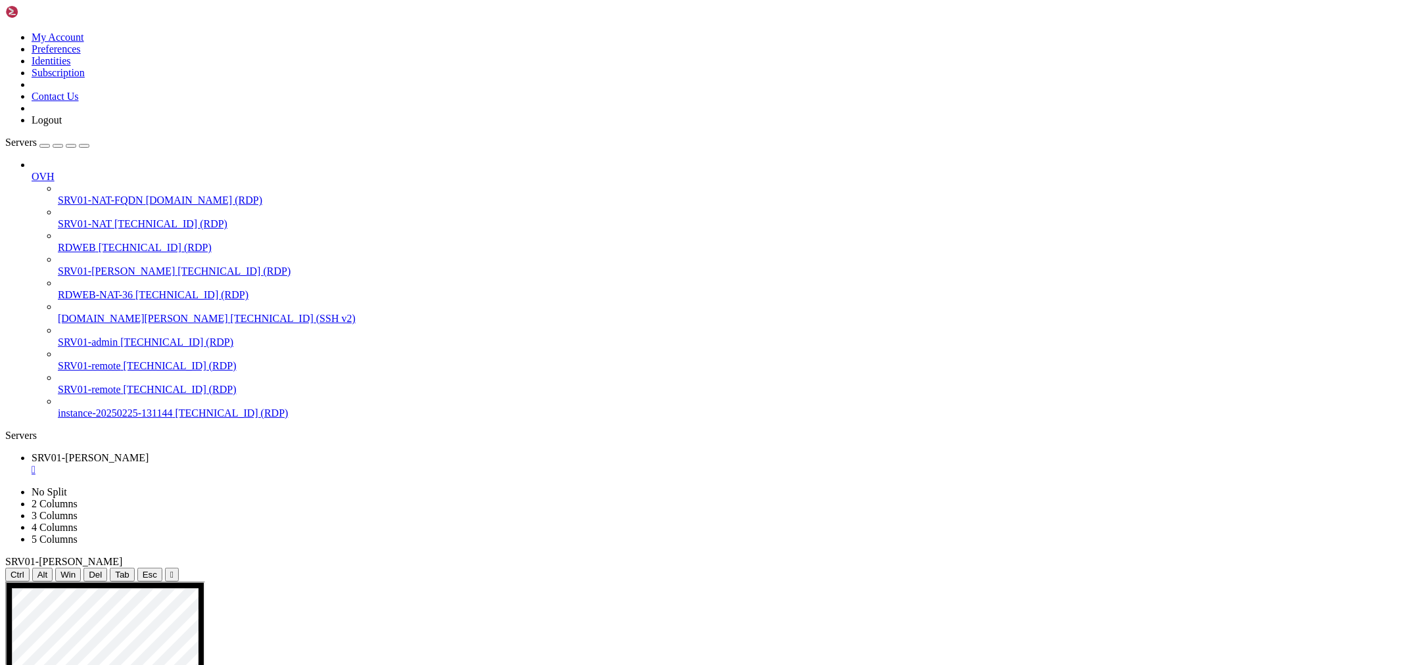
drag, startPoint x: 396, startPoint y: 1175, endPoint x: 423, endPoint y: 1181, distance: 27.6
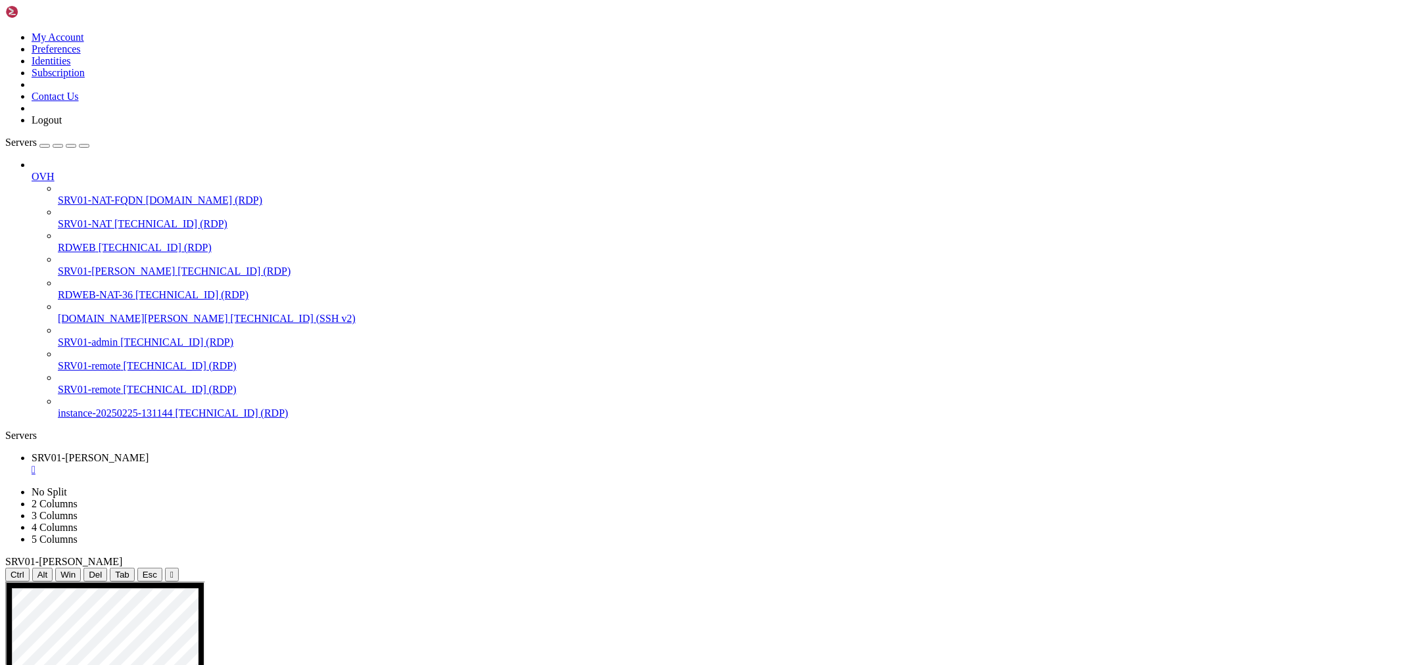
drag, startPoint x: 829, startPoint y: 1006, endPoint x: 733, endPoint y: 1000, distance: 96.2
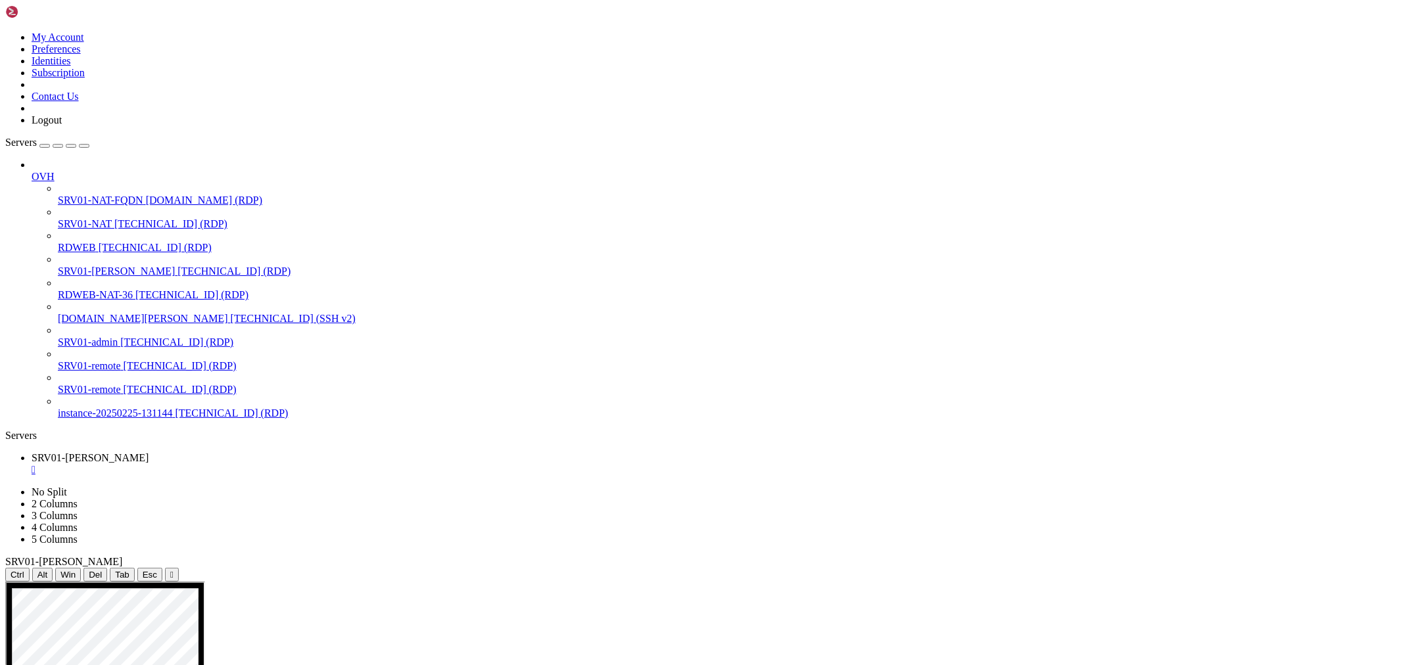
drag, startPoint x: 395, startPoint y: 857, endPoint x: 483, endPoint y: 945, distance: 125.0
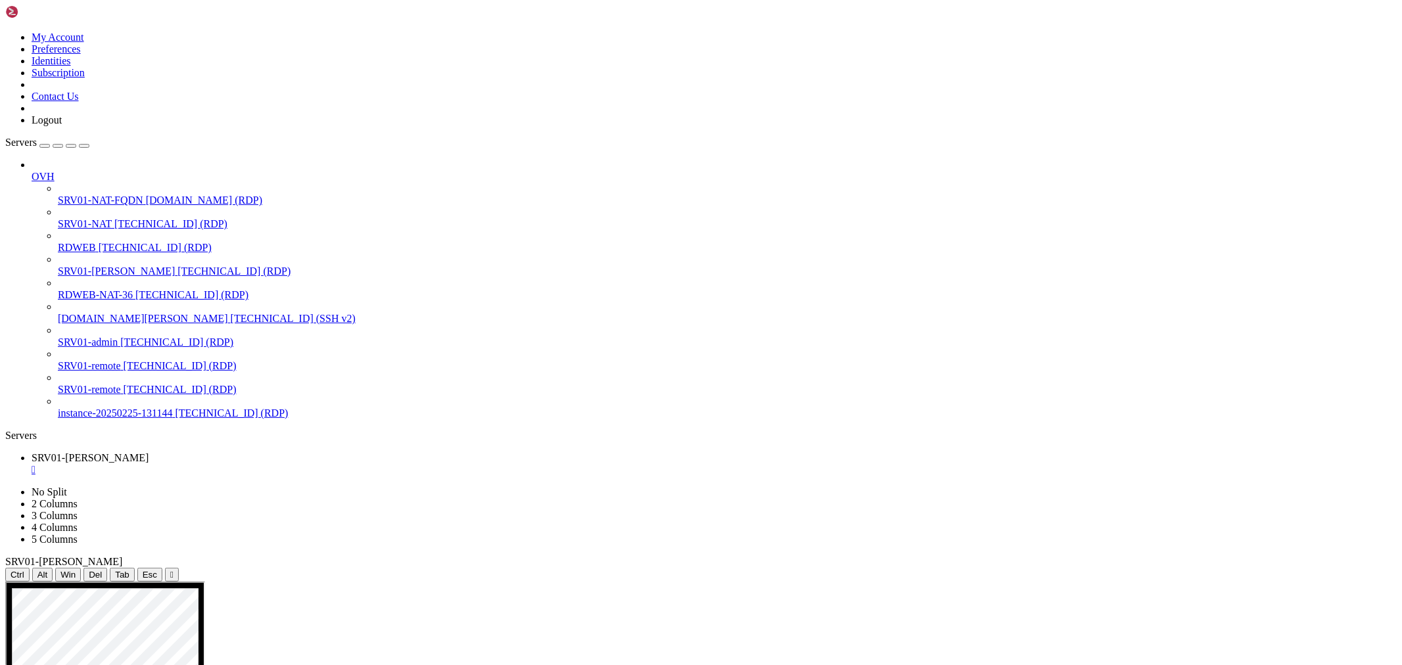
drag, startPoint x: 266, startPoint y: 784, endPoint x: 164, endPoint y: 773, distance: 102.4
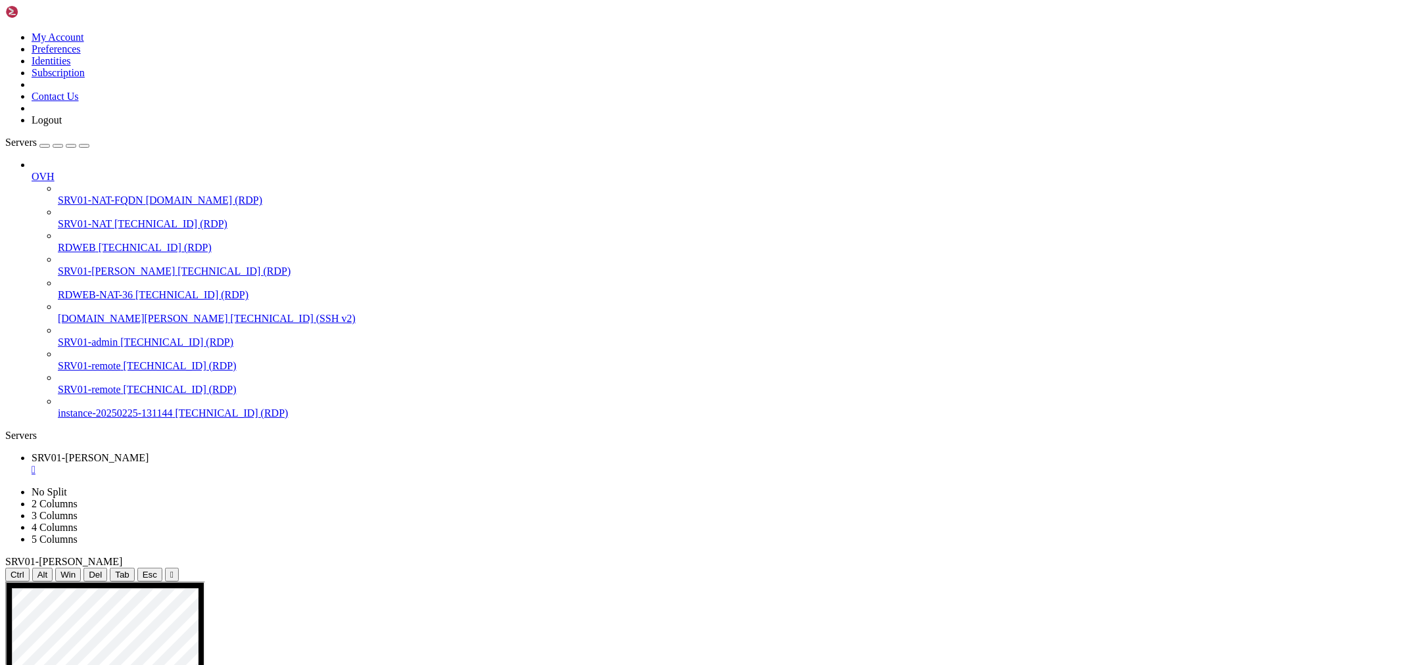
drag, startPoint x: 408, startPoint y: 688, endPoint x: 690, endPoint y: 993, distance: 415.9
drag, startPoint x: 400, startPoint y: 690, endPoint x: 688, endPoint y: 945, distance: 384.6
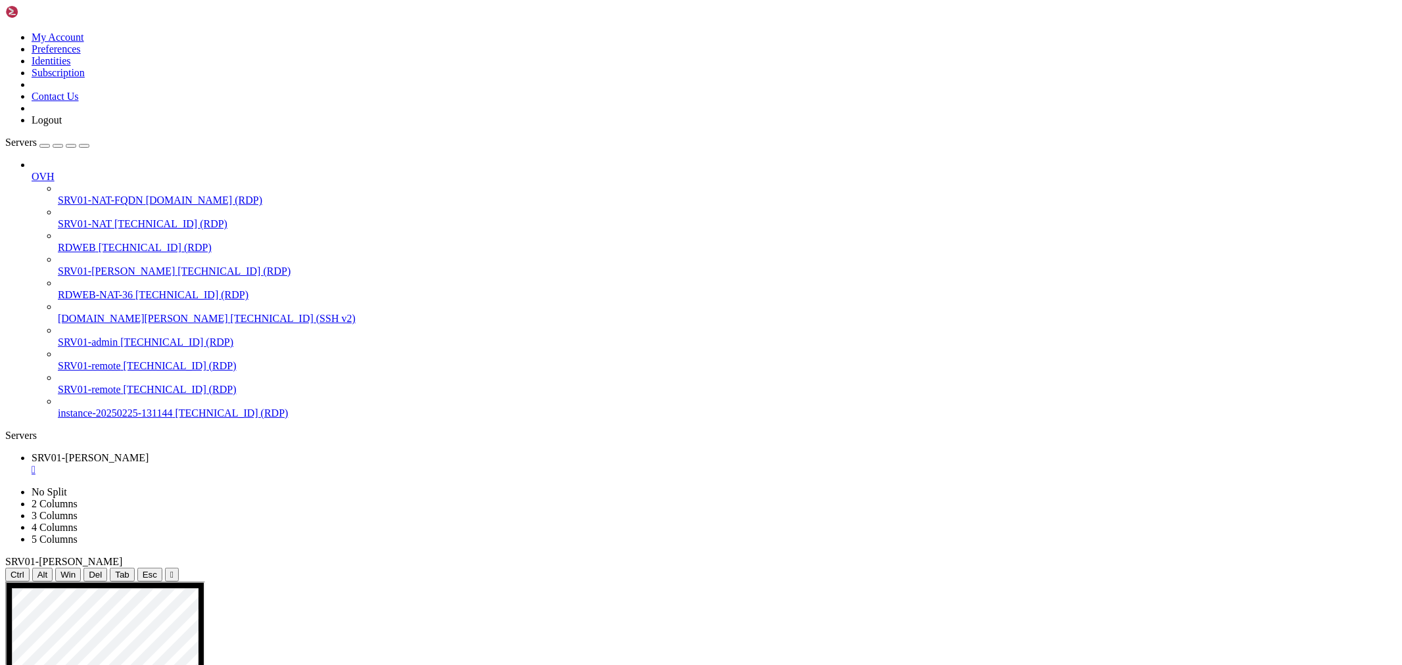
click at [835, 582] on div at bounding box center [701, 582] width 1392 height 0
click at [743, 568] on div "Ctrl Alt Win Del Tab Esc " at bounding box center [701, 575] width 1392 height 14
drag, startPoint x: 705, startPoint y: 56, endPoint x: 711, endPoint y: 28, distance: 28.4
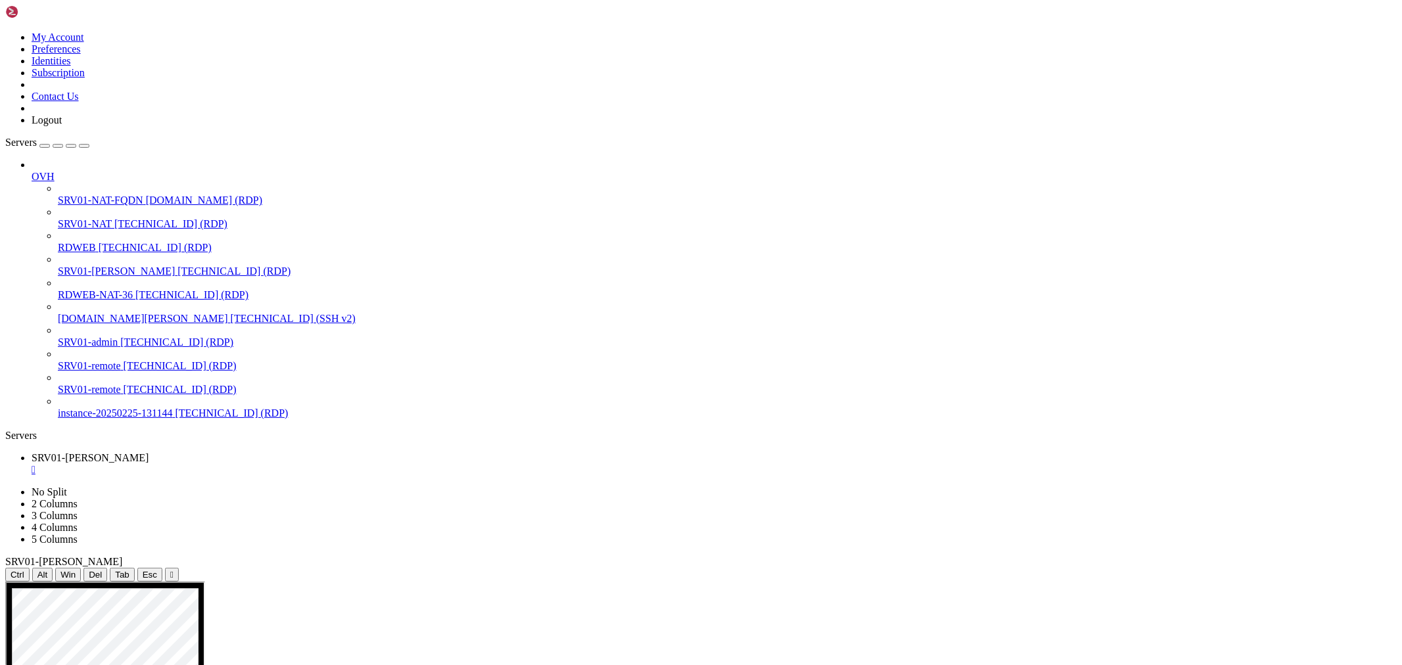
click at [705, 582] on div at bounding box center [701, 582] width 1392 height 0
drag, startPoint x: 860, startPoint y: 1009, endPoint x: 734, endPoint y: 1005, distance: 126.3
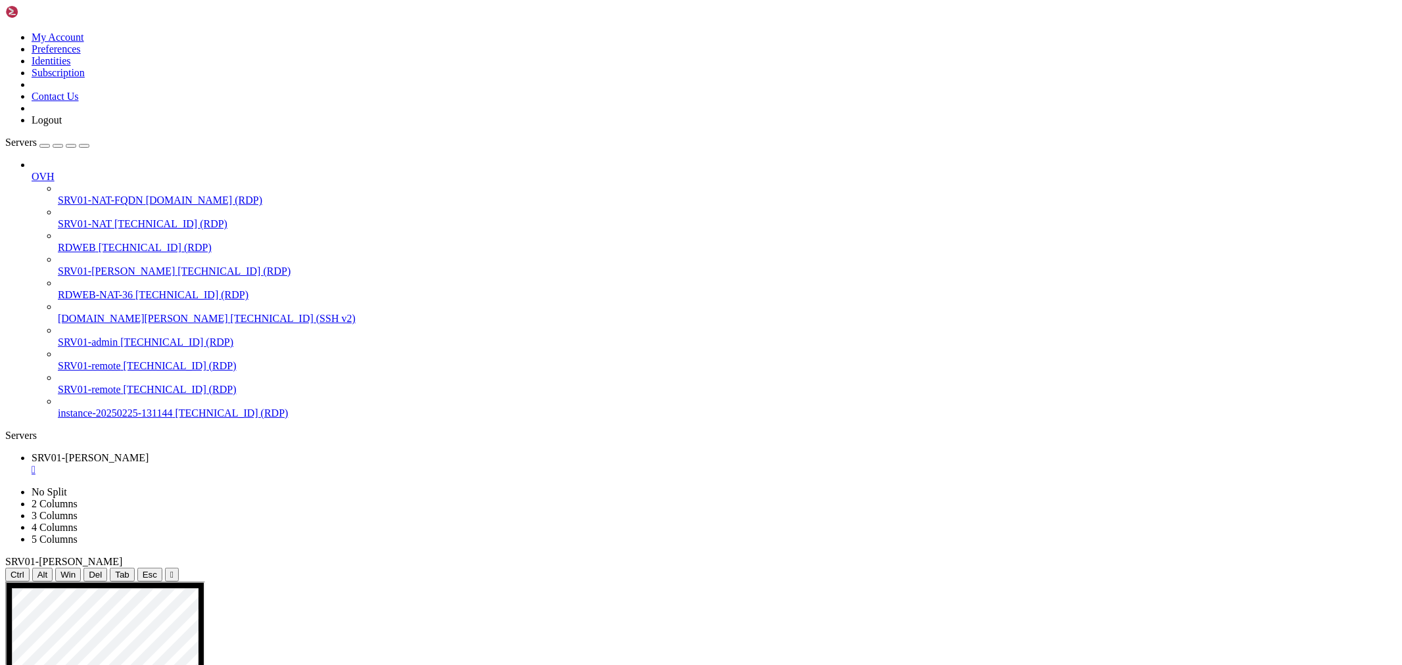
drag, startPoint x: 140, startPoint y: 672, endPoint x: 195, endPoint y: 674, distance: 54.6
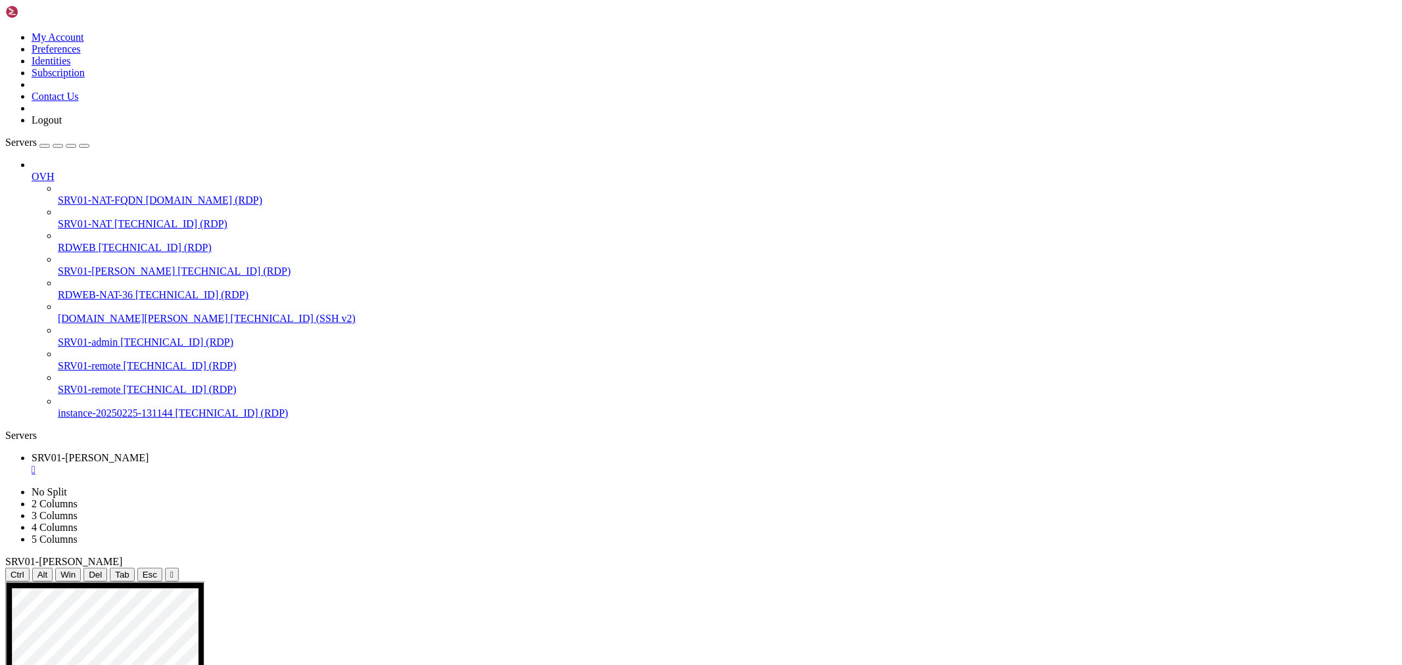
drag, startPoint x: 887, startPoint y: 860, endPoint x: 842, endPoint y: 855, distance: 45.7
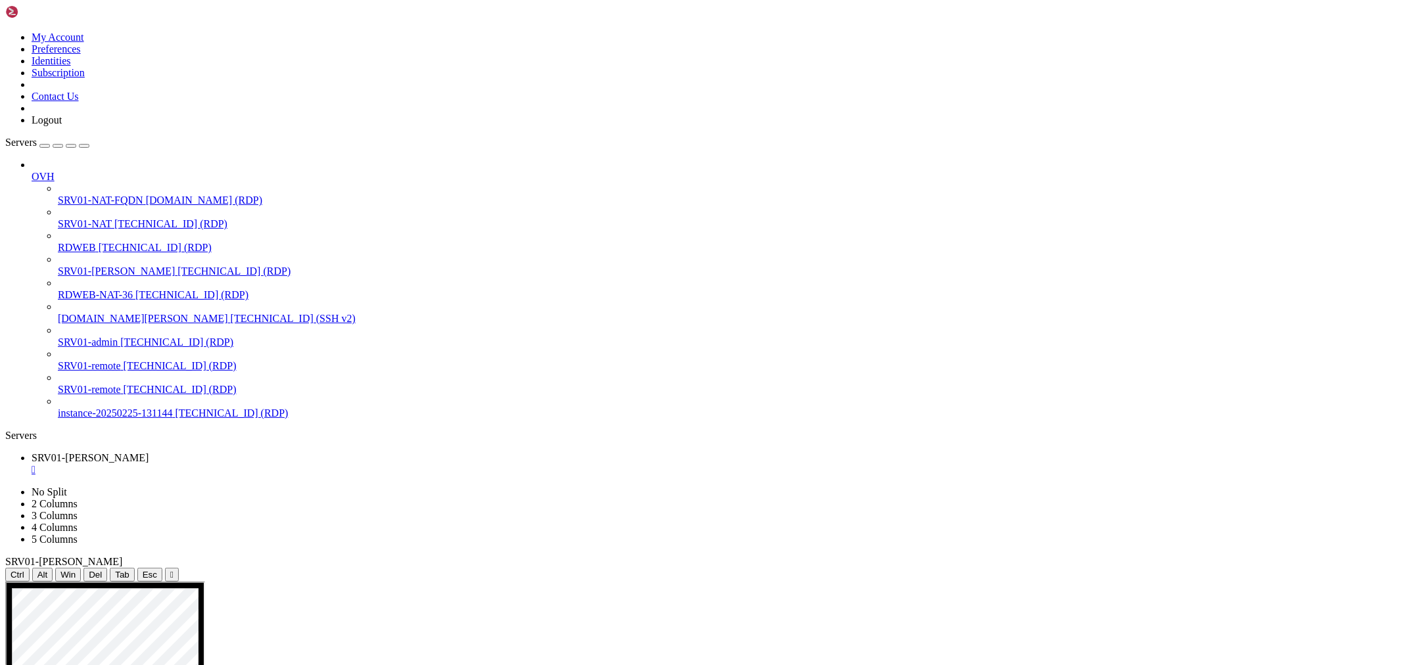
drag, startPoint x: 766, startPoint y: 1053, endPoint x: 768, endPoint y: 1060, distance: 6.9
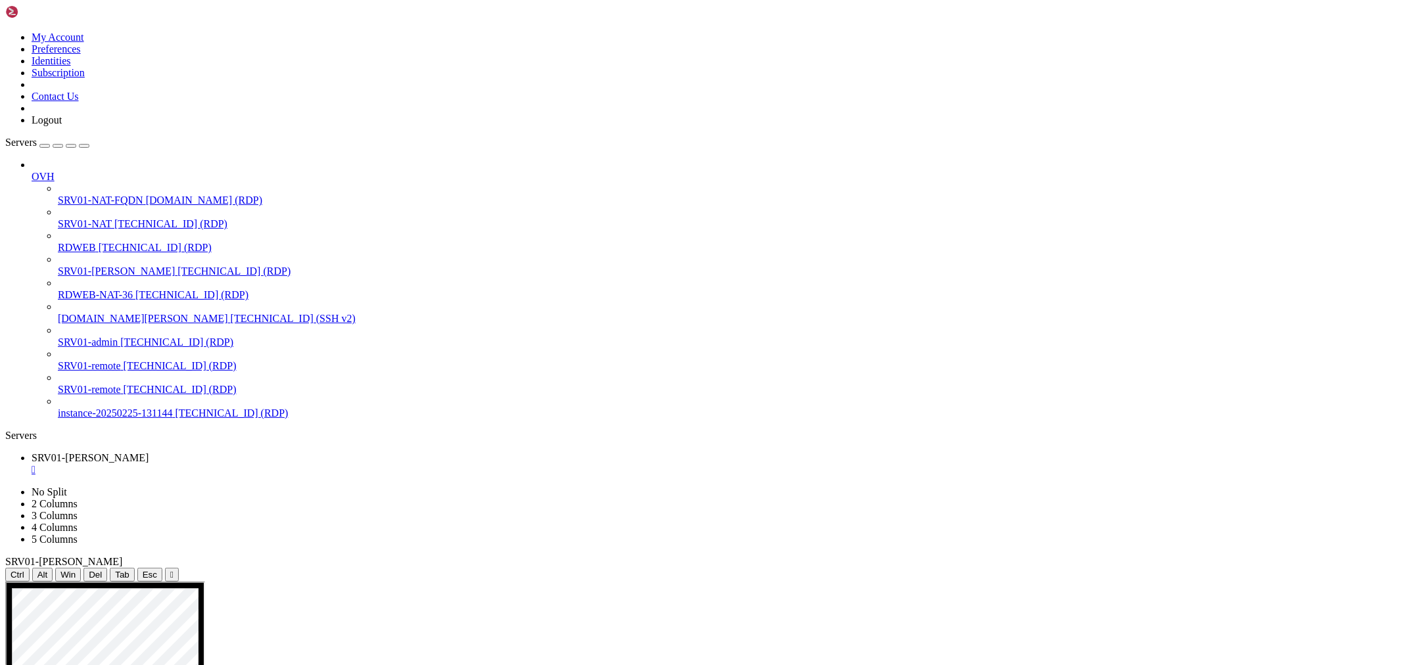
drag, startPoint x: 295, startPoint y: 1078, endPoint x: 297, endPoint y: 690, distance: 387.8
drag, startPoint x: 173, startPoint y: 622, endPoint x: 513, endPoint y: 625, distance: 340.5
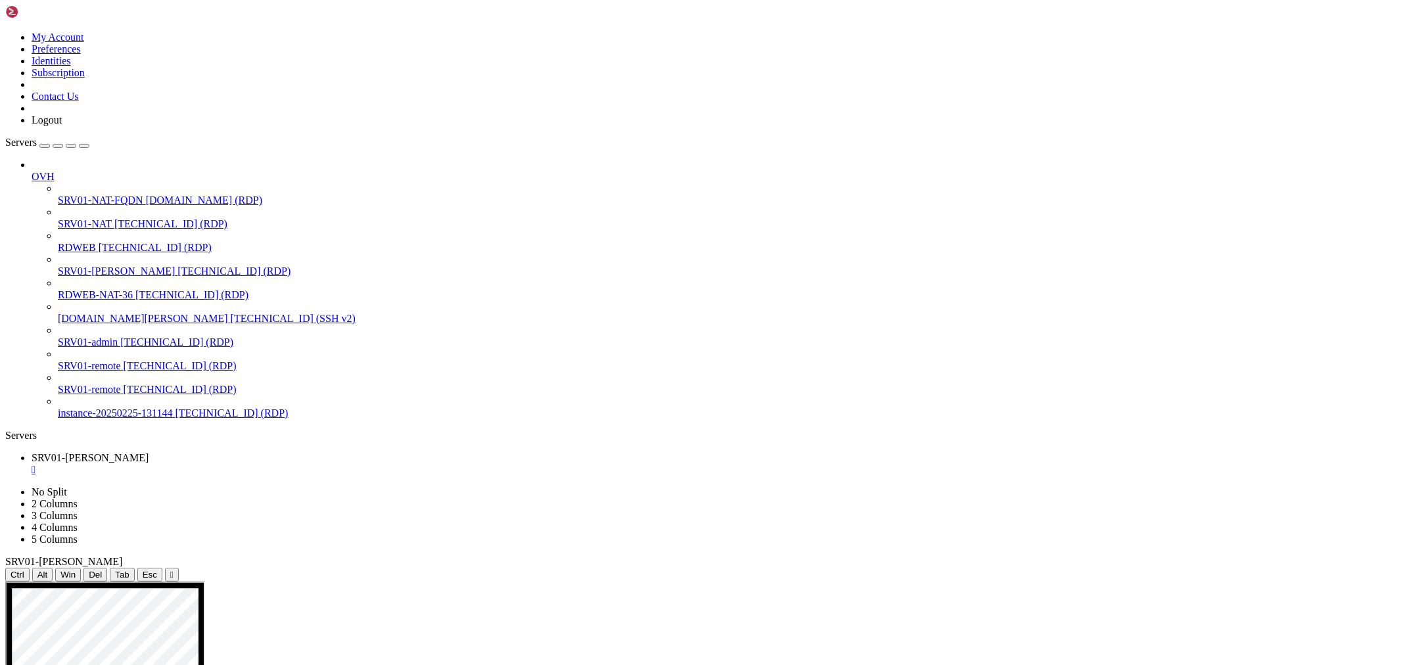
drag, startPoint x: 843, startPoint y: 1007, endPoint x: 734, endPoint y: 1002, distance: 109.2
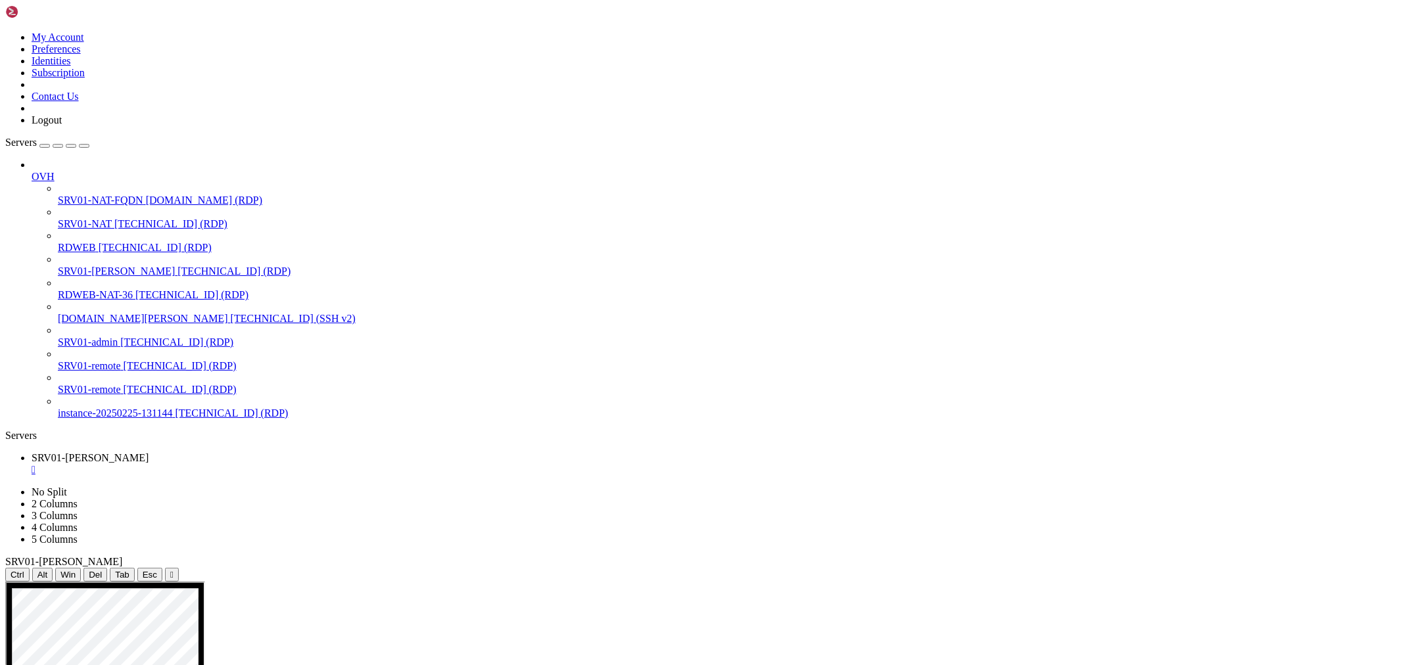
drag, startPoint x: 820, startPoint y: 911, endPoint x: 699, endPoint y: 868, distance: 129.1
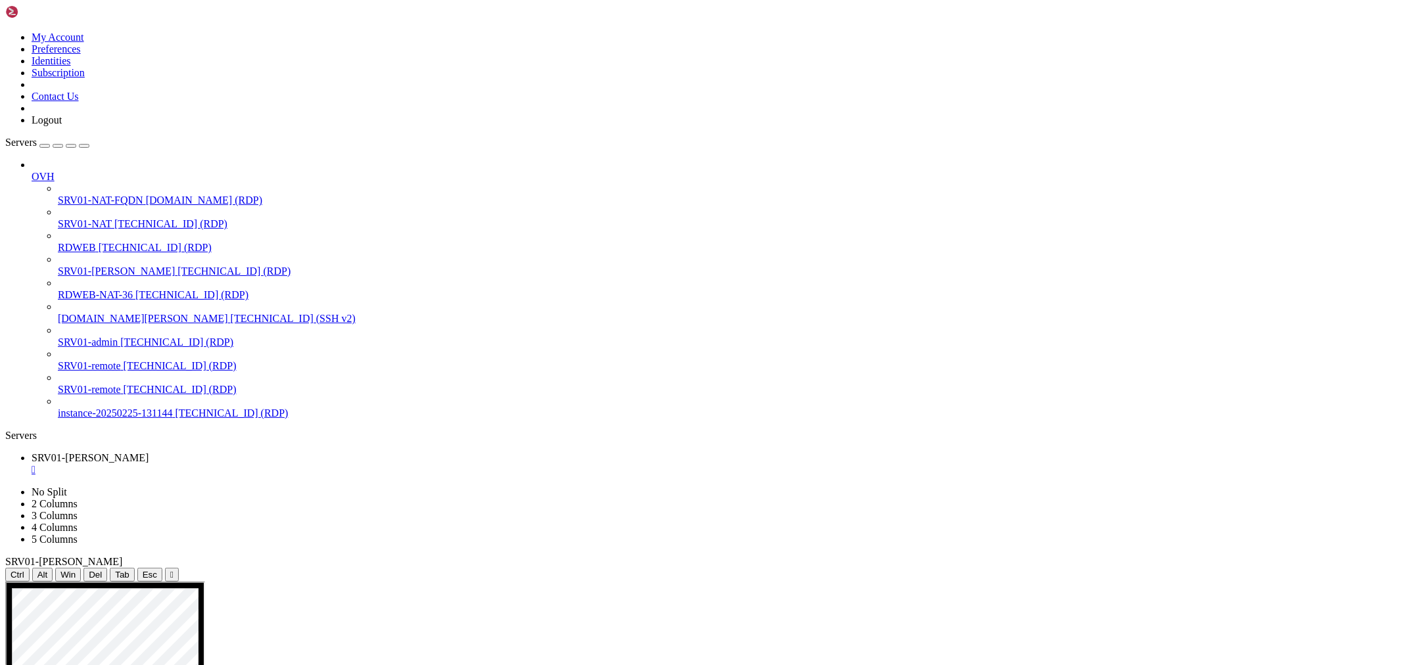
drag, startPoint x: 872, startPoint y: 974, endPoint x: 1079, endPoint y: 983, distance: 207.2
drag, startPoint x: 821, startPoint y: 912, endPoint x: 738, endPoint y: 861, distance: 98.0
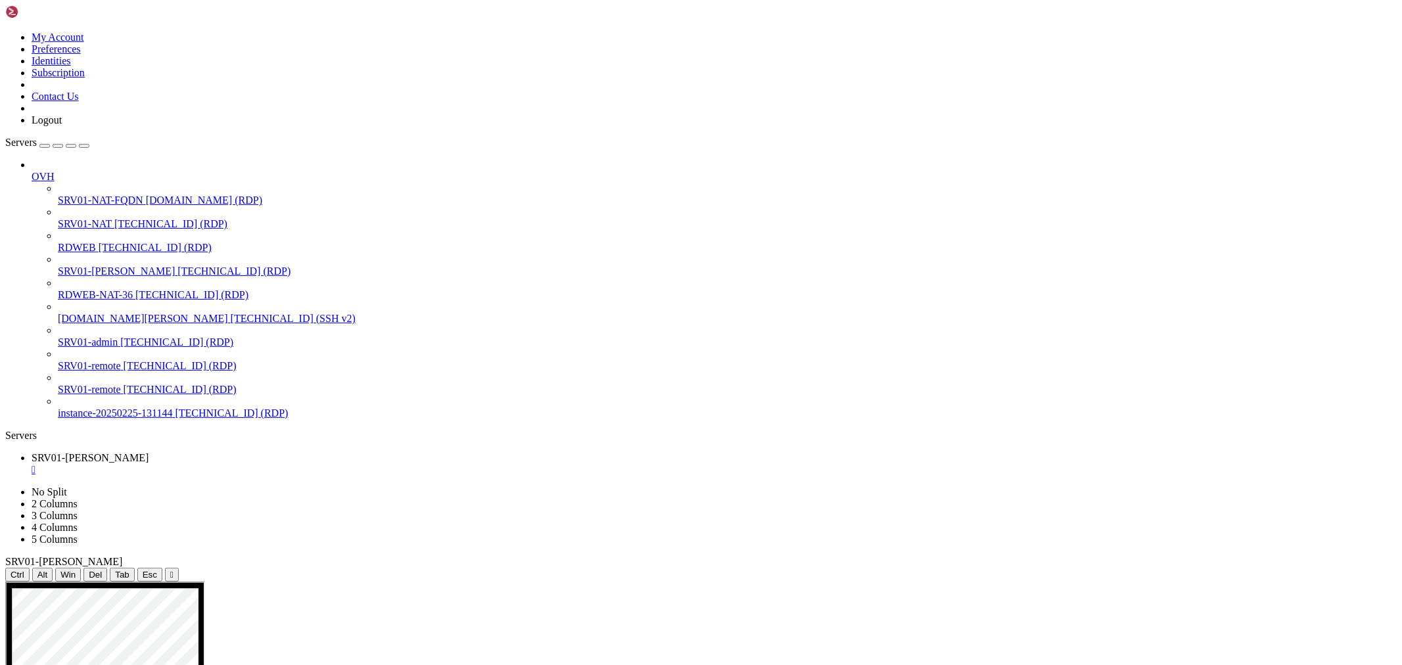
drag, startPoint x: 659, startPoint y: 1053, endPoint x: 574, endPoint y: 1035, distance: 86.6
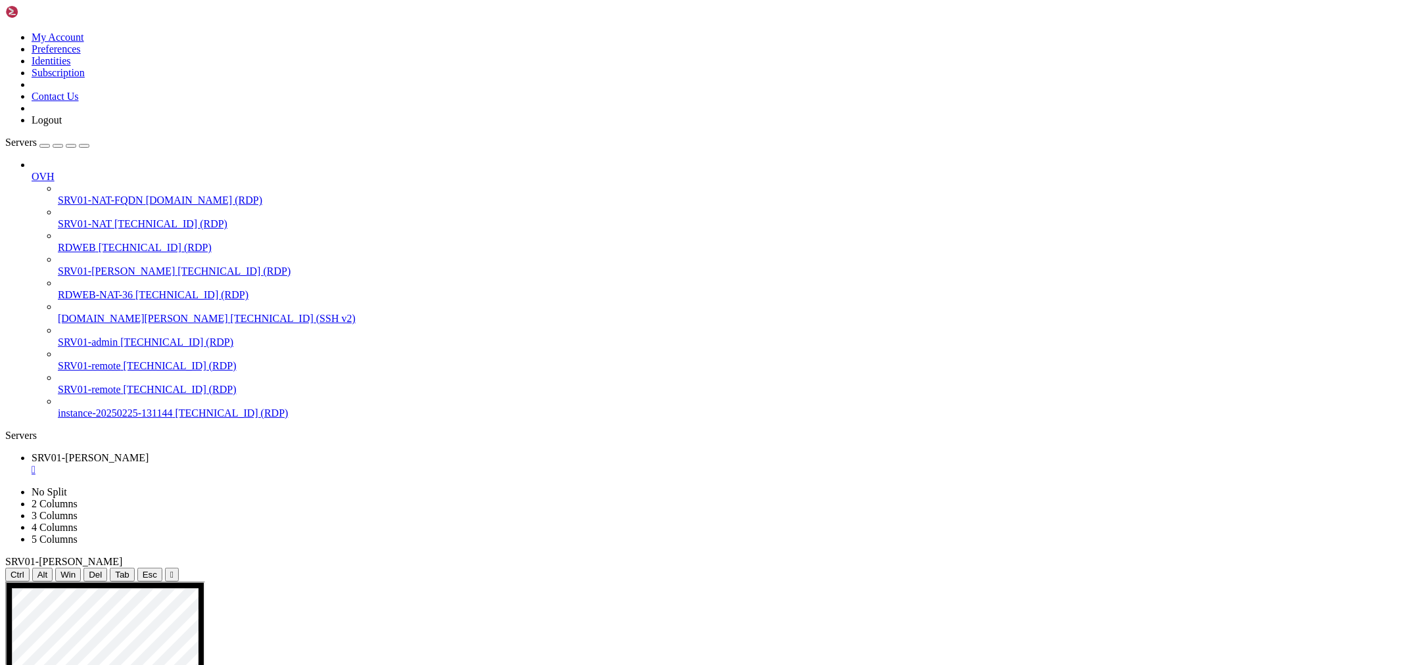
drag, startPoint x: 531, startPoint y: 1000, endPoint x: 498, endPoint y: 968, distance: 45.6
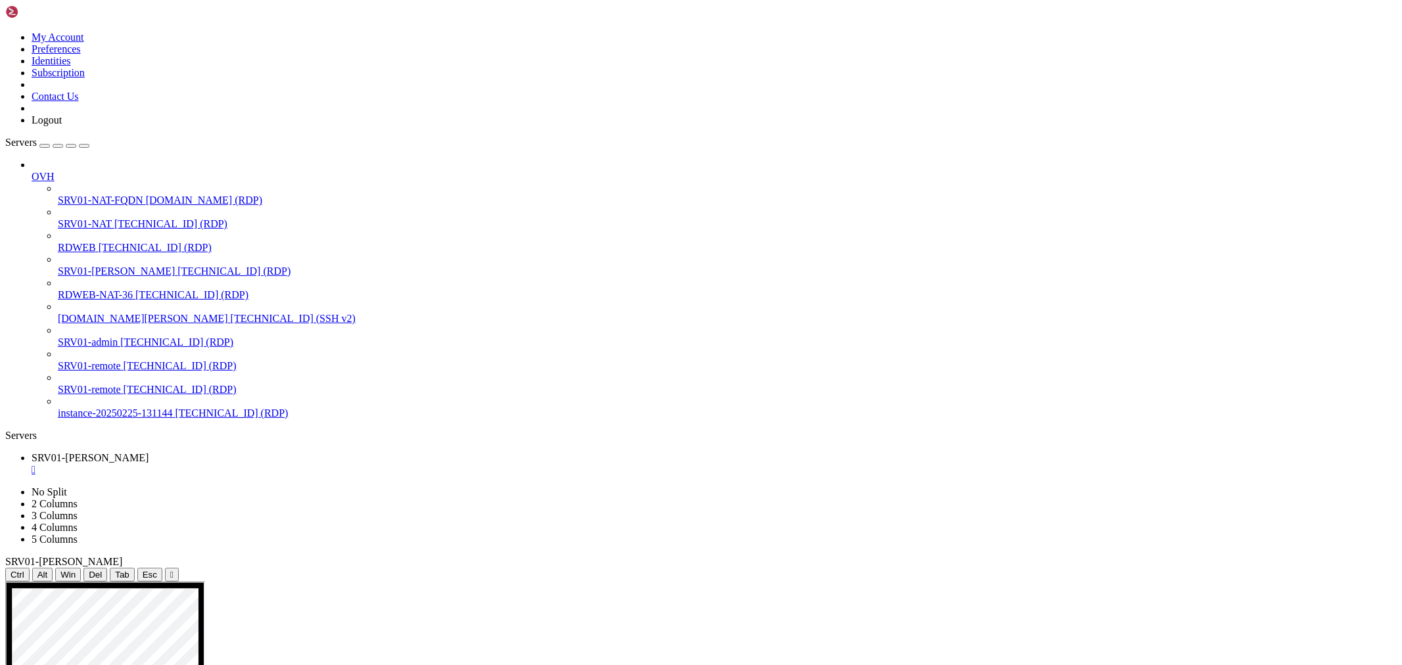
drag, startPoint x: 636, startPoint y: 1051, endPoint x: 712, endPoint y: 1052, distance: 76.3
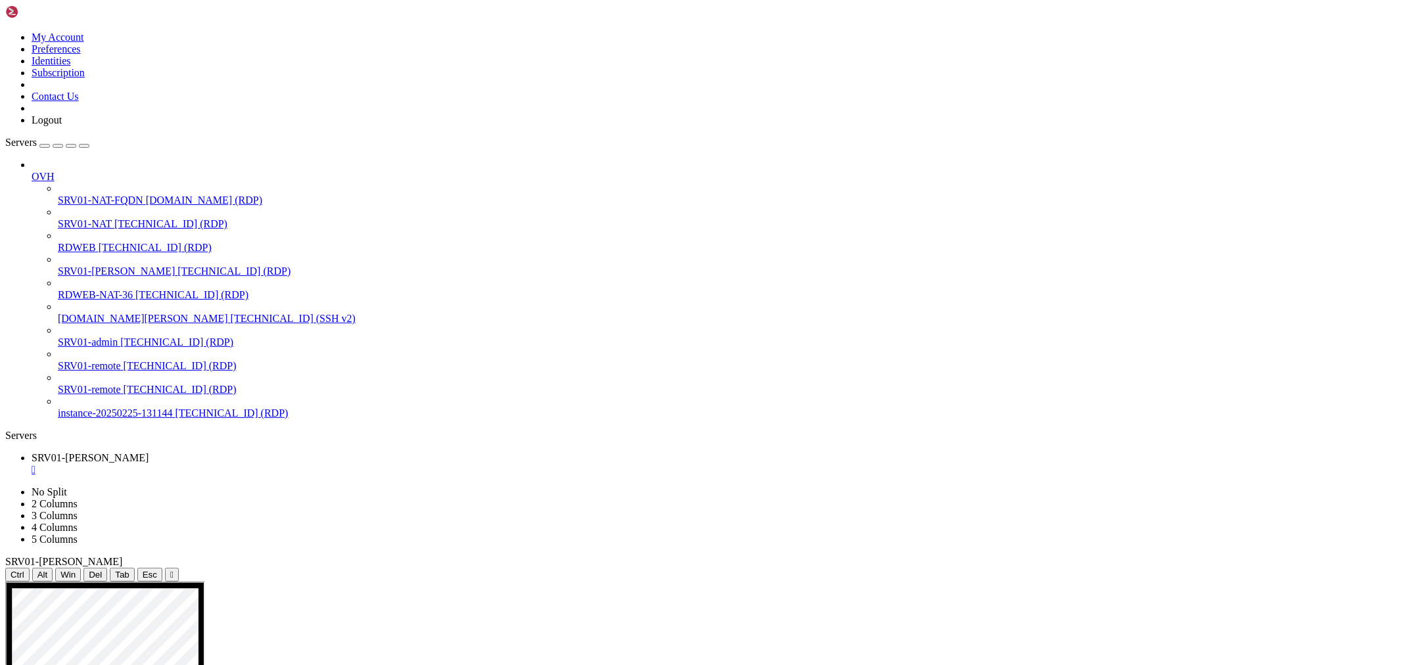
drag, startPoint x: 698, startPoint y: 1056, endPoint x: 537, endPoint y: 1043, distance: 161.6
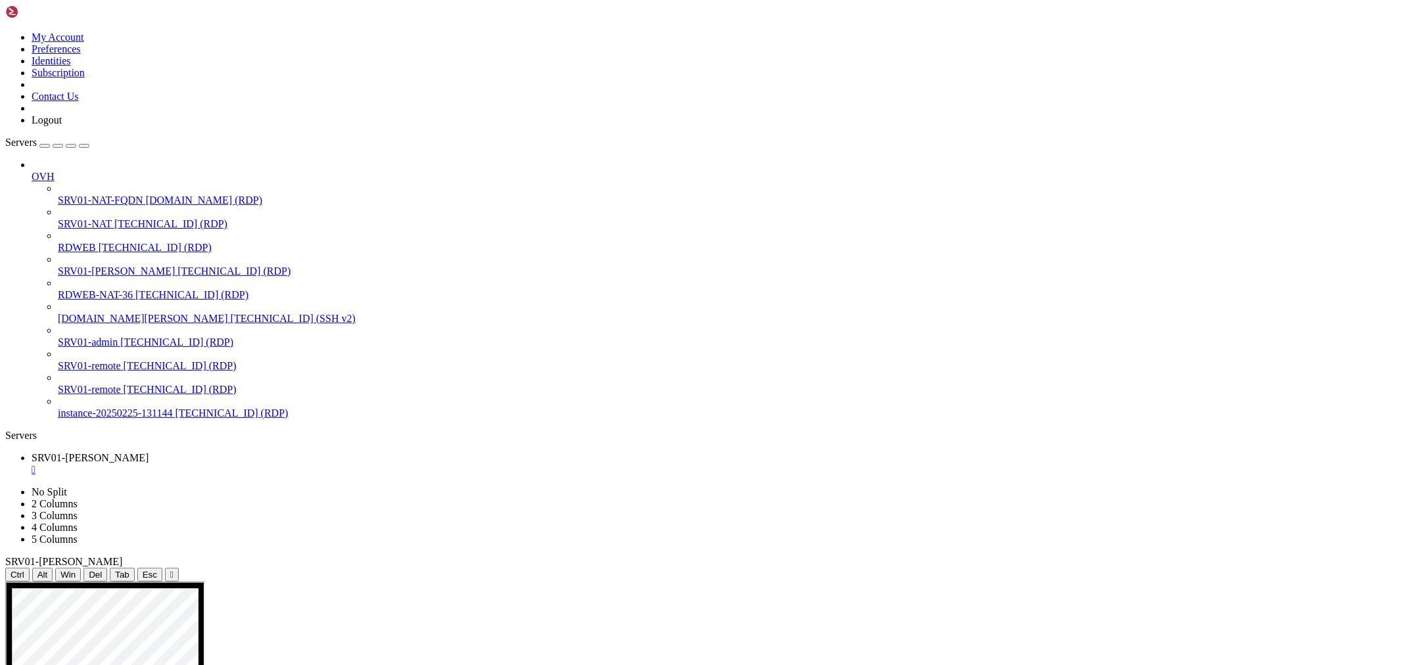
drag, startPoint x: 517, startPoint y: 1013, endPoint x: 498, endPoint y: 963, distance: 53.5
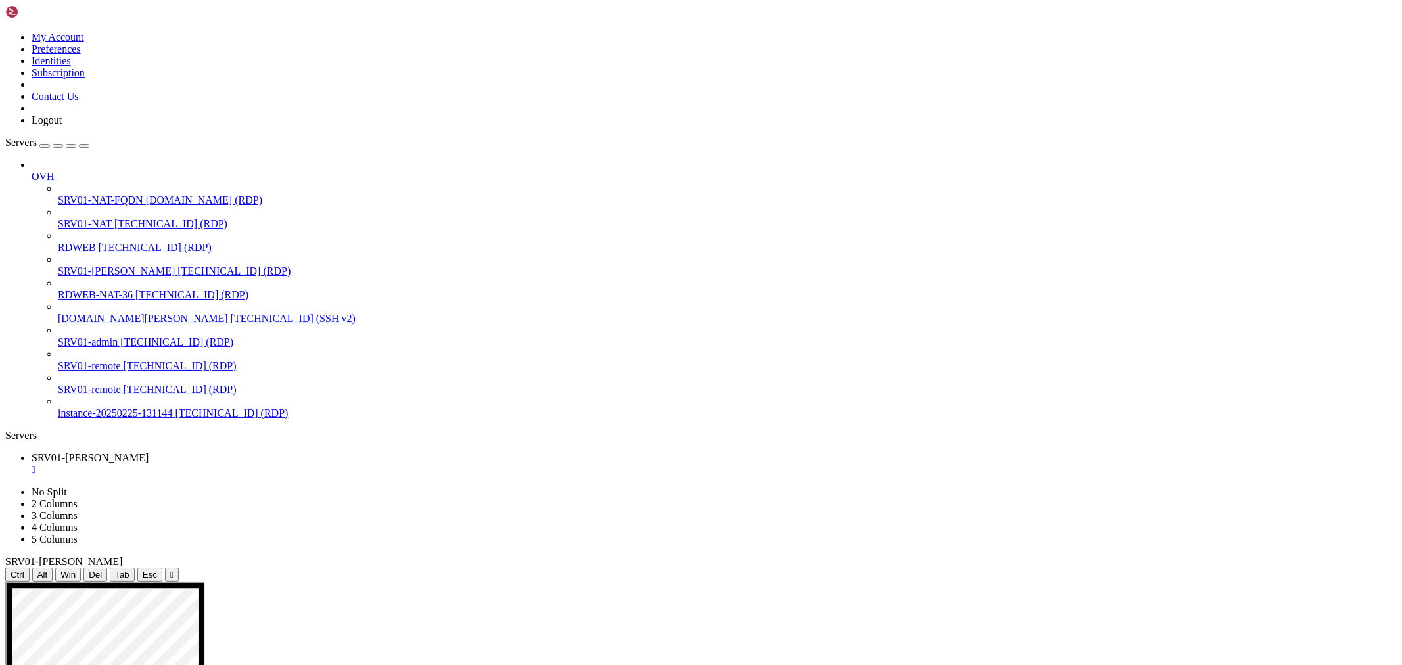
drag, startPoint x: 805, startPoint y: 989, endPoint x: 1149, endPoint y: 965, distance: 344.7
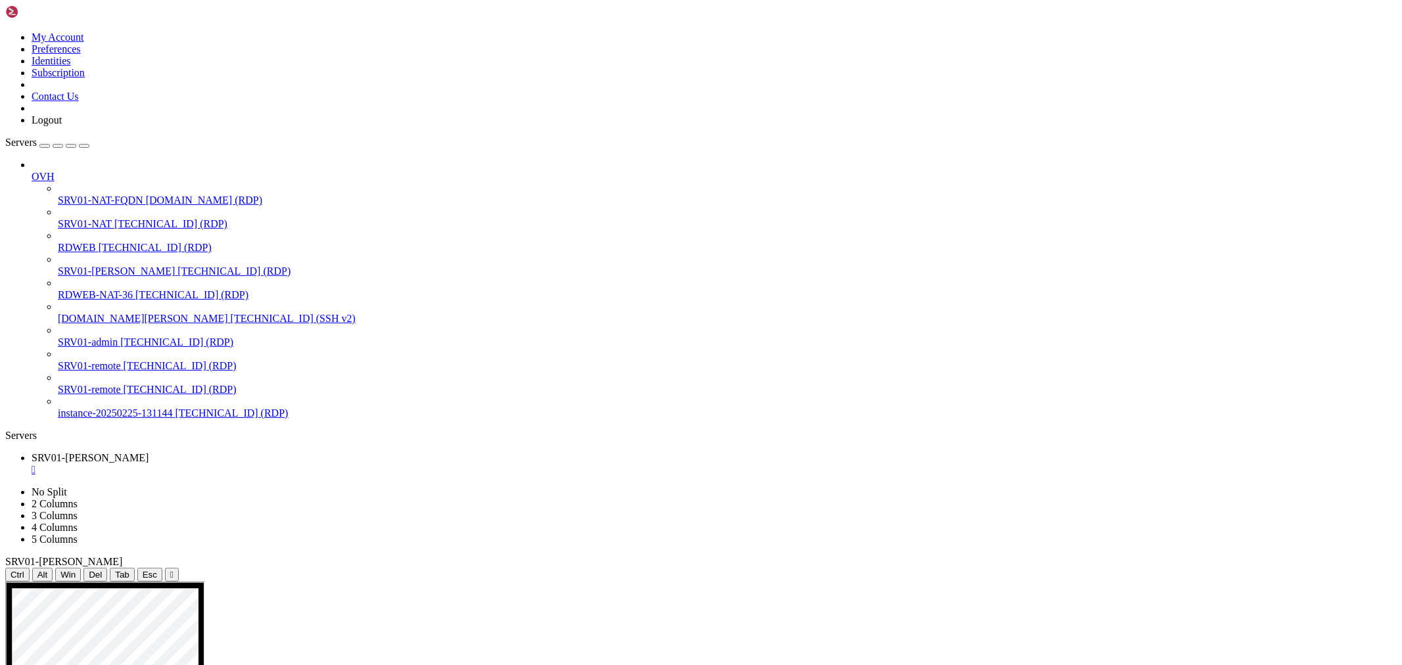
drag, startPoint x: 1321, startPoint y: 983, endPoint x: 1325, endPoint y: 1112, distance: 129.5
drag, startPoint x: 1386, startPoint y: 991, endPoint x: 1354, endPoint y: 934, distance: 65.3
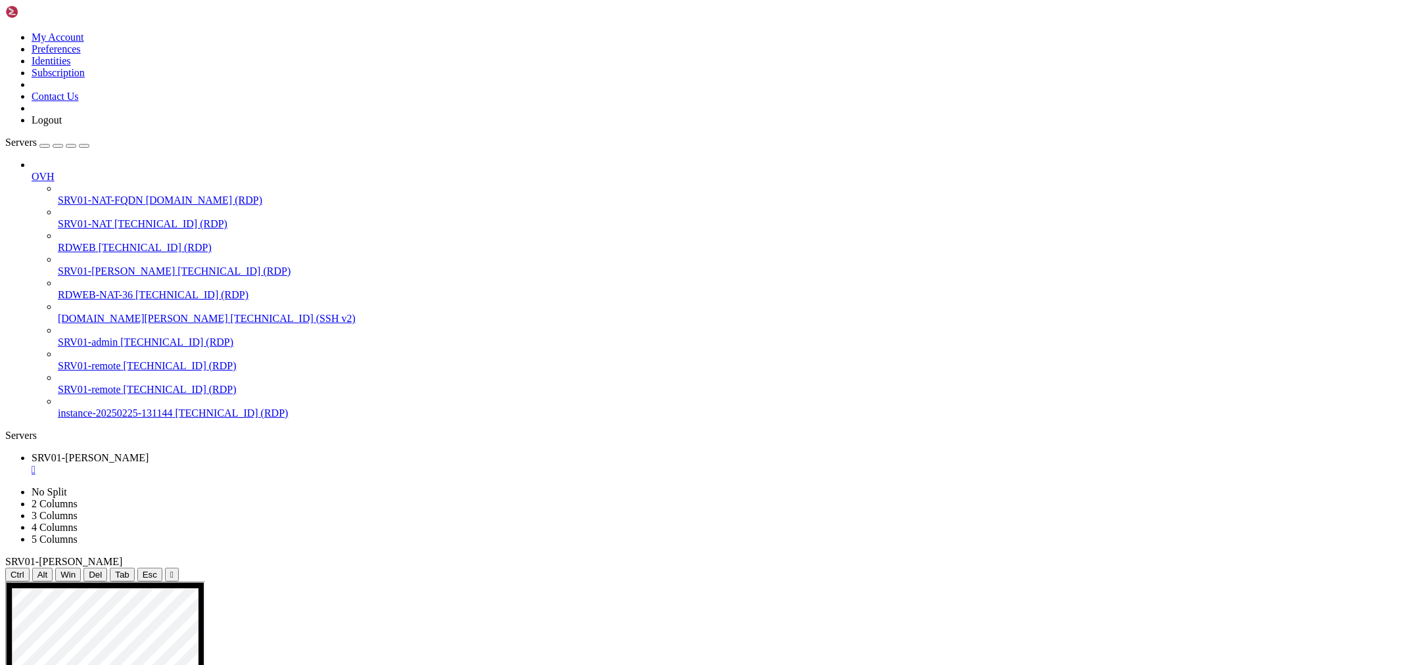
drag, startPoint x: 1323, startPoint y: 948, endPoint x: 1131, endPoint y: 939, distance: 192.8
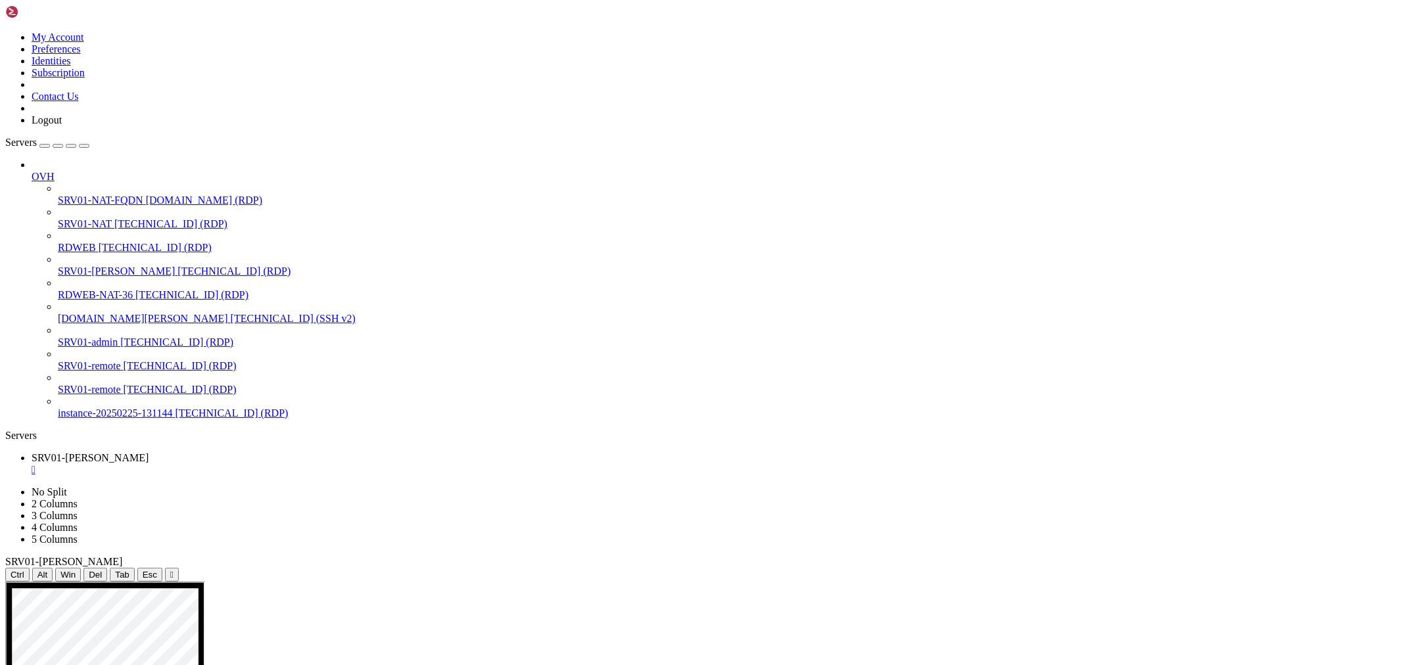
drag, startPoint x: 703, startPoint y: 878, endPoint x: 620, endPoint y: 964, distance: 119.9
drag, startPoint x: 712, startPoint y: 882, endPoint x: 828, endPoint y: 1000, distance: 165.9
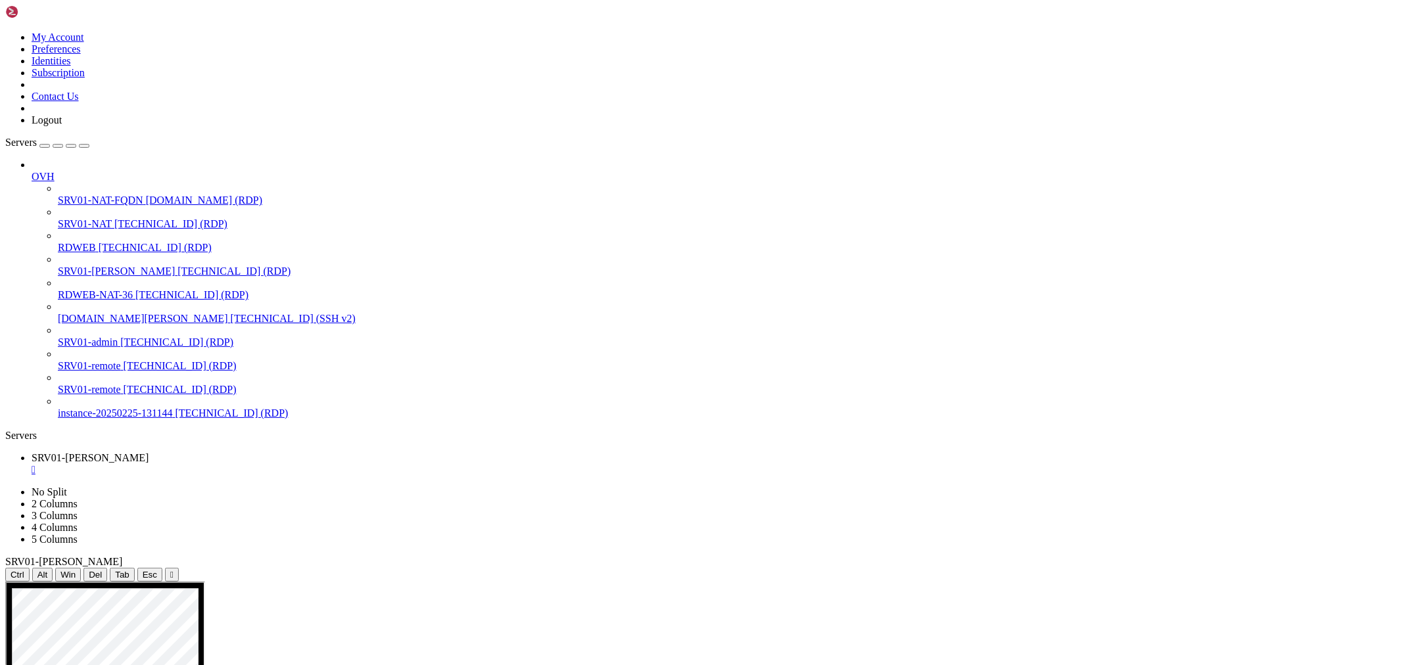
drag, startPoint x: 697, startPoint y: 1039, endPoint x: 763, endPoint y: 1062, distance: 70.3
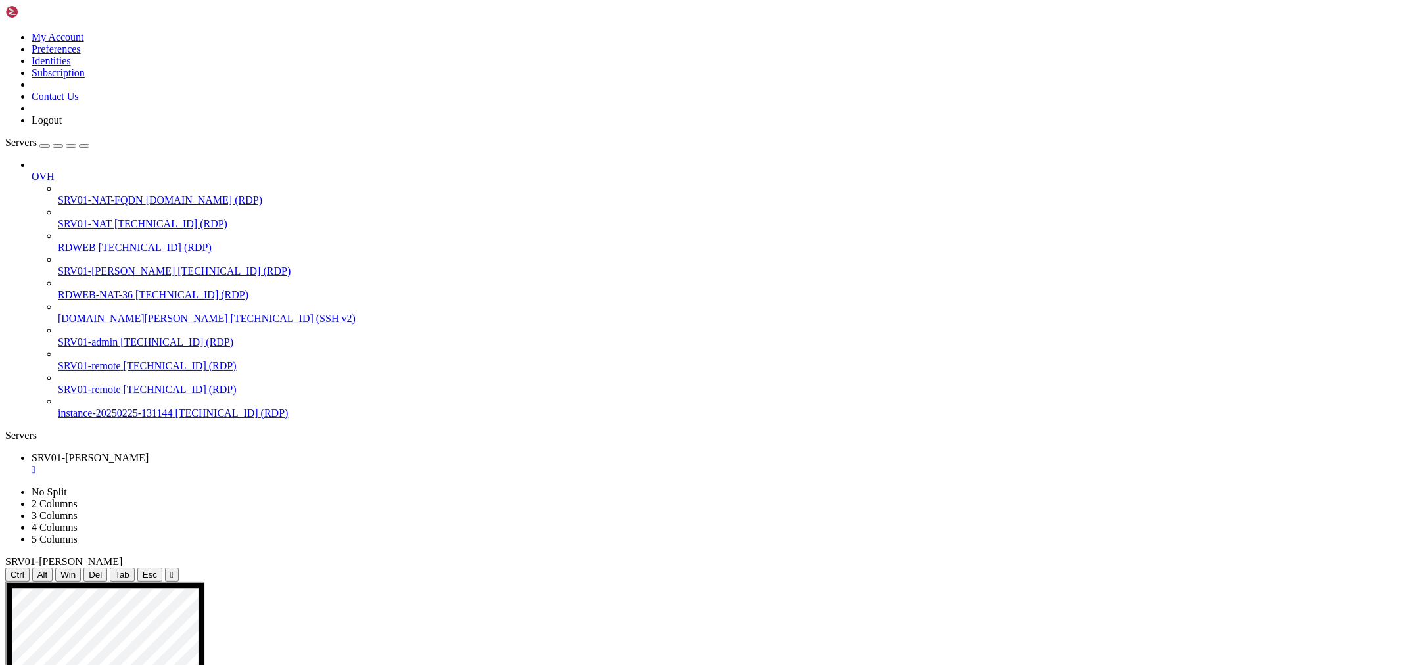
drag, startPoint x: 595, startPoint y: 1007, endPoint x: 623, endPoint y: 1004, distance: 27.8
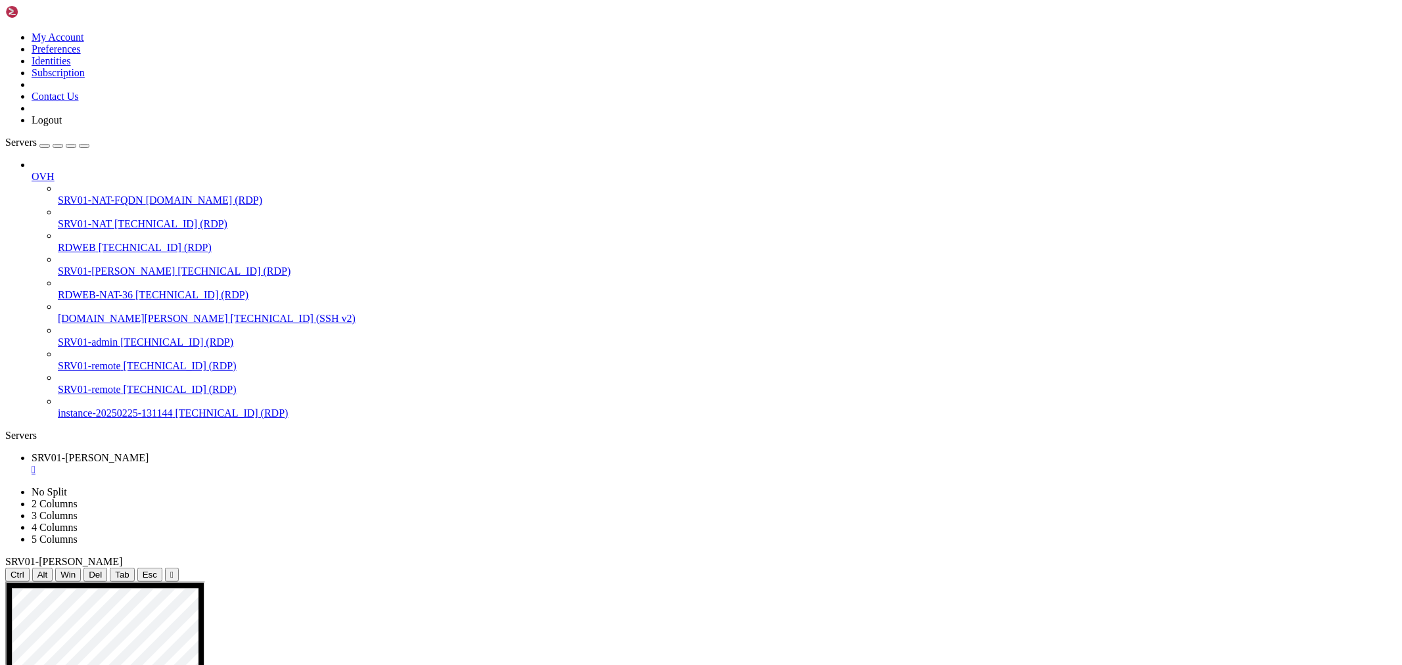
drag, startPoint x: 406, startPoint y: 862, endPoint x: 1016, endPoint y: 860, distance: 610.0
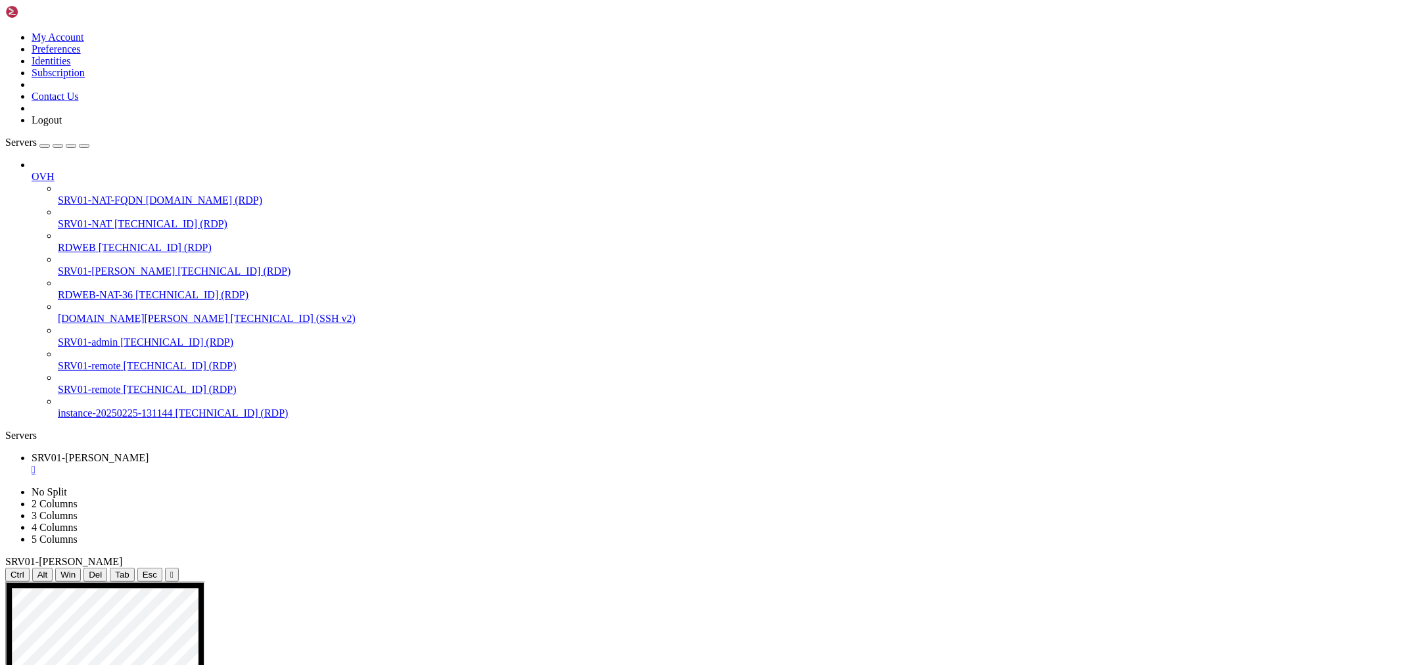
drag, startPoint x: 319, startPoint y: 740, endPoint x: 319, endPoint y: 749, distance: 9.2
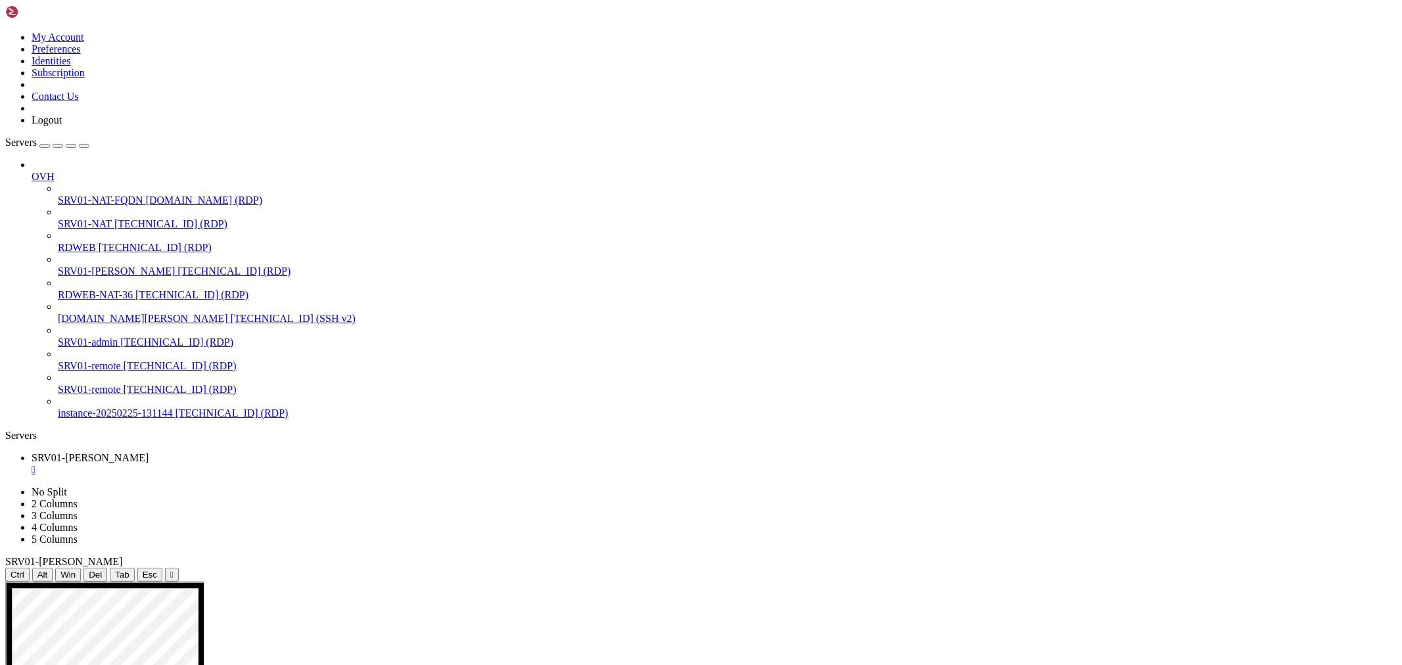
drag, startPoint x: 336, startPoint y: 678, endPoint x: 696, endPoint y: 718, distance: 362.5
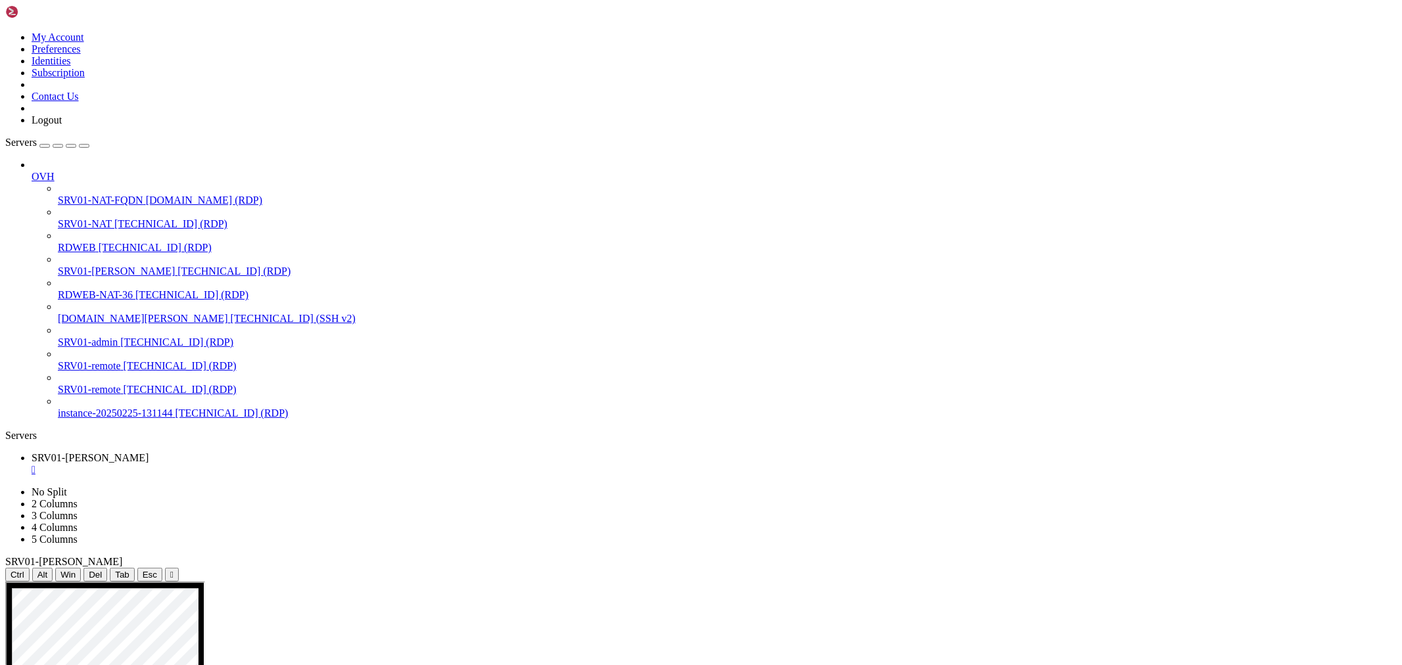
drag, startPoint x: 319, startPoint y: 903, endPoint x: 490, endPoint y: 990, distance: 192.0
drag, startPoint x: 664, startPoint y: 788, endPoint x: 900, endPoint y: 968, distance: 296.5
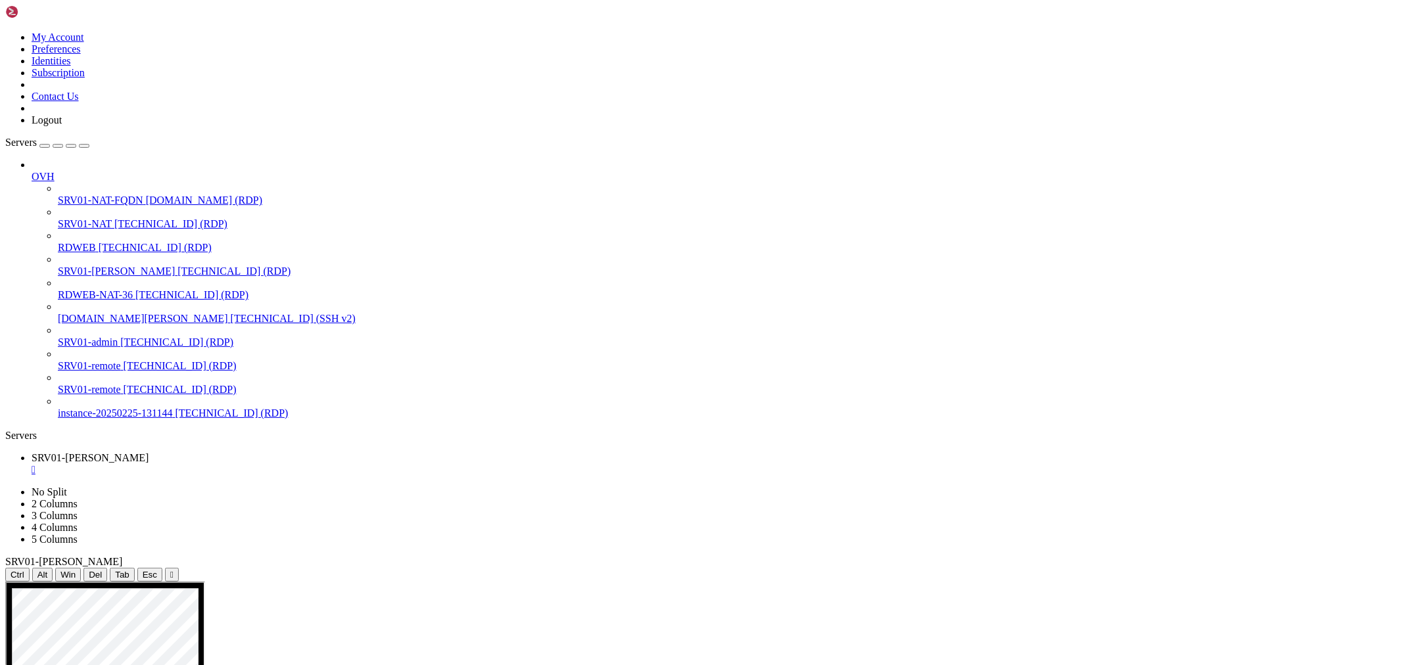
drag, startPoint x: 1076, startPoint y: 1034, endPoint x: 1048, endPoint y: 1050, distance: 32.1
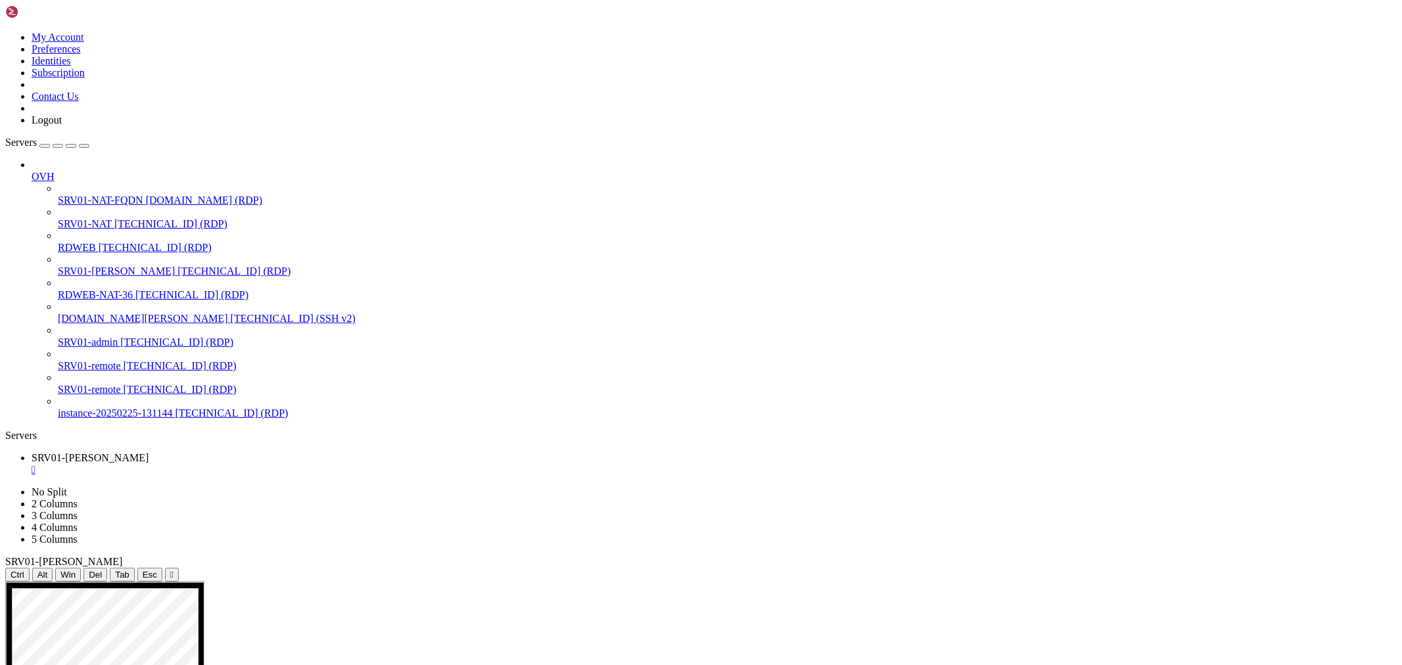
drag, startPoint x: 375, startPoint y: 869, endPoint x: 392, endPoint y: 931, distance: 64.9
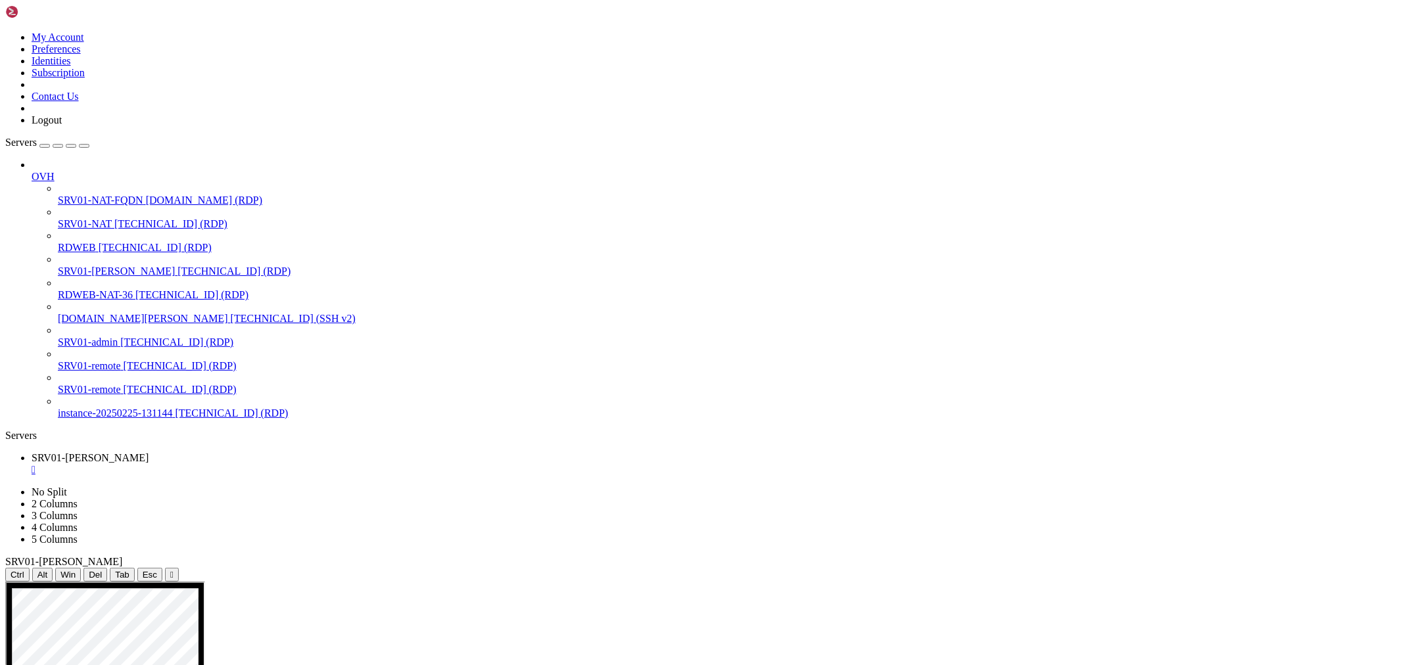
drag, startPoint x: 402, startPoint y: 1188, endPoint x: 408, endPoint y: 1192, distance: 7.1
drag, startPoint x: 194, startPoint y: 924, endPoint x: 310, endPoint y: 918, distance: 115.9
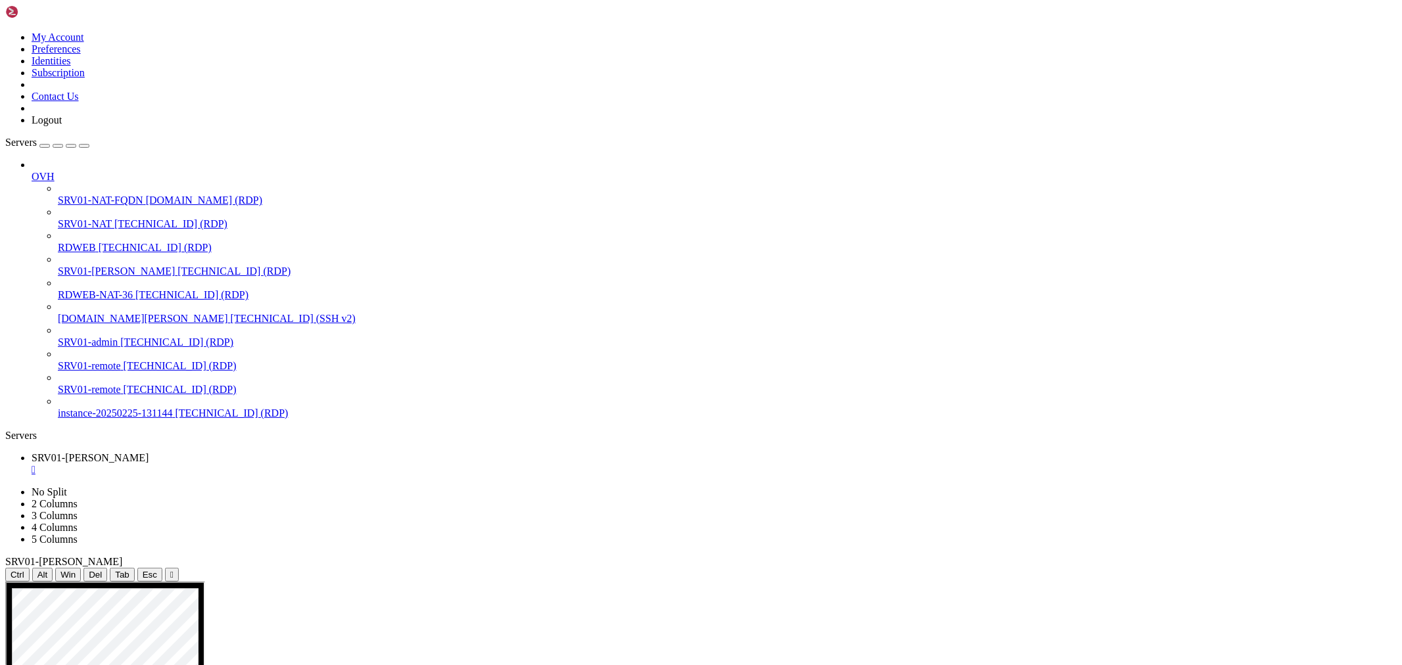
drag, startPoint x: 727, startPoint y: 738, endPoint x: 946, endPoint y: 962, distance: 313.3
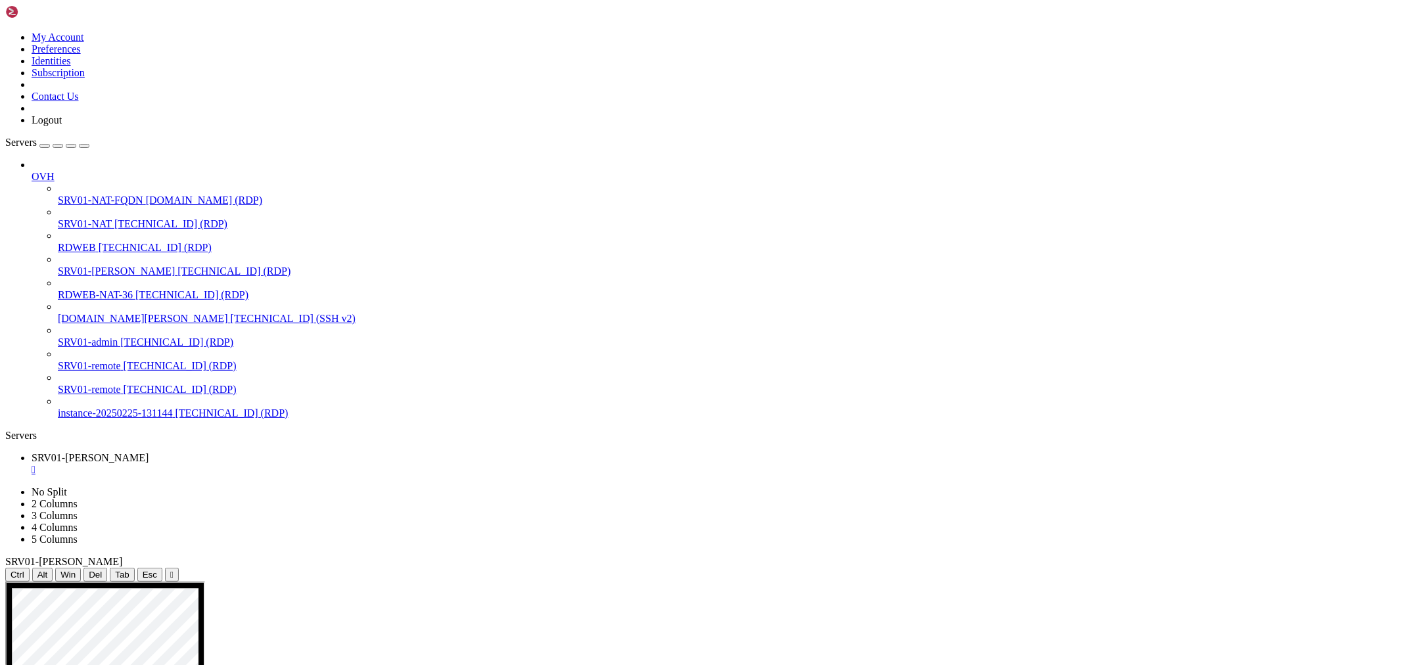
drag, startPoint x: 1068, startPoint y: 887, endPoint x: 1017, endPoint y: 953, distance: 83.4
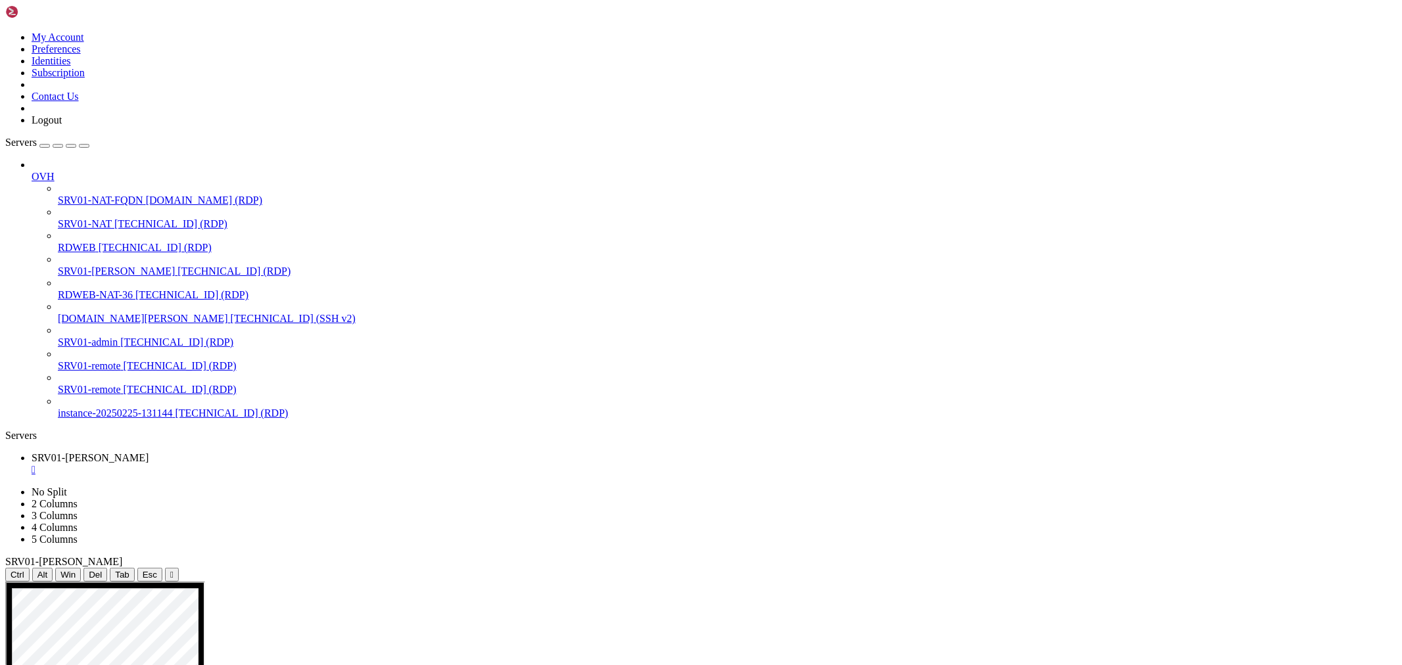
drag, startPoint x: 360, startPoint y: 717, endPoint x: 573, endPoint y: 947, distance: 313.5
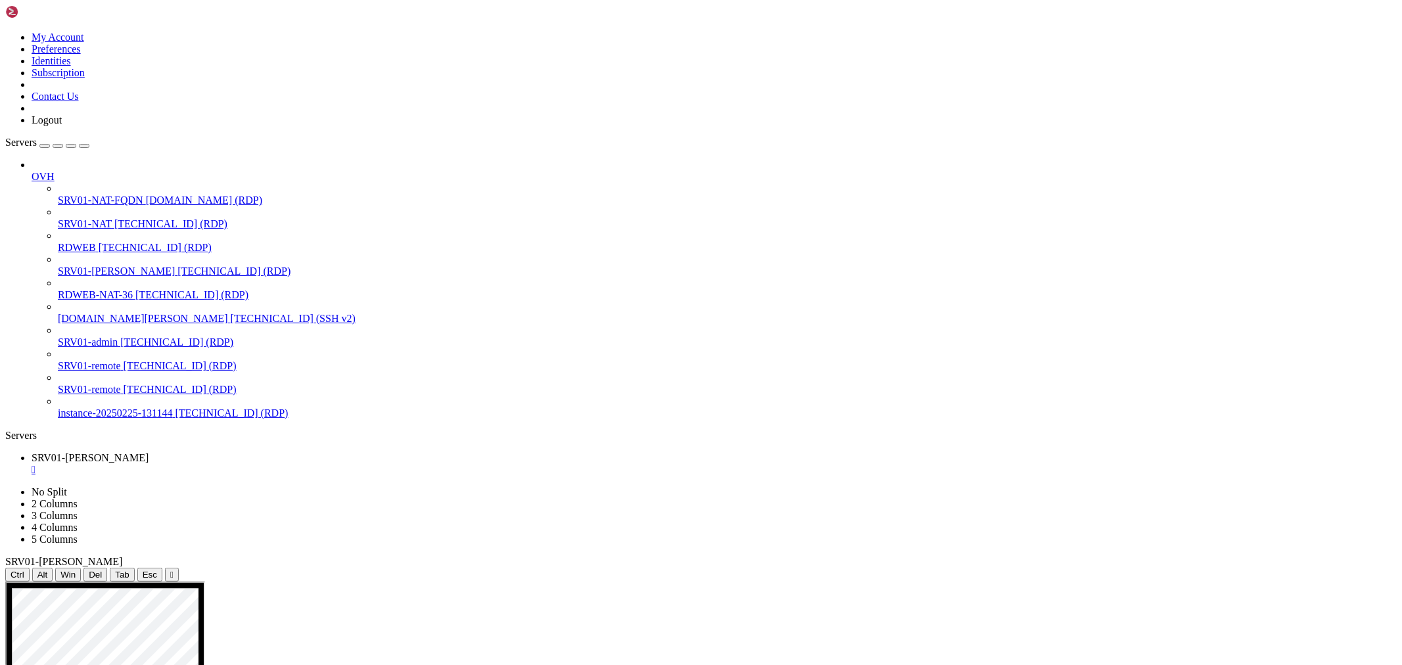
drag, startPoint x: 378, startPoint y: 713, endPoint x: 437, endPoint y: 761, distance: 76.2
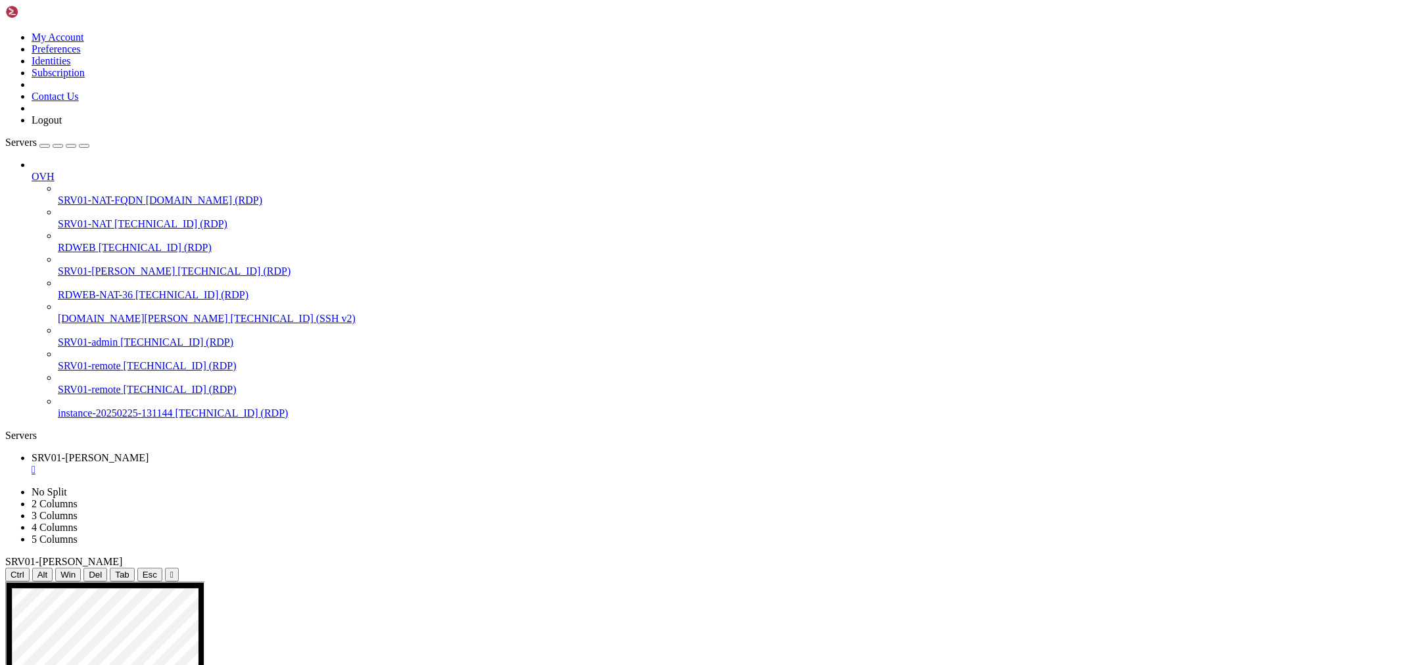
drag, startPoint x: 369, startPoint y: 786, endPoint x: 486, endPoint y: 898, distance: 162.7
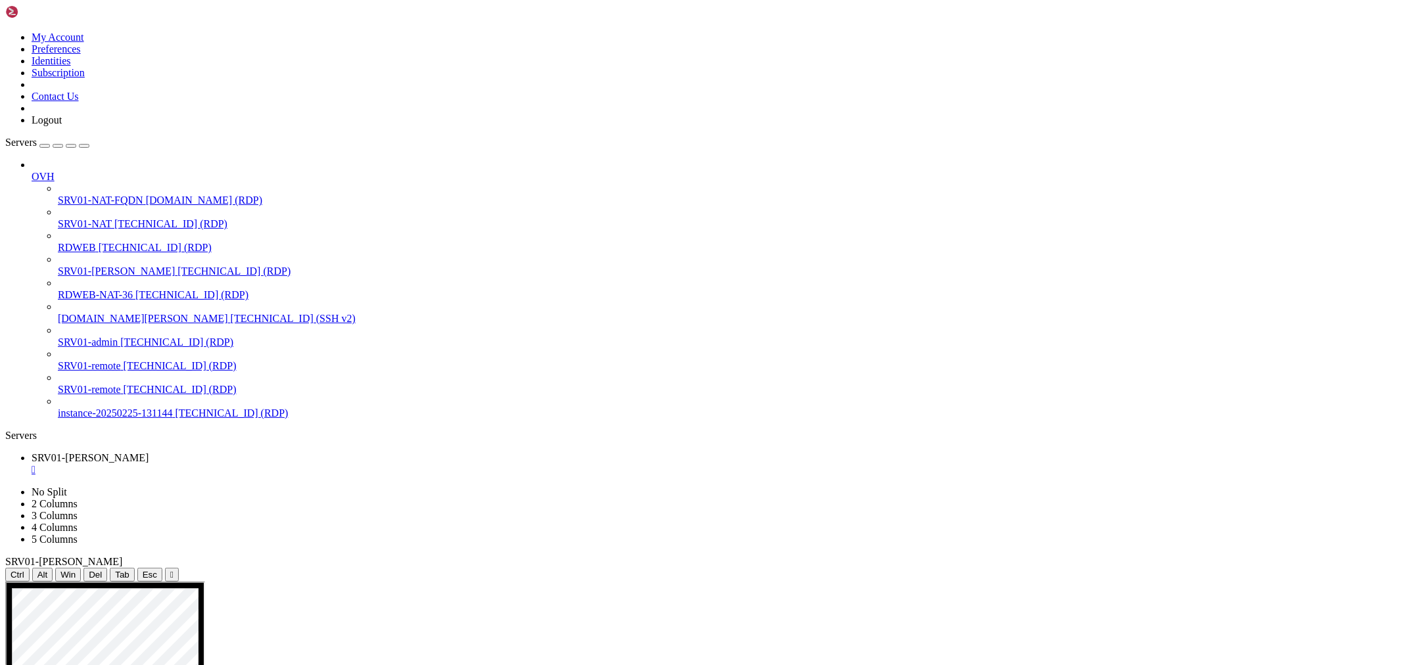
drag, startPoint x: 369, startPoint y: 826, endPoint x: 549, endPoint y: 889, distance: 190.6
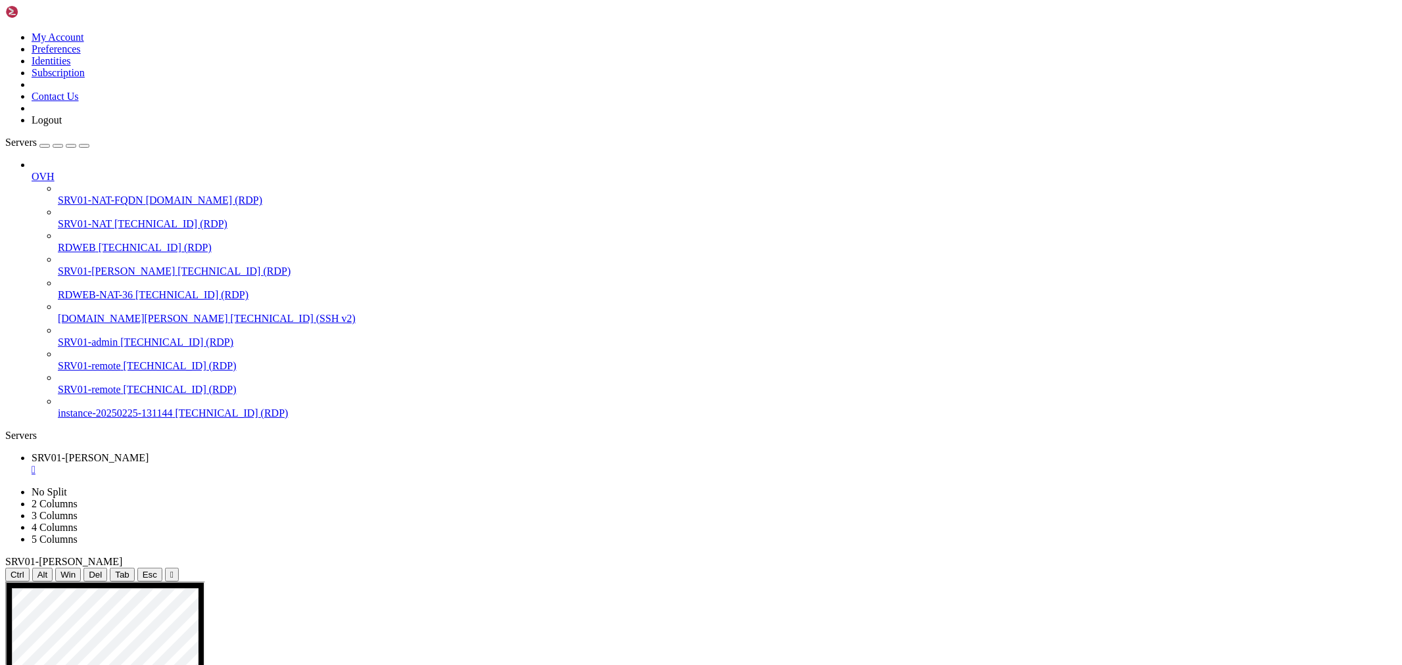
drag, startPoint x: 685, startPoint y: 878, endPoint x: 600, endPoint y: 898, distance: 87.9
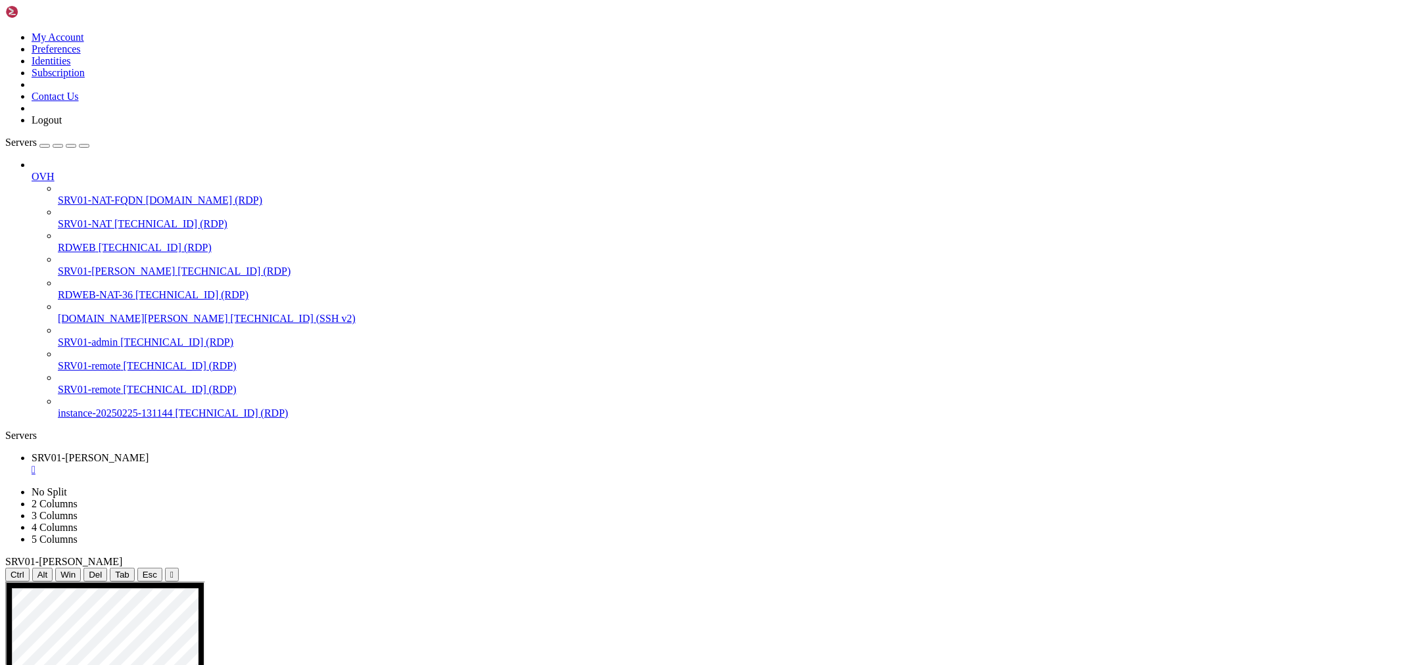
drag, startPoint x: 596, startPoint y: 972, endPoint x: 1043, endPoint y: 970, distance: 447.7
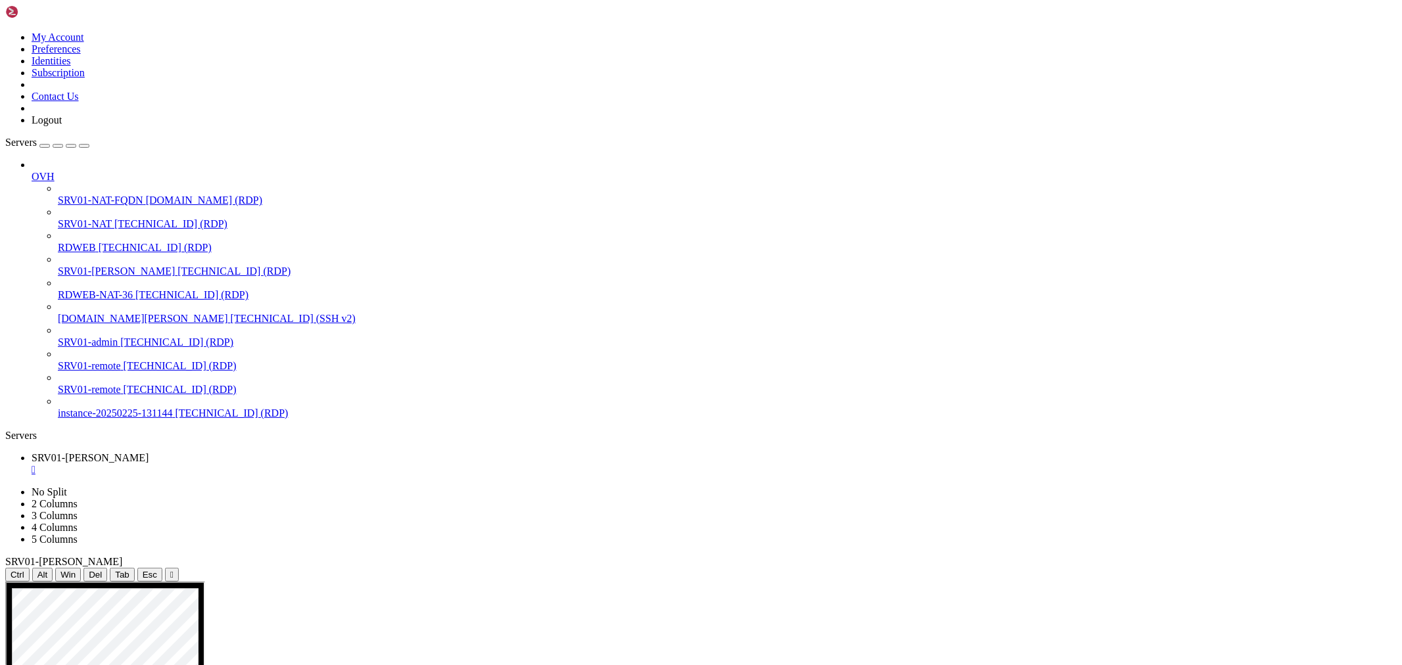
drag, startPoint x: 286, startPoint y: 946, endPoint x: 736, endPoint y: 964, distance: 450.6
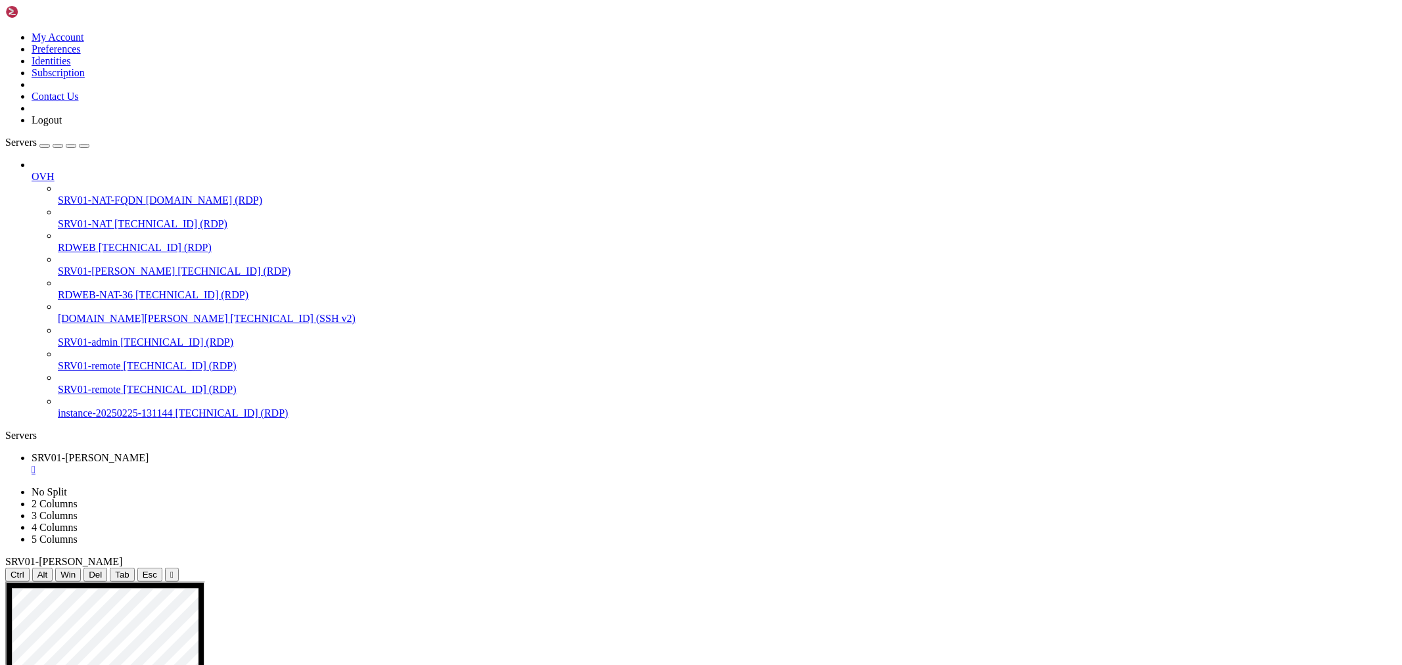
drag, startPoint x: 703, startPoint y: 830, endPoint x: 711, endPoint y: 855, distance: 26.2
drag, startPoint x: 1050, startPoint y: 917, endPoint x: 1052, endPoint y: 927, distance: 10.1
